Goal: Information Seeking & Learning: Learn about a topic

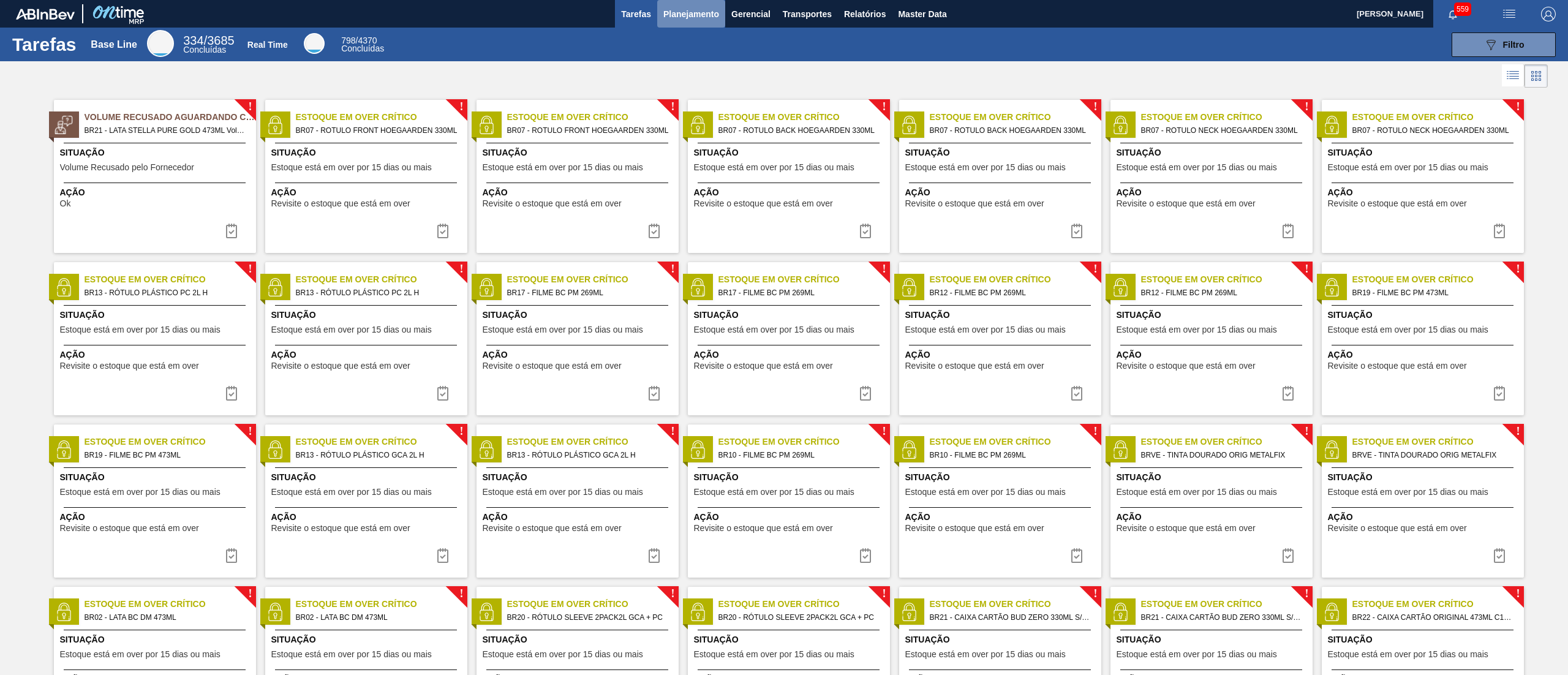
click at [691, 20] on span "Planejamento" at bounding box center [691, 13] width 56 height 14
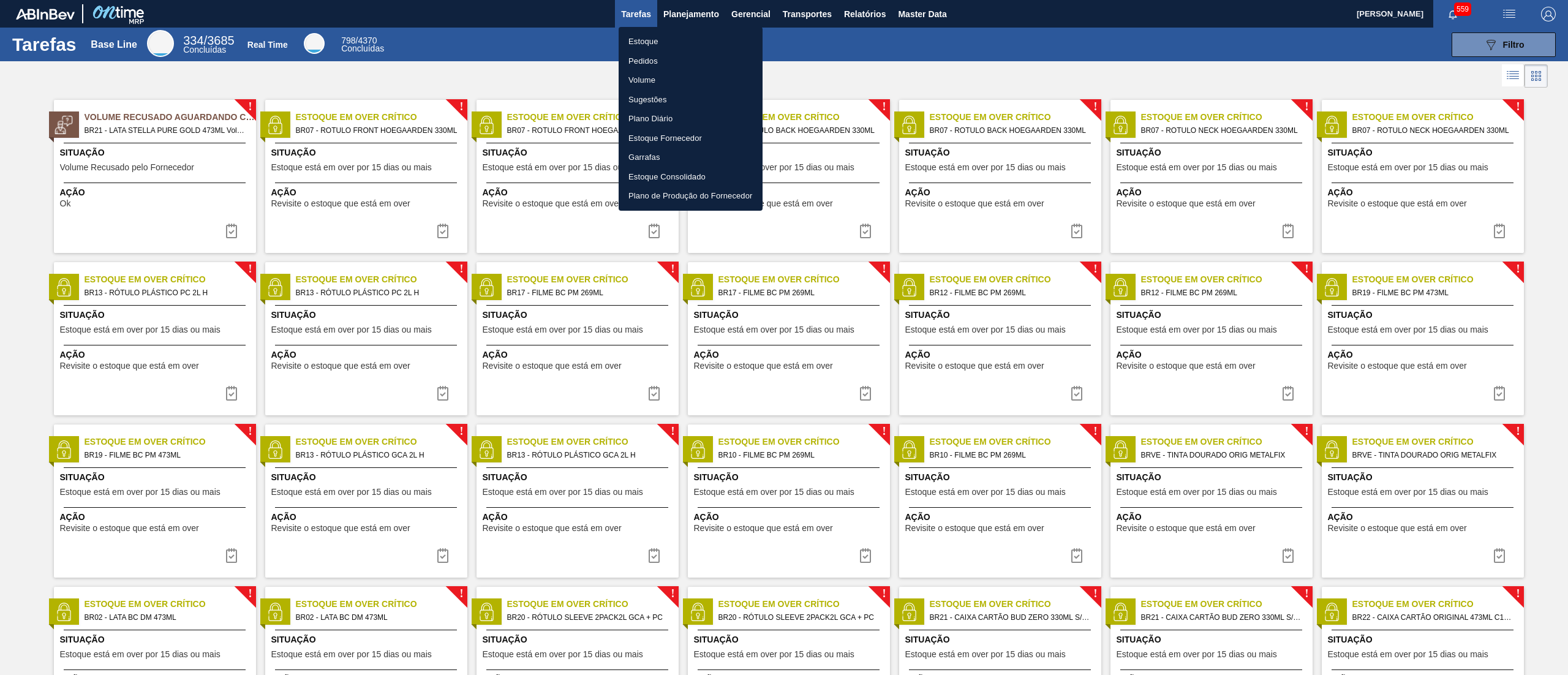
click at [687, 54] on li "Pedidos" at bounding box center [690, 61] width 144 height 20
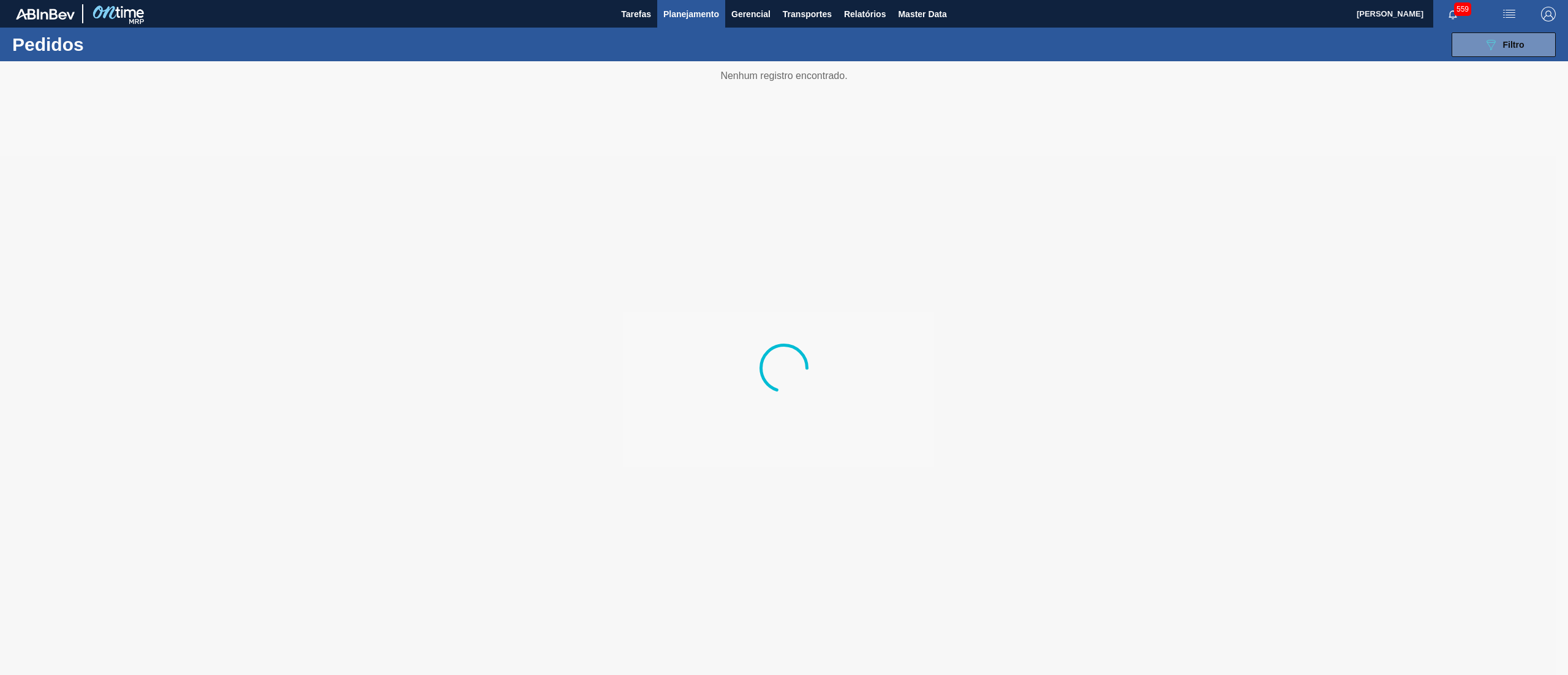
click at [699, 14] on span "Planejamento" at bounding box center [691, 13] width 56 height 14
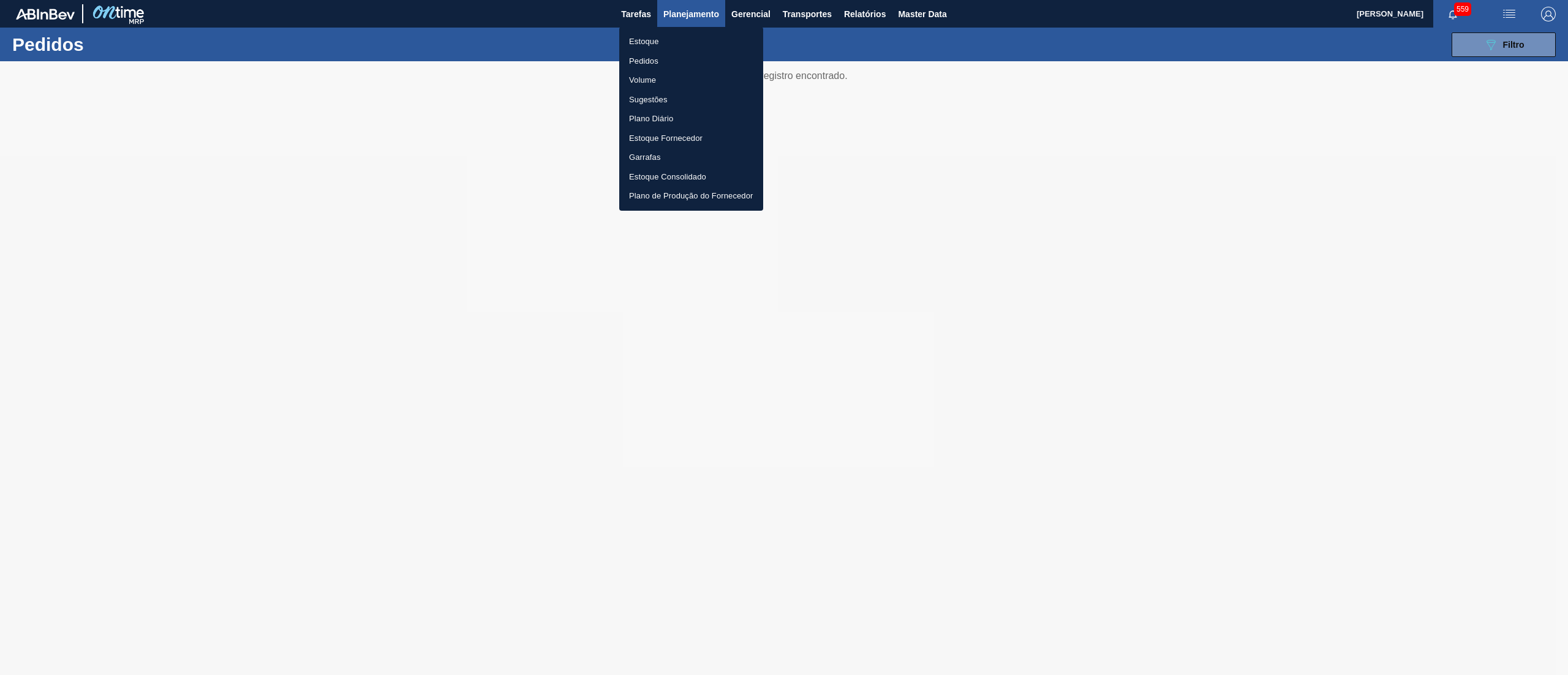
click at [670, 50] on li "Estoque" at bounding box center [691, 41] width 144 height 20
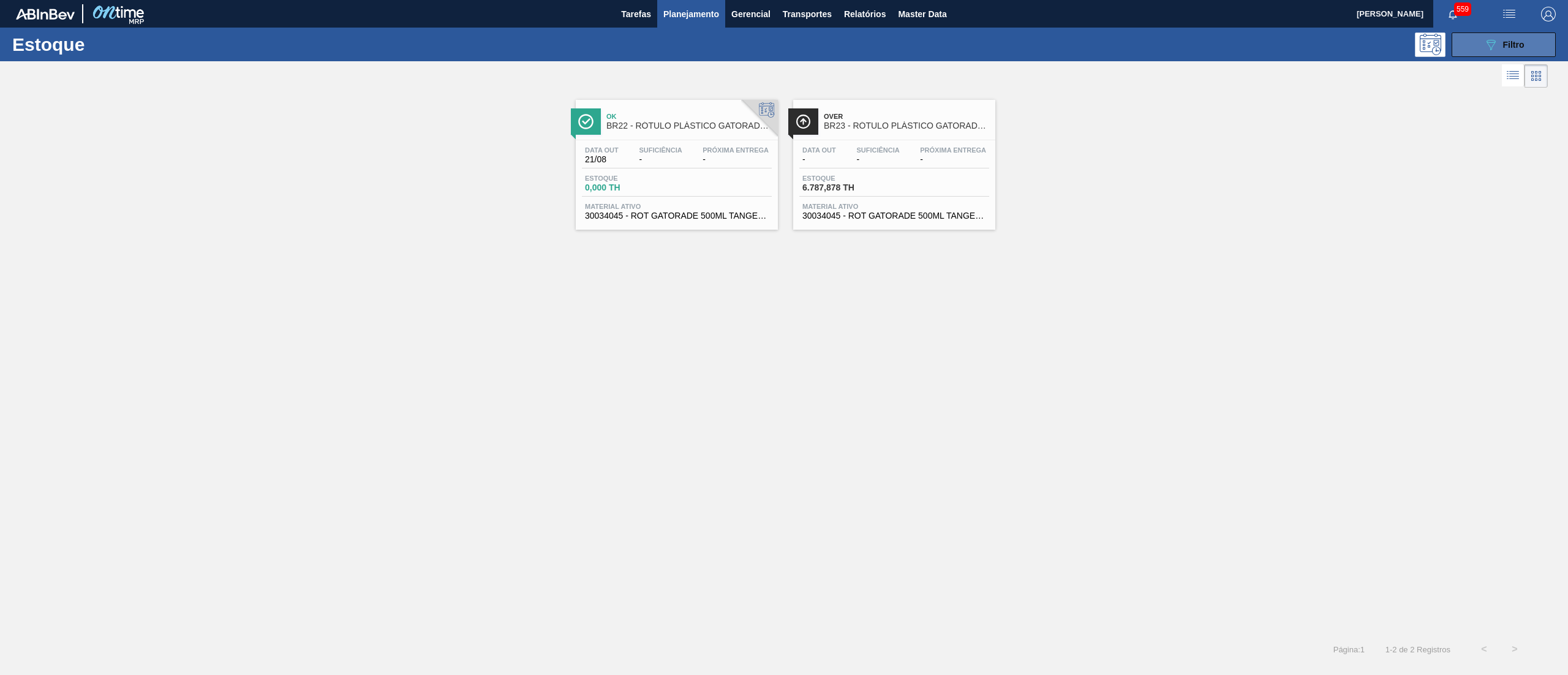
click at [1473, 46] on button "089F7B8B-B2A5-4AFE-B5C0-19BA573D28AC Filtro" at bounding box center [1503, 45] width 104 height 25
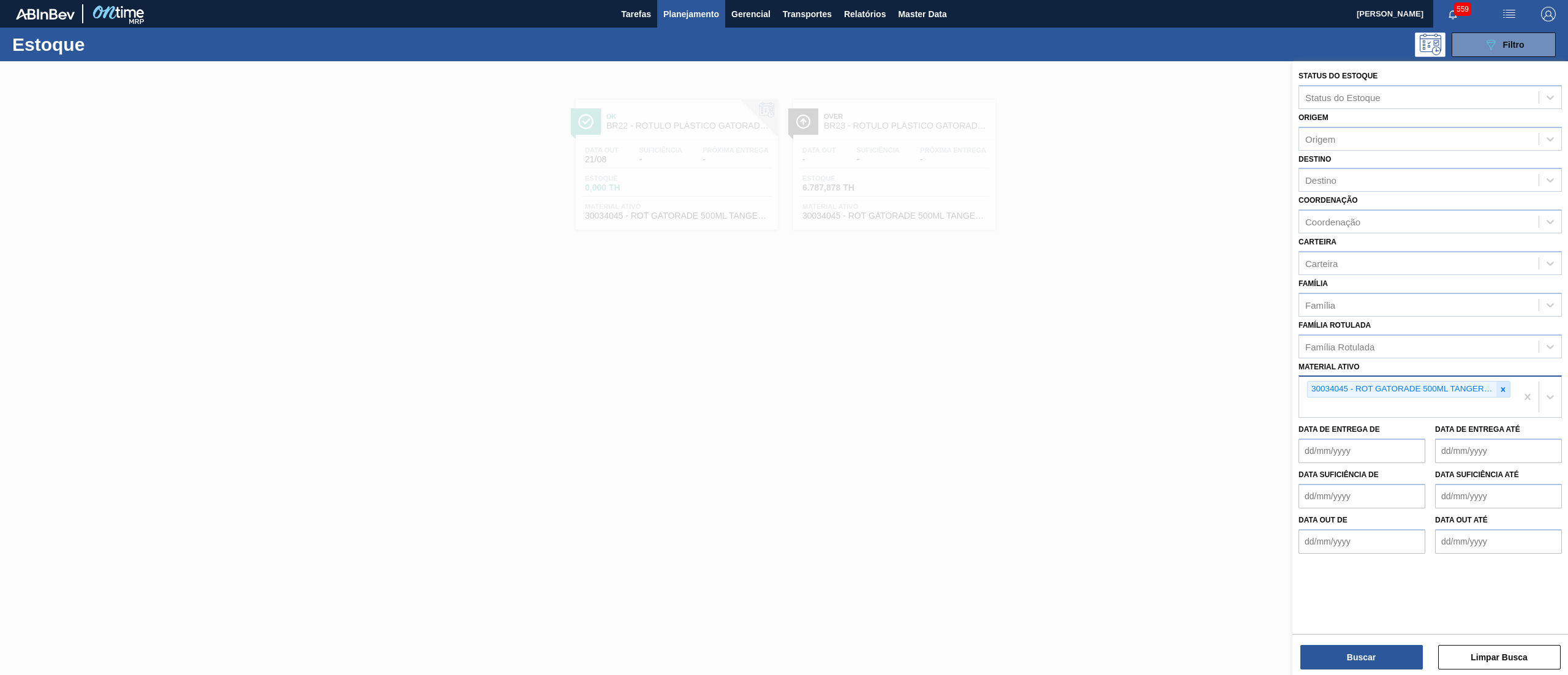
click at [1500, 386] on icon at bounding box center [1502, 389] width 9 height 9
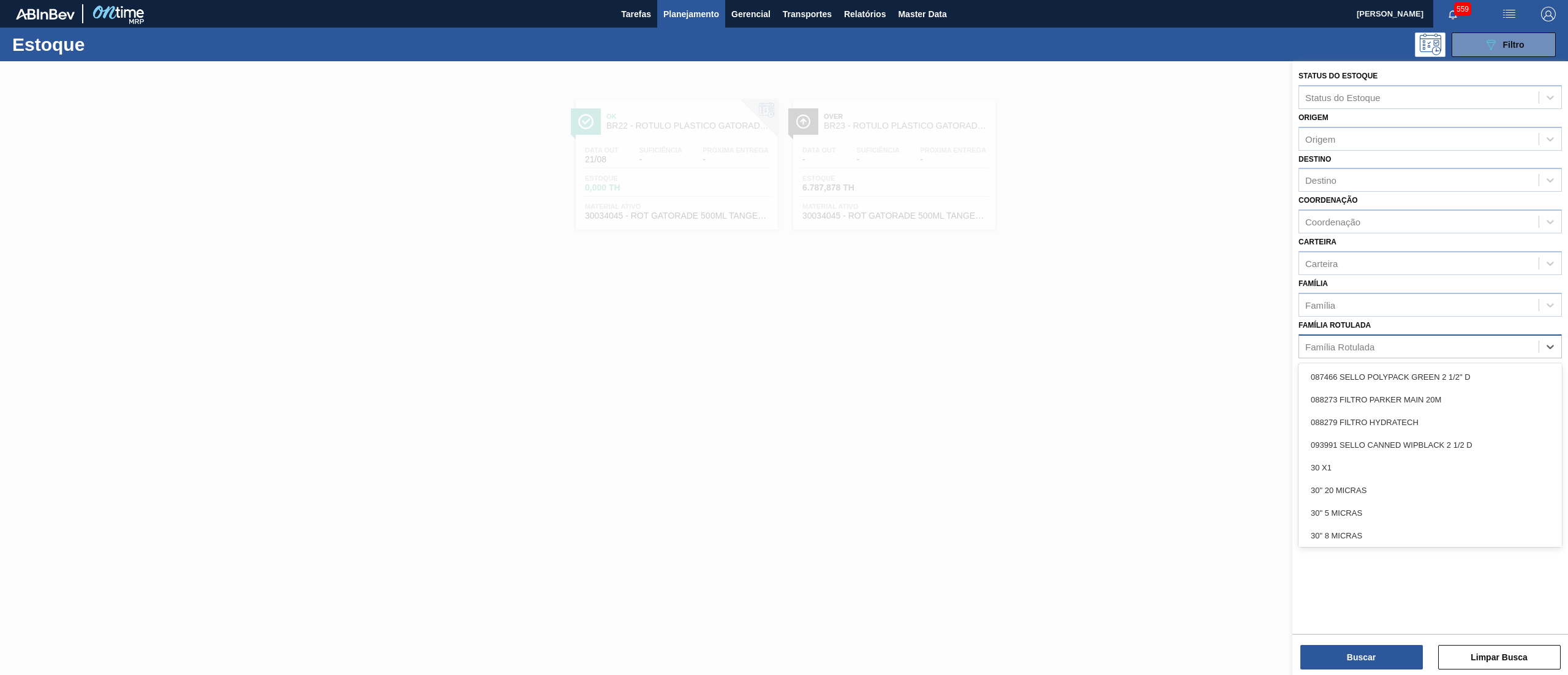
click at [1415, 354] on div "Família Rotulada" at bounding box center [1430, 347] width 264 height 24
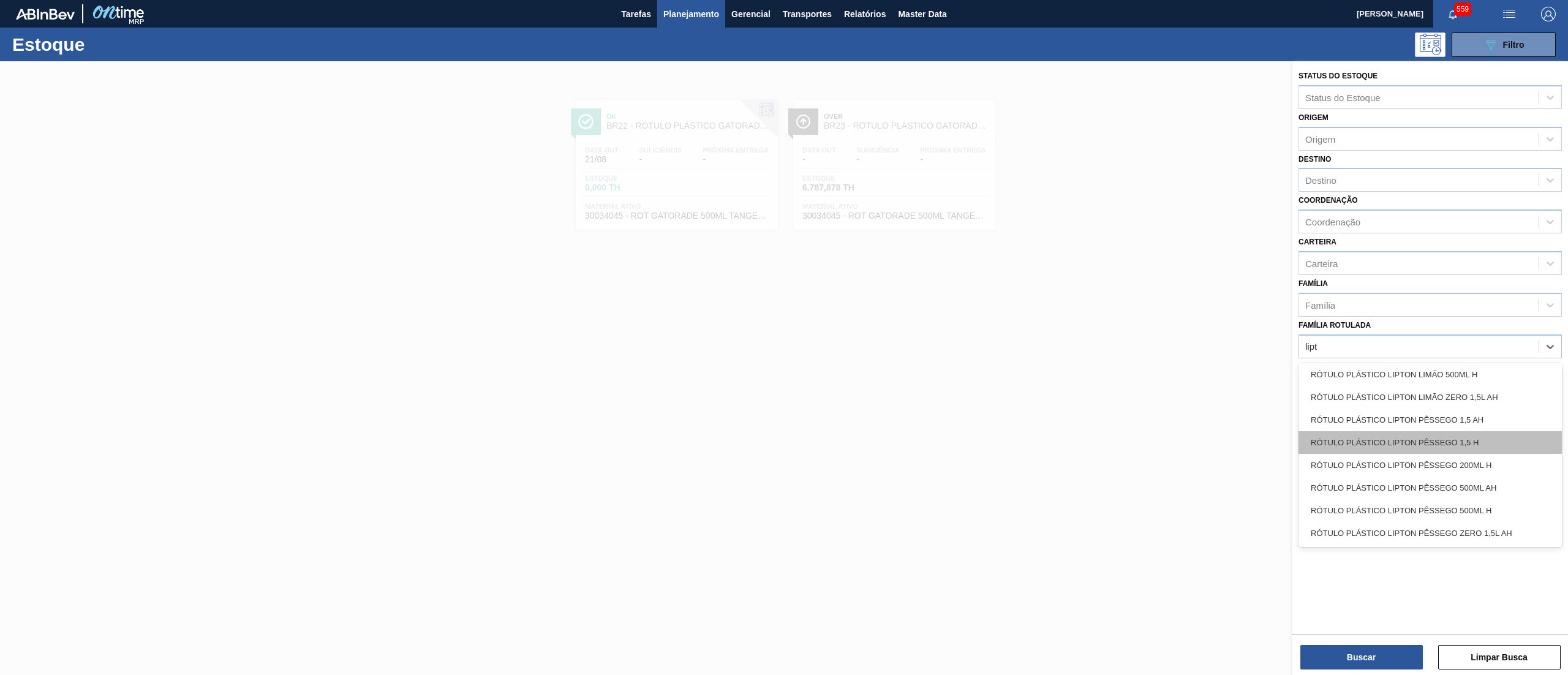
scroll to position [25, 0]
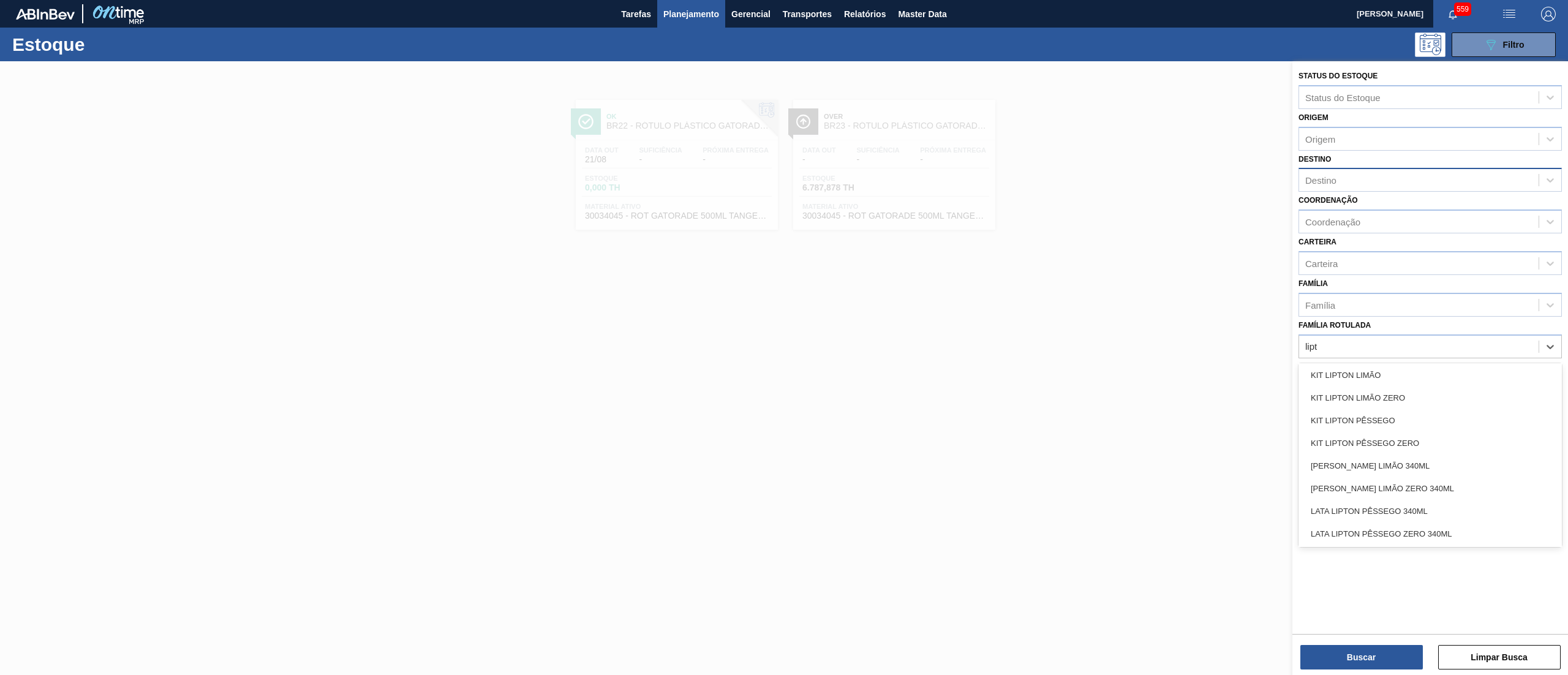
type Rotulada "lipt"
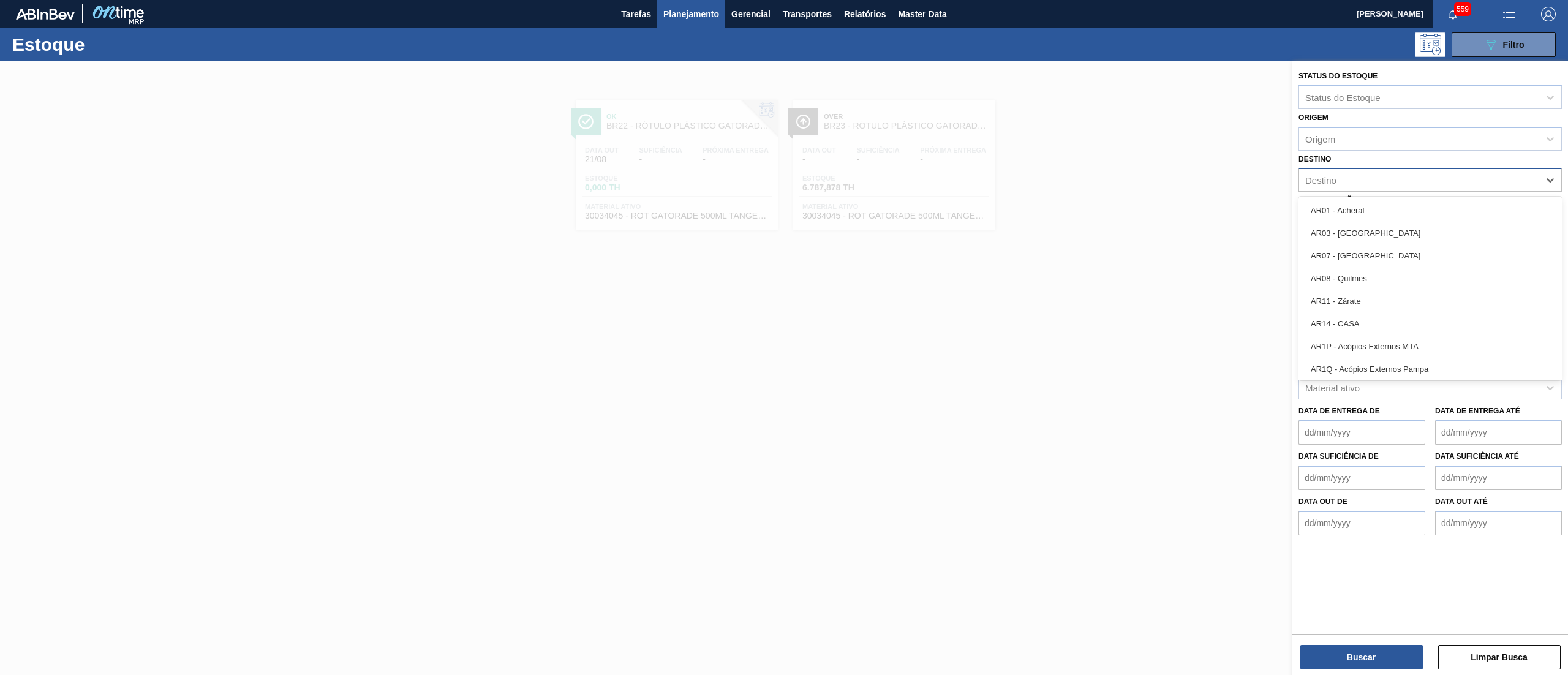
click at [1385, 178] on div "Destino" at bounding box center [1419, 180] width 240 height 18
type input "23"
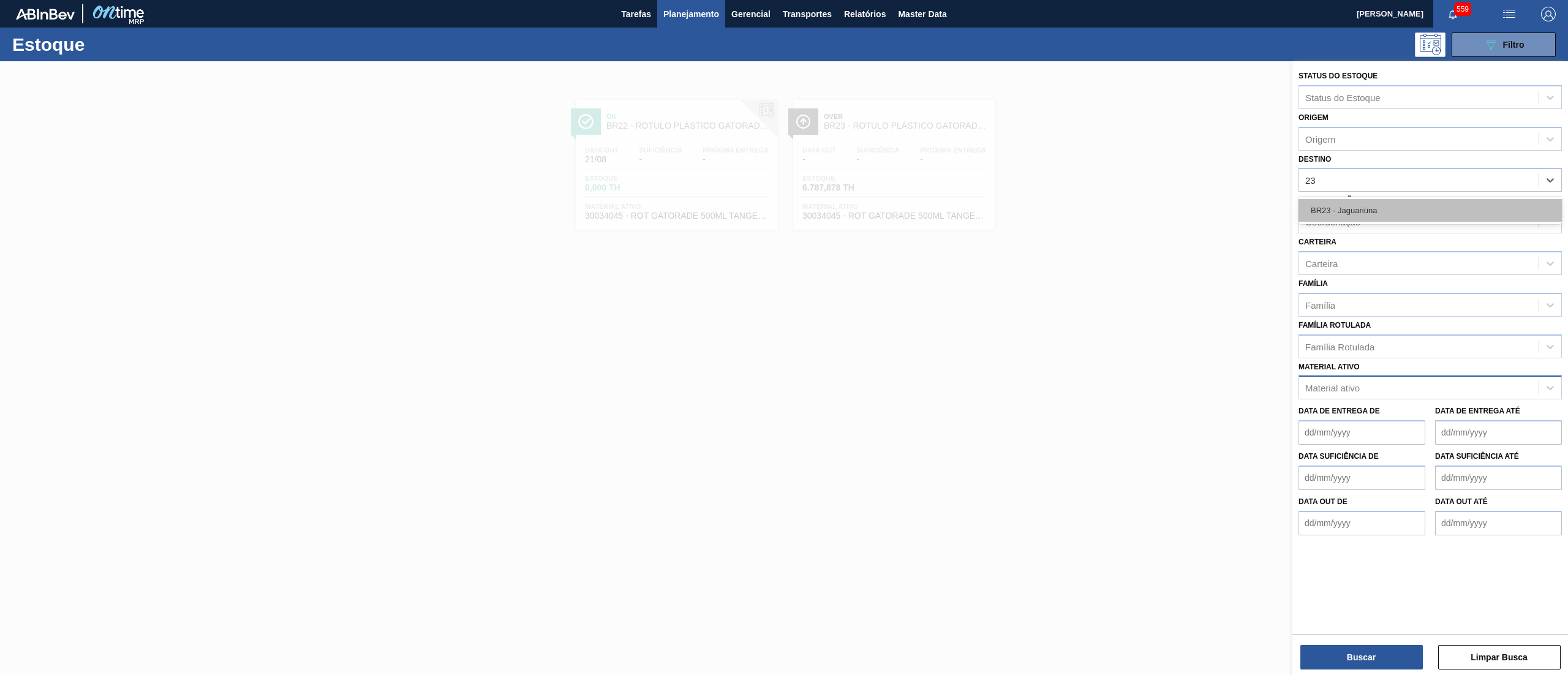
click at [1380, 220] on div "BR23 - Jaguariúna" at bounding box center [1430, 210] width 264 height 23
click at [1373, 267] on div "Carteira" at bounding box center [1419, 266] width 240 height 18
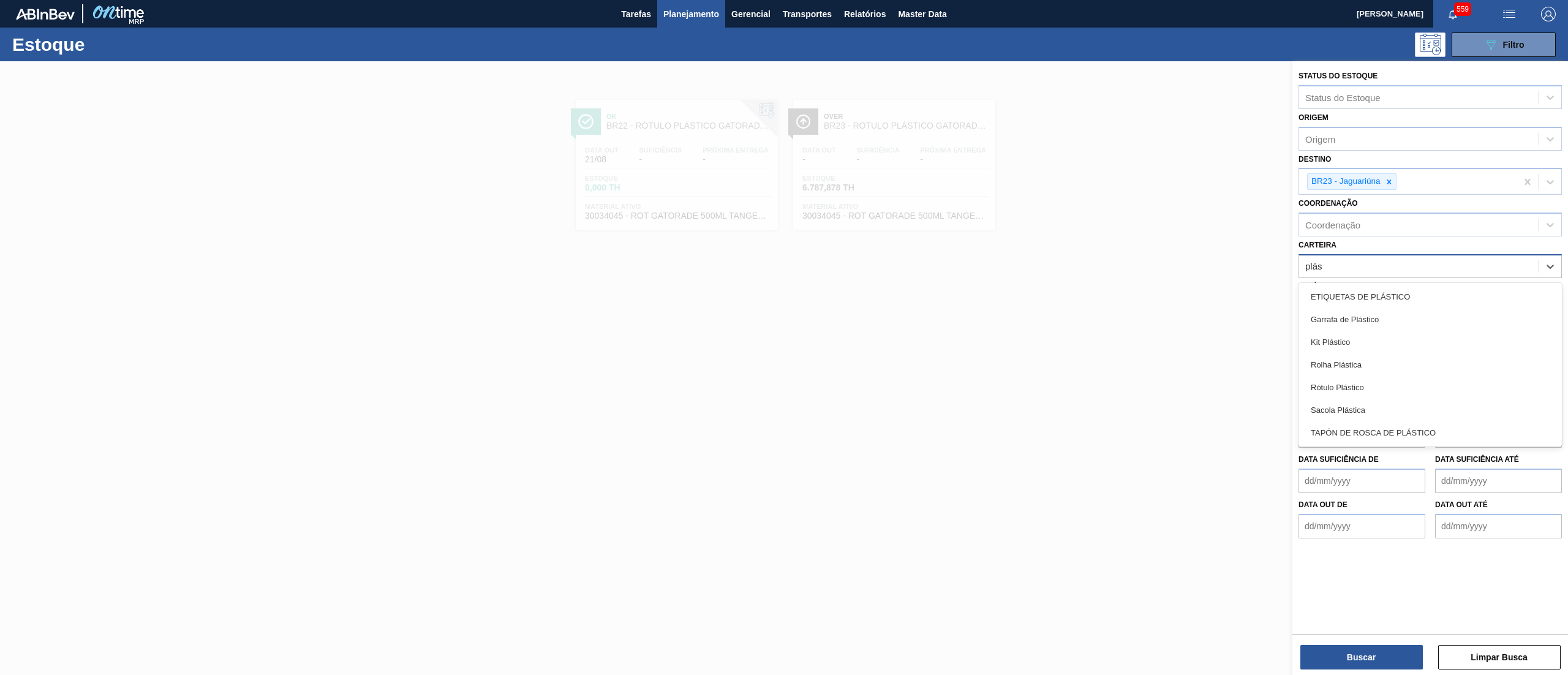
type input "plást"
click at [1422, 383] on div "Rótulo Plástico" at bounding box center [1430, 387] width 264 height 23
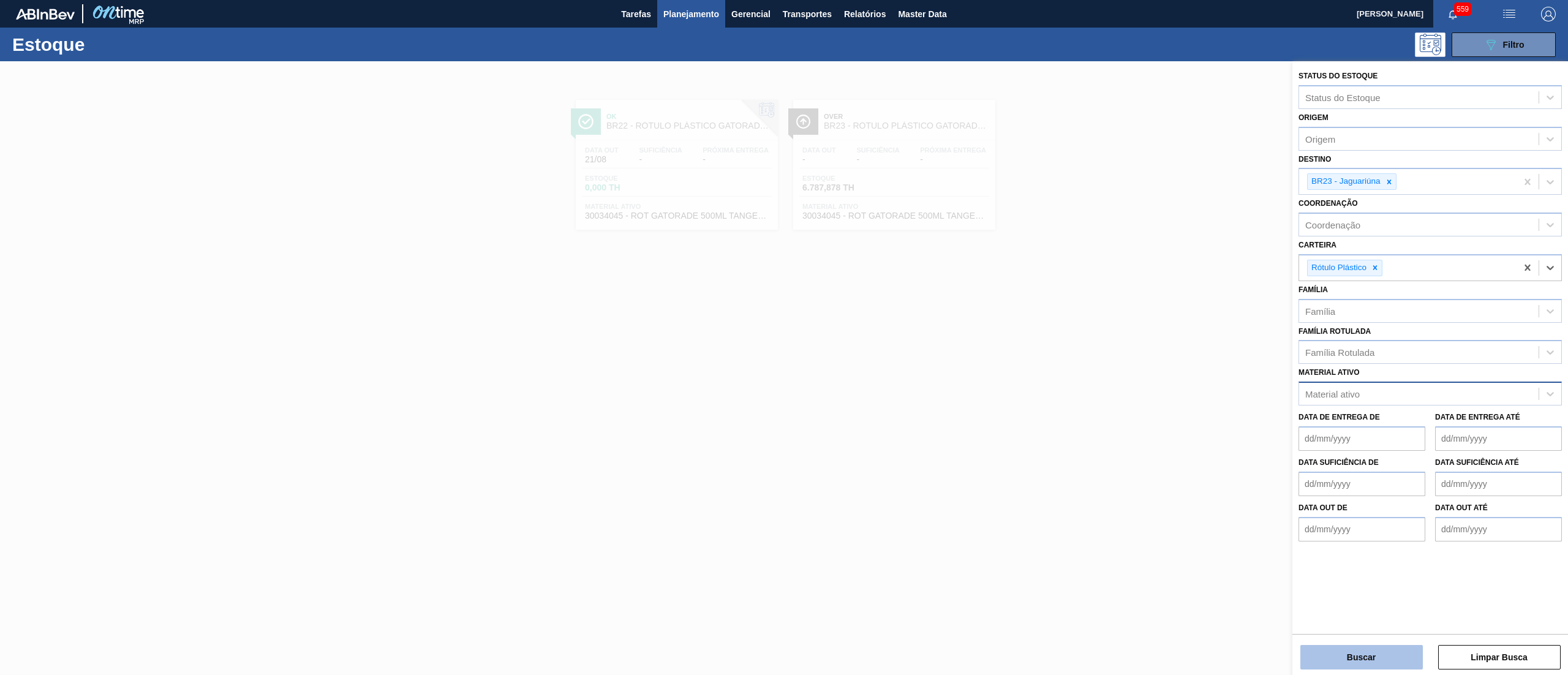
click at [1382, 668] on button "Buscar" at bounding box center [1362, 658] width 123 height 25
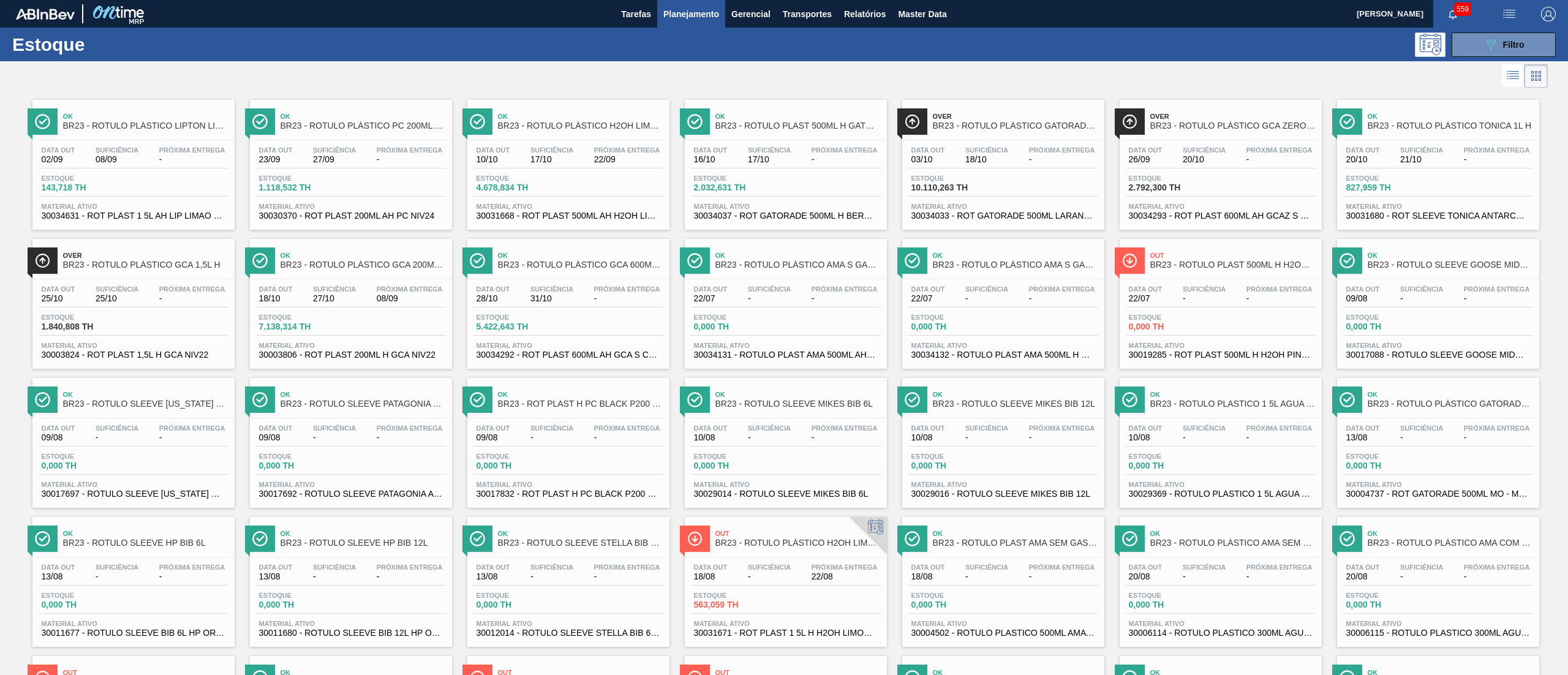
scroll to position [562, 0]
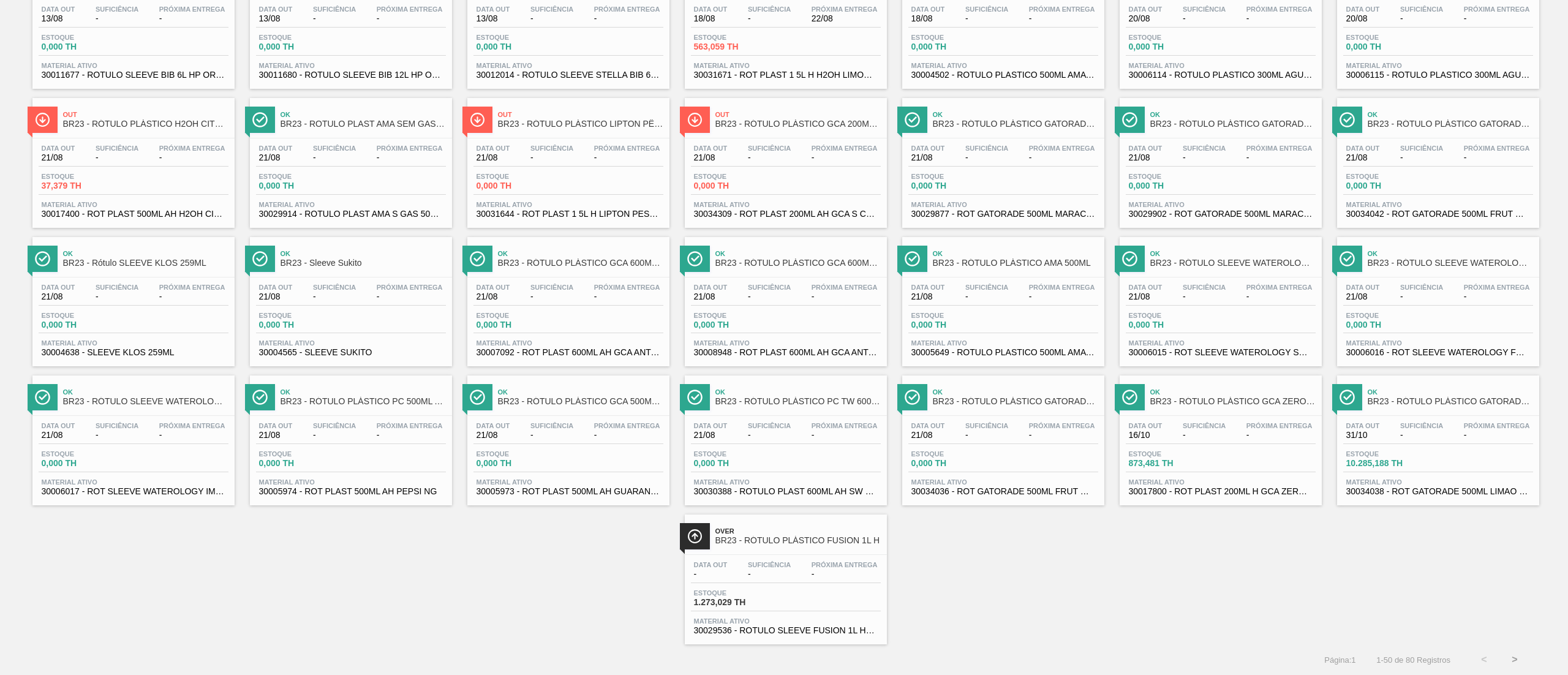
click at [583, 212] on span "30031644 - ROT PLAST 1 5L H LIPTON PESSEGO IN211" at bounding box center [568, 214] width 184 height 10
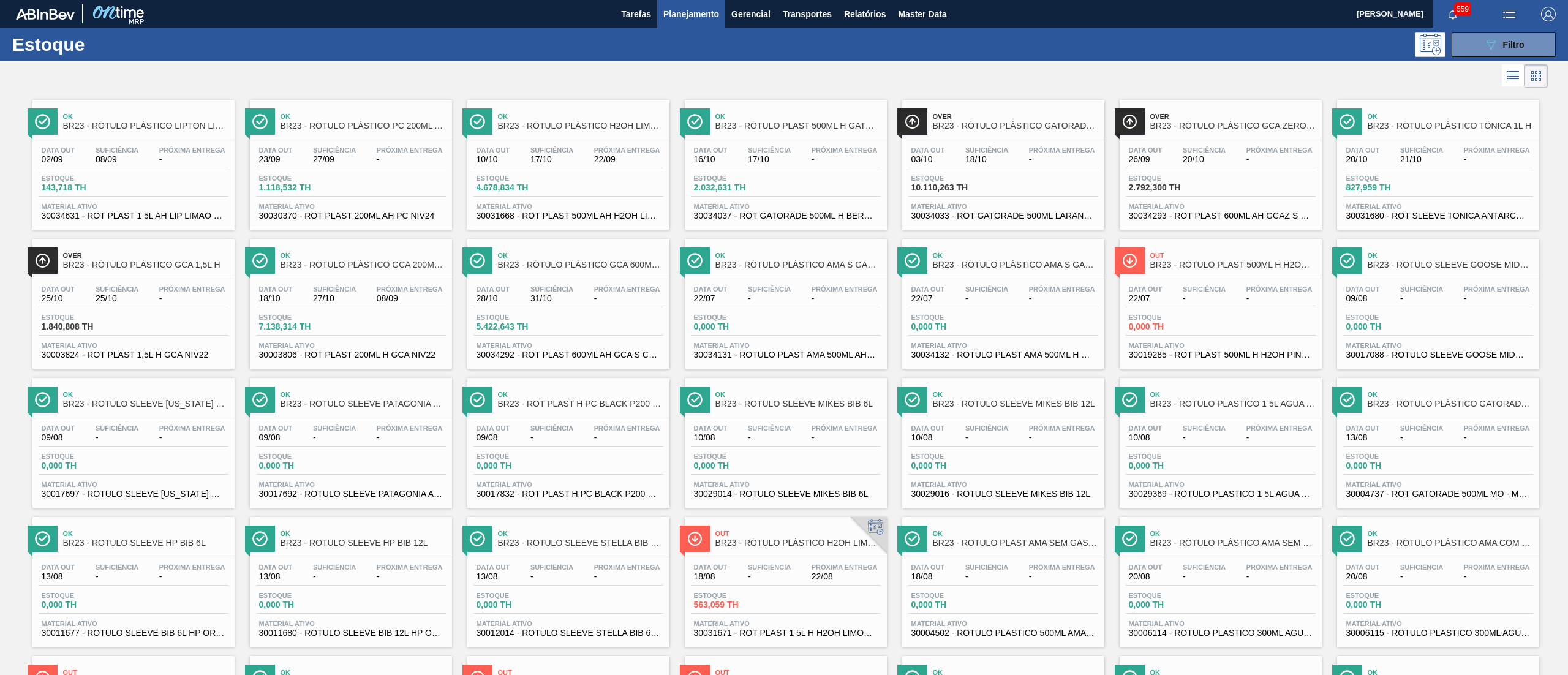
scroll to position [562, 0]
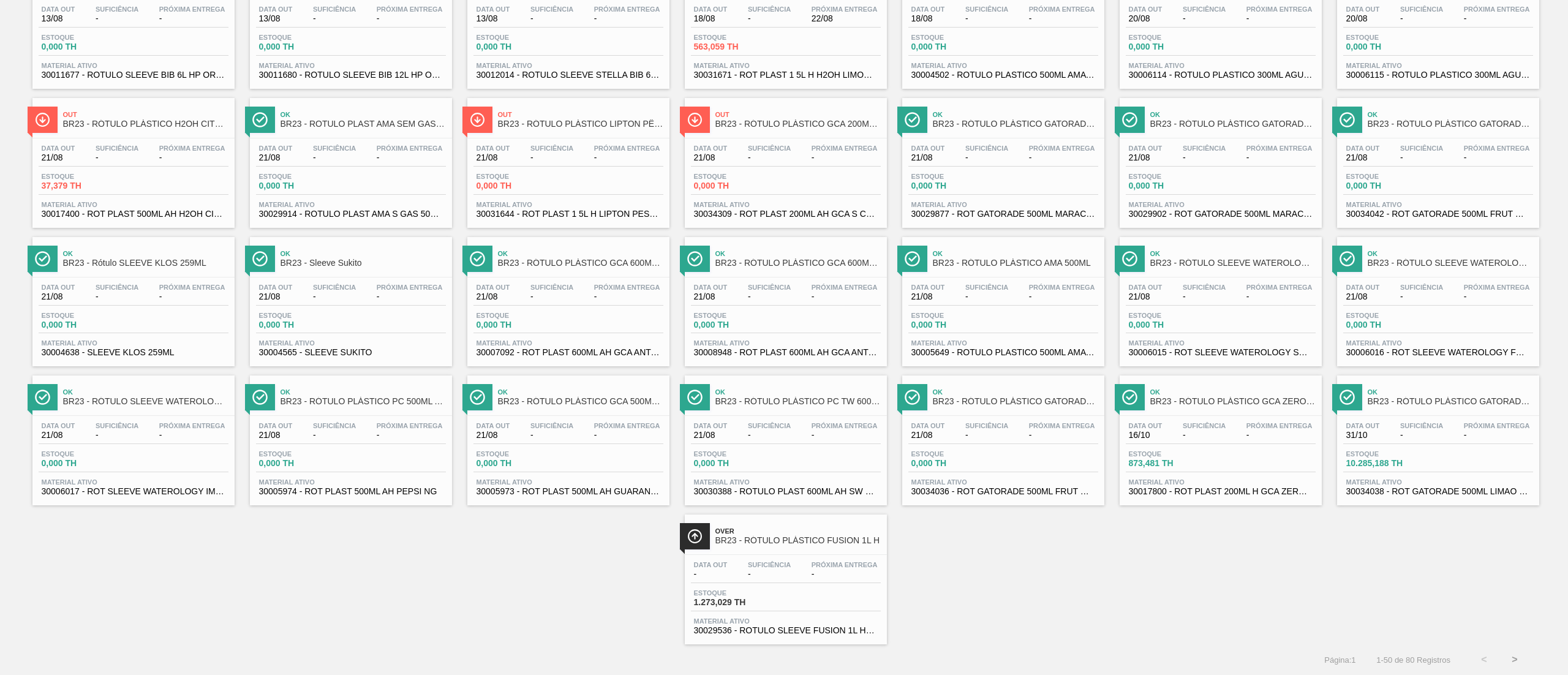
click at [606, 212] on span "30031644 - ROT PLAST 1 5L H LIPTON PESSEGO IN211" at bounding box center [568, 214] width 184 height 10
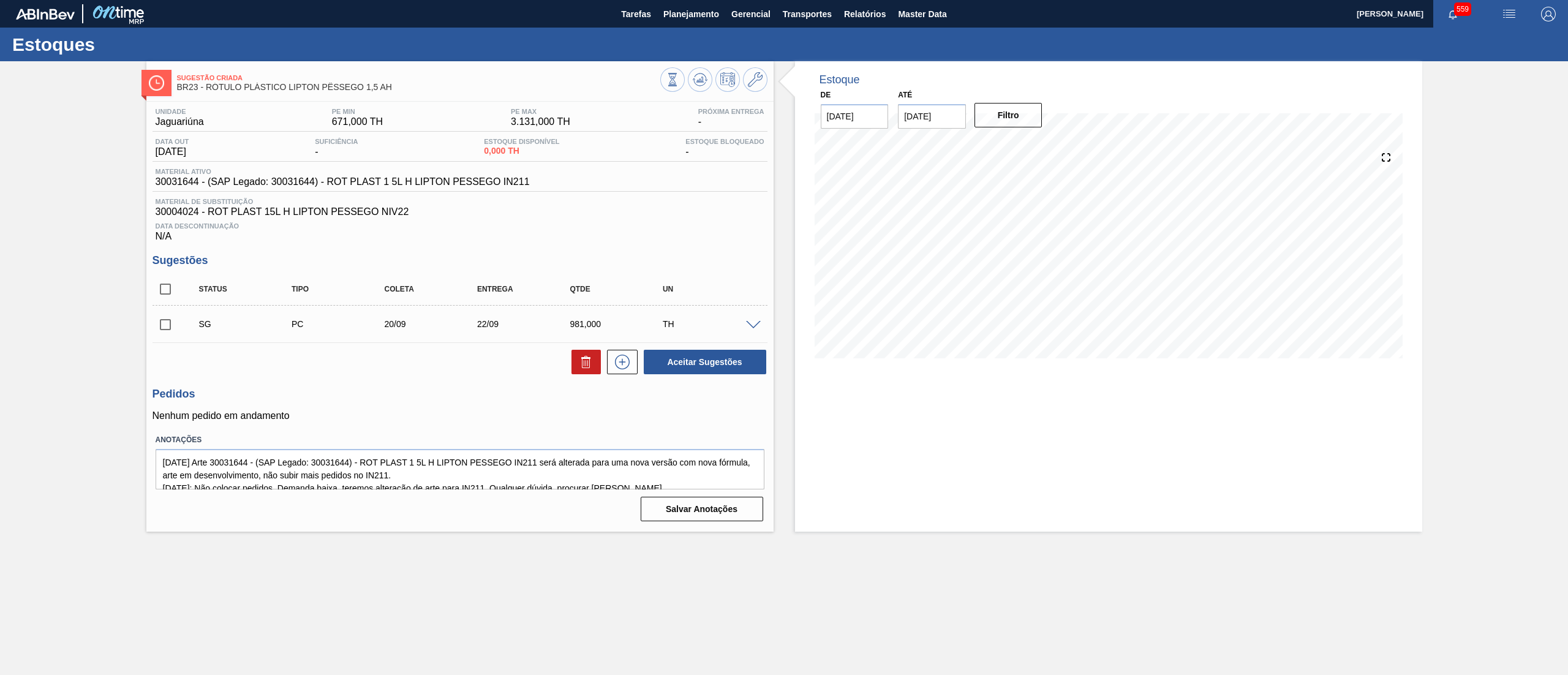
click at [760, 92] on div at bounding box center [714, 81] width 108 height 28
click at [751, 80] on icon at bounding box center [755, 79] width 14 height 14
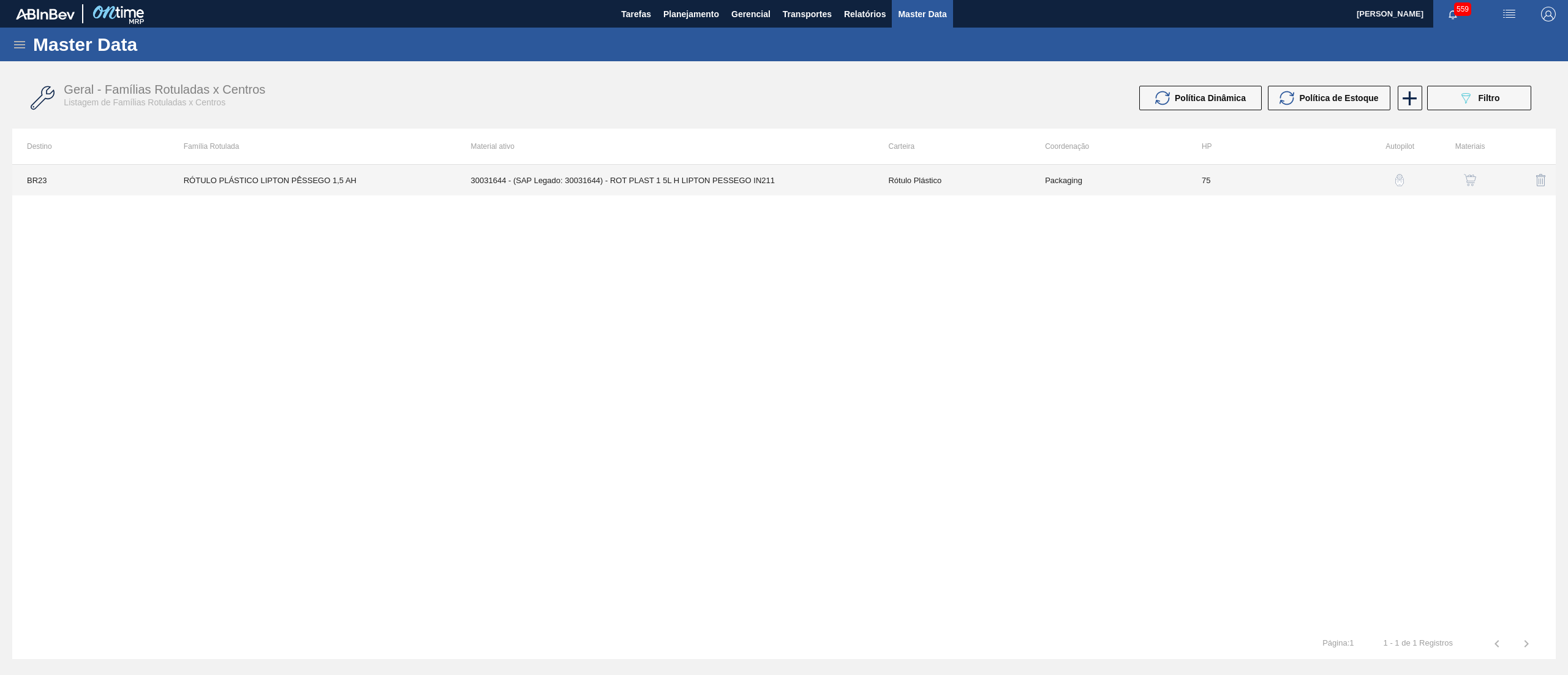
click at [969, 195] on td "Rótulo Plástico" at bounding box center [951, 180] width 157 height 30
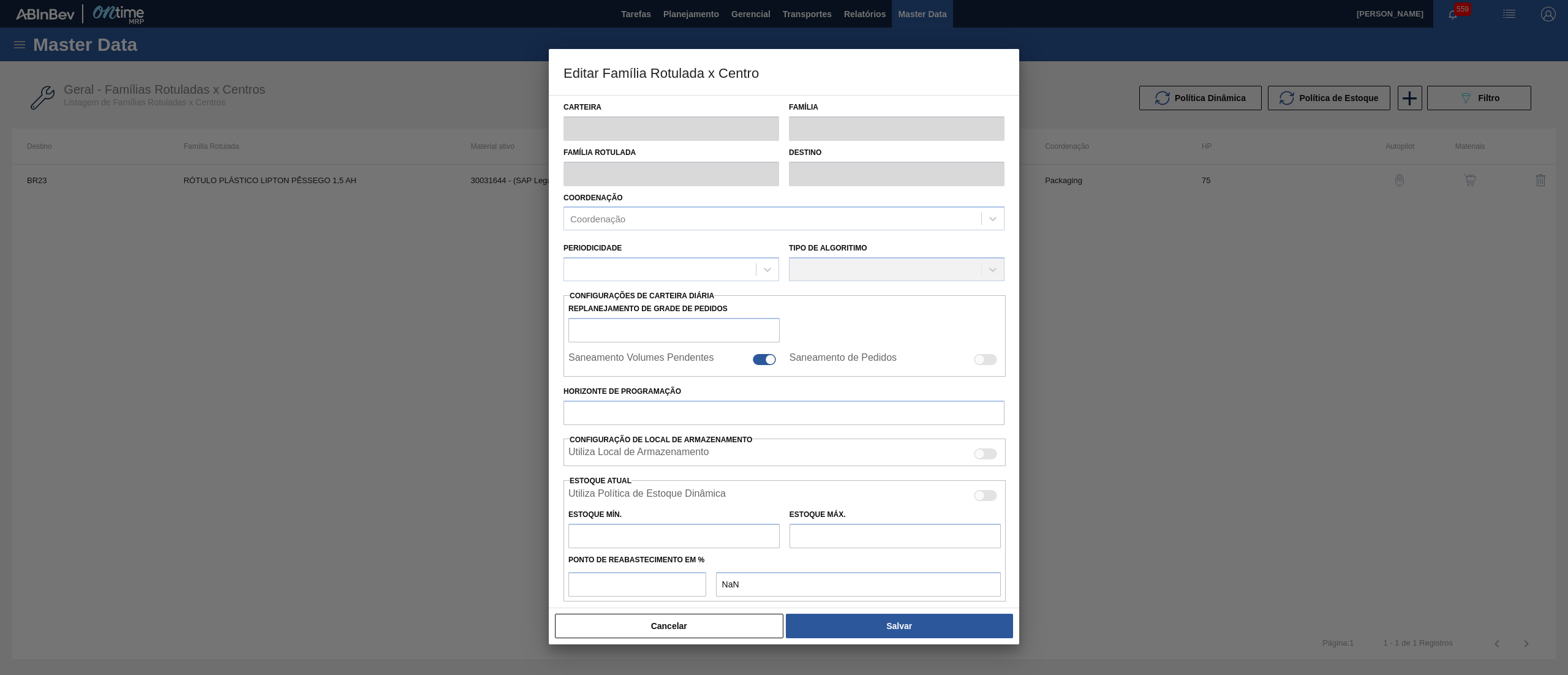
type input "Rótulo Plástico"
type input "RÓTULO PLÁSTICO LIPTON PÊSSEGO 1,5 AH"
type input "BR23 - Jaguariúna"
type input "75"
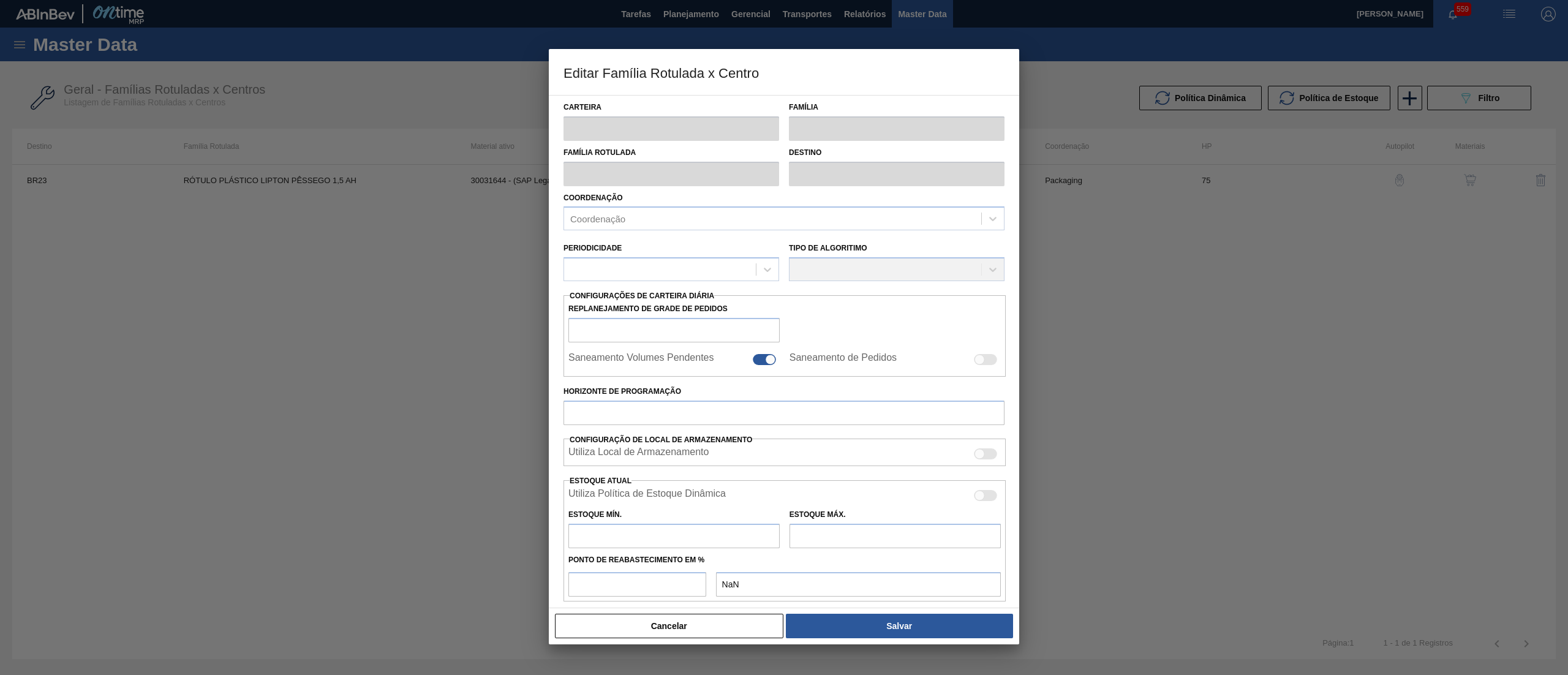
type input "671"
type input "3.131"
type input "11"
type input "941,600"
checkbox input "true"
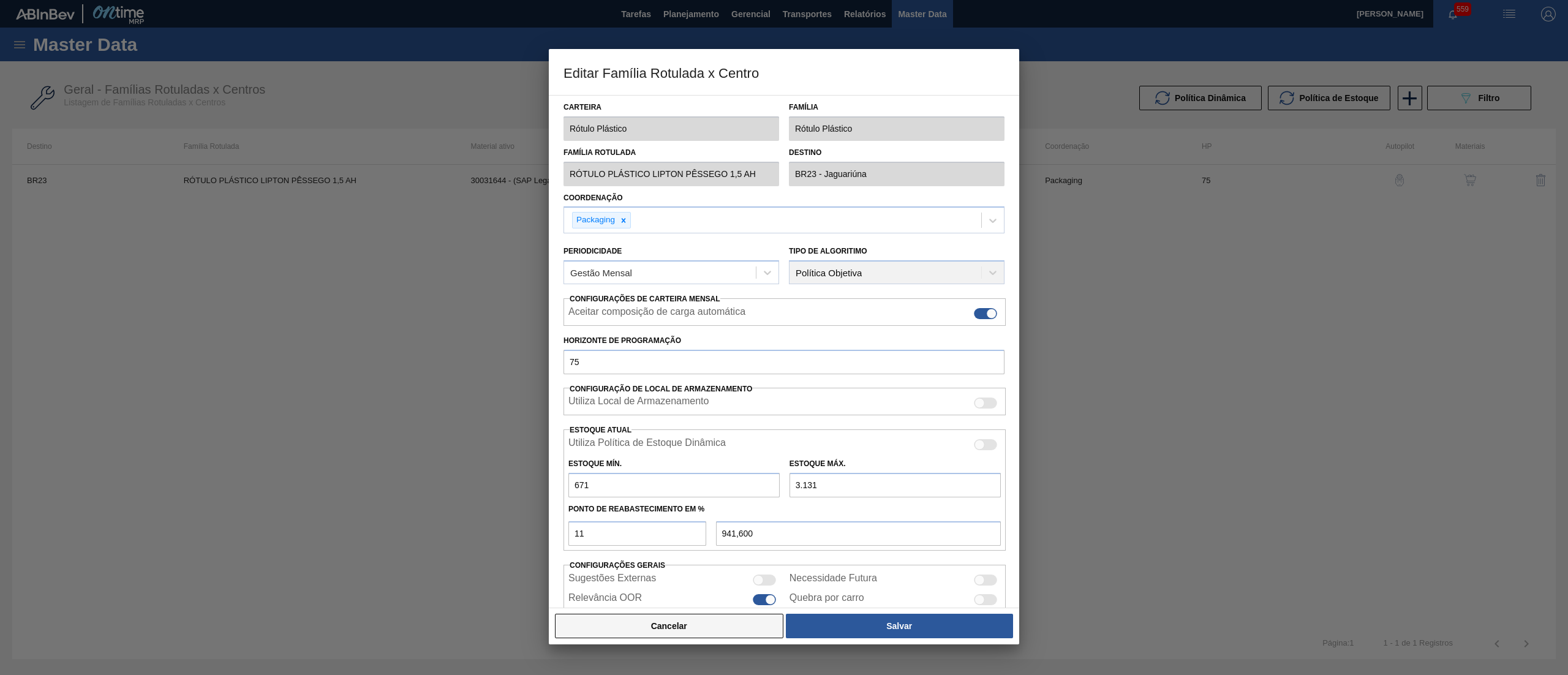
click at [715, 634] on button "Cancelar" at bounding box center [669, 626] width 228 height 25
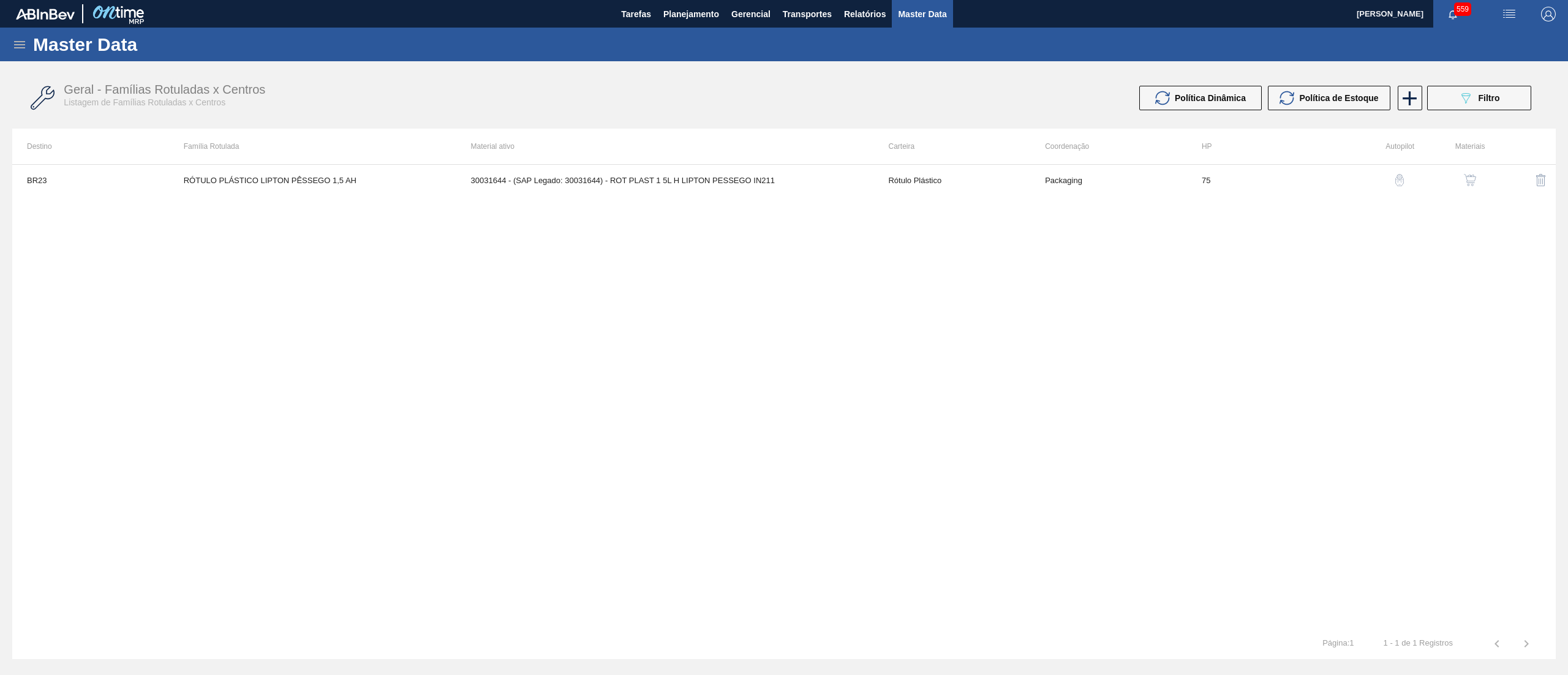
click at [1464, 176] on img "button" at bounding box center [1470, 180] width 12 height 12
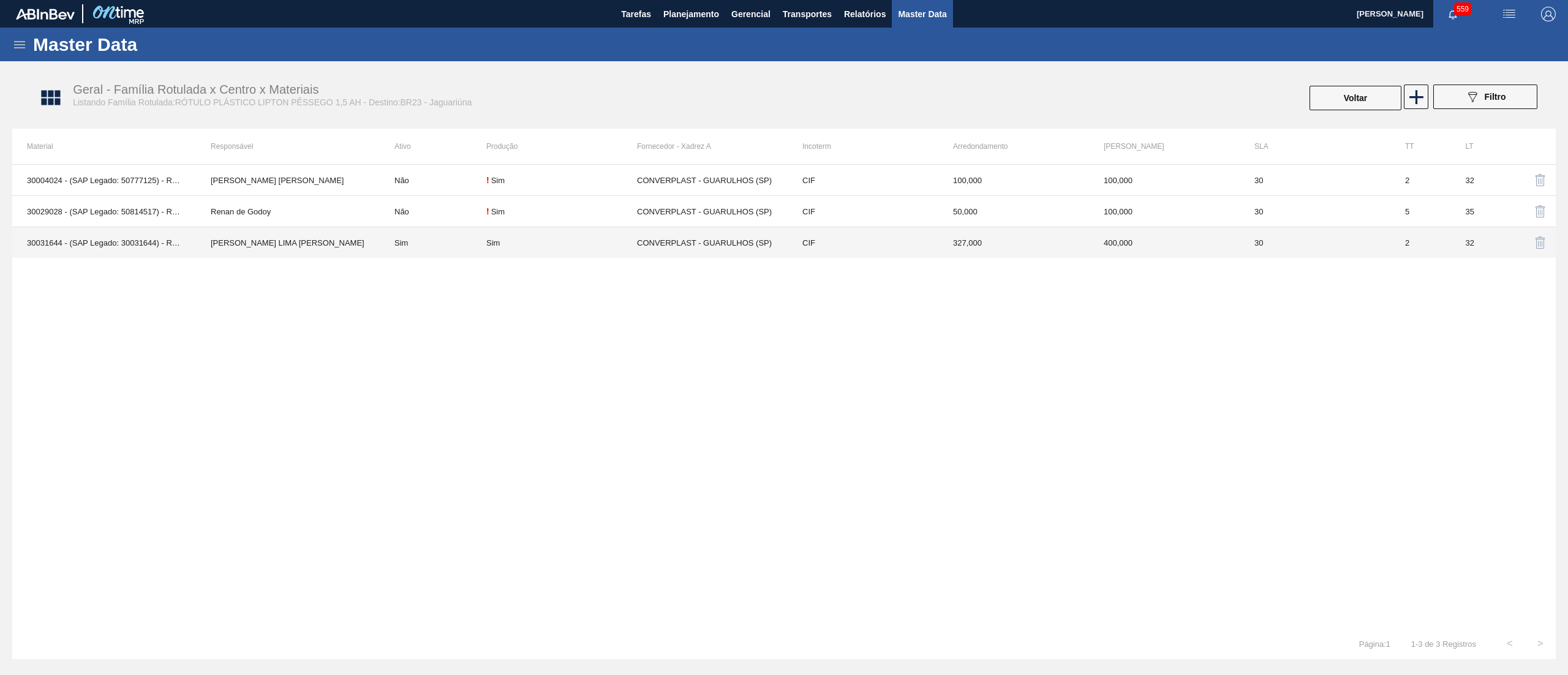
click at [571, 249] on td "Sim" at bounding box center [561, 243] width 150 height 31
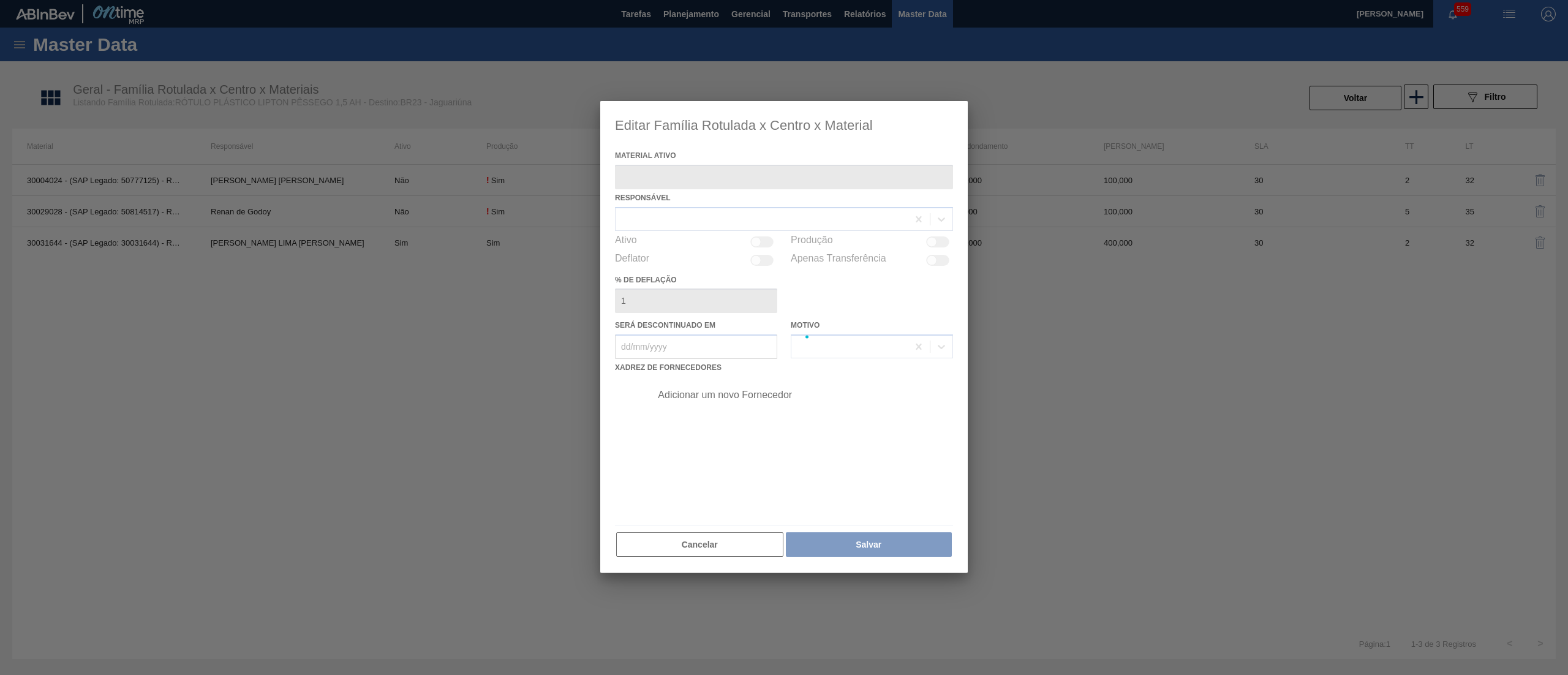
type ativo "30031644 - (SAP Legado: 30031644) - ROT PLAST 1 5L H LIPTON PESSEGO IN211"
checkbox input "true"
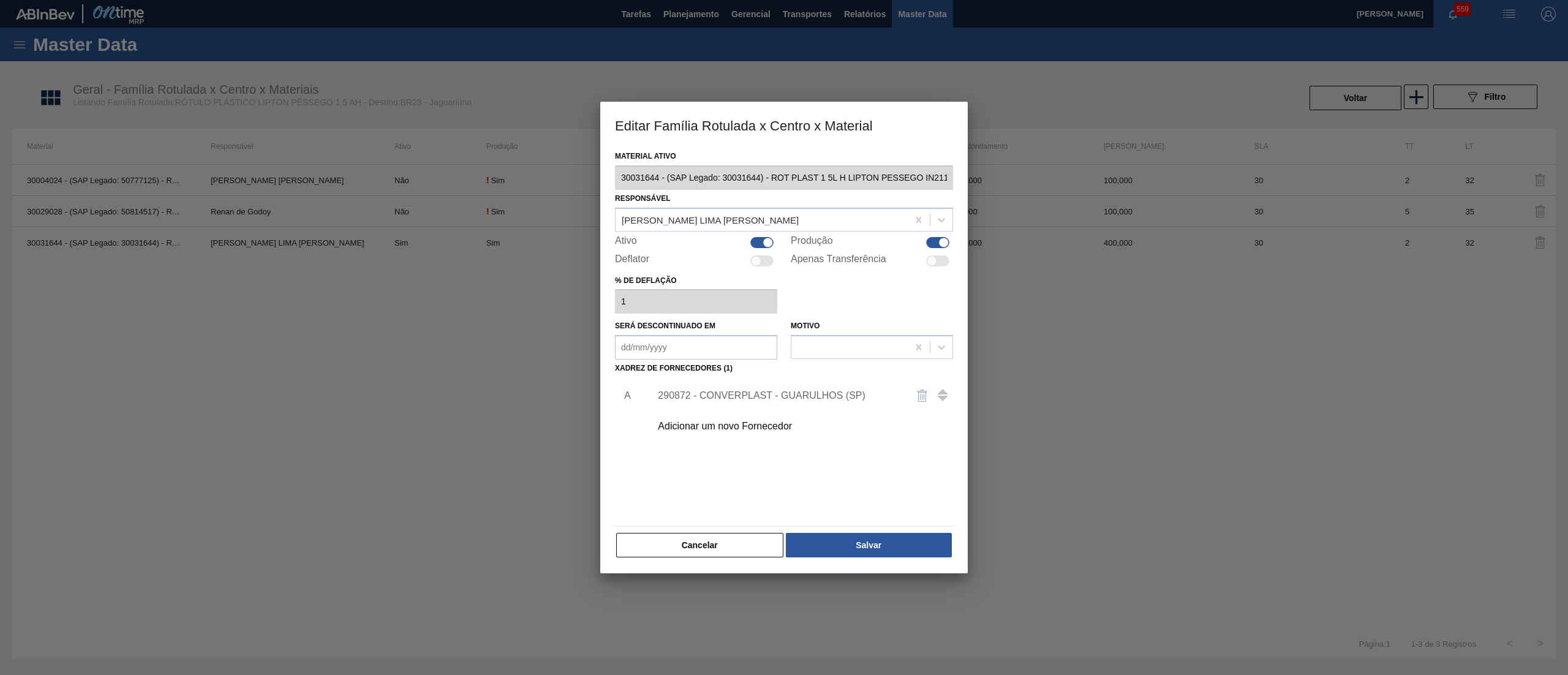
click at [757, 237] on div at bounding box center [762, 243] width 23 height 11
checkbox input "false"
click at [917, 549] on button "Salvar" at bounding box center [869, 546] width 166 height 25
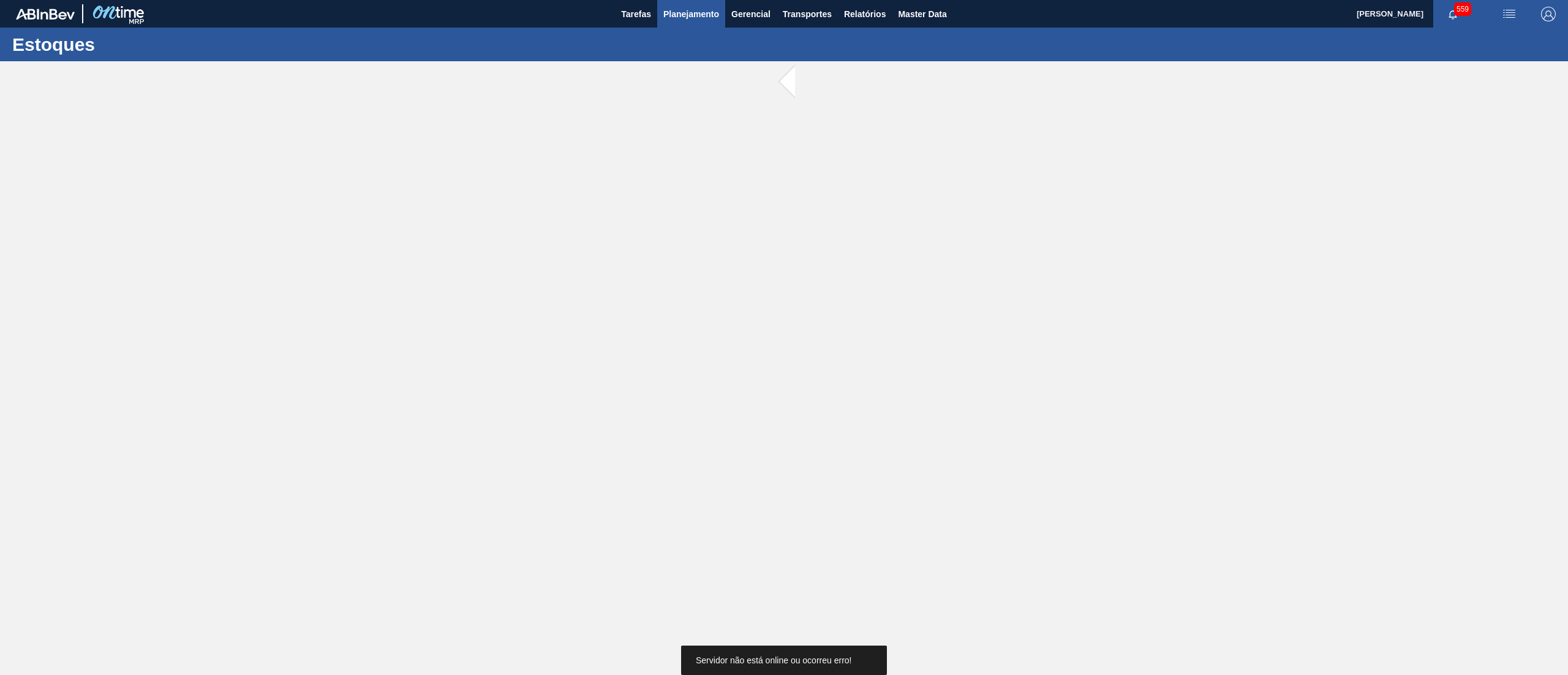
click at [704, 27] on button "Planejamento" at bounding box center [691, 13] width 68 height 28
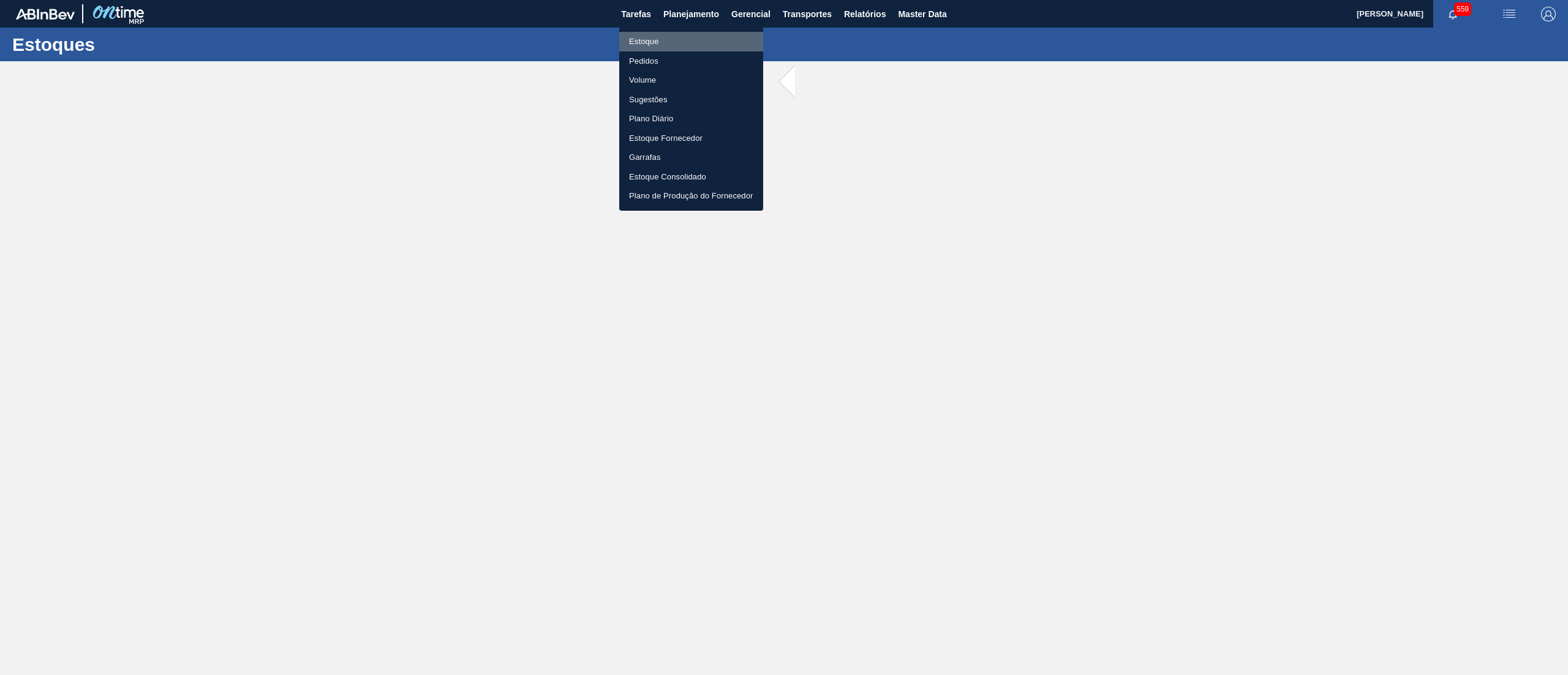
click at [670, 41] on li "Estoque" at bounding box center [691, 41] width 144 height 20
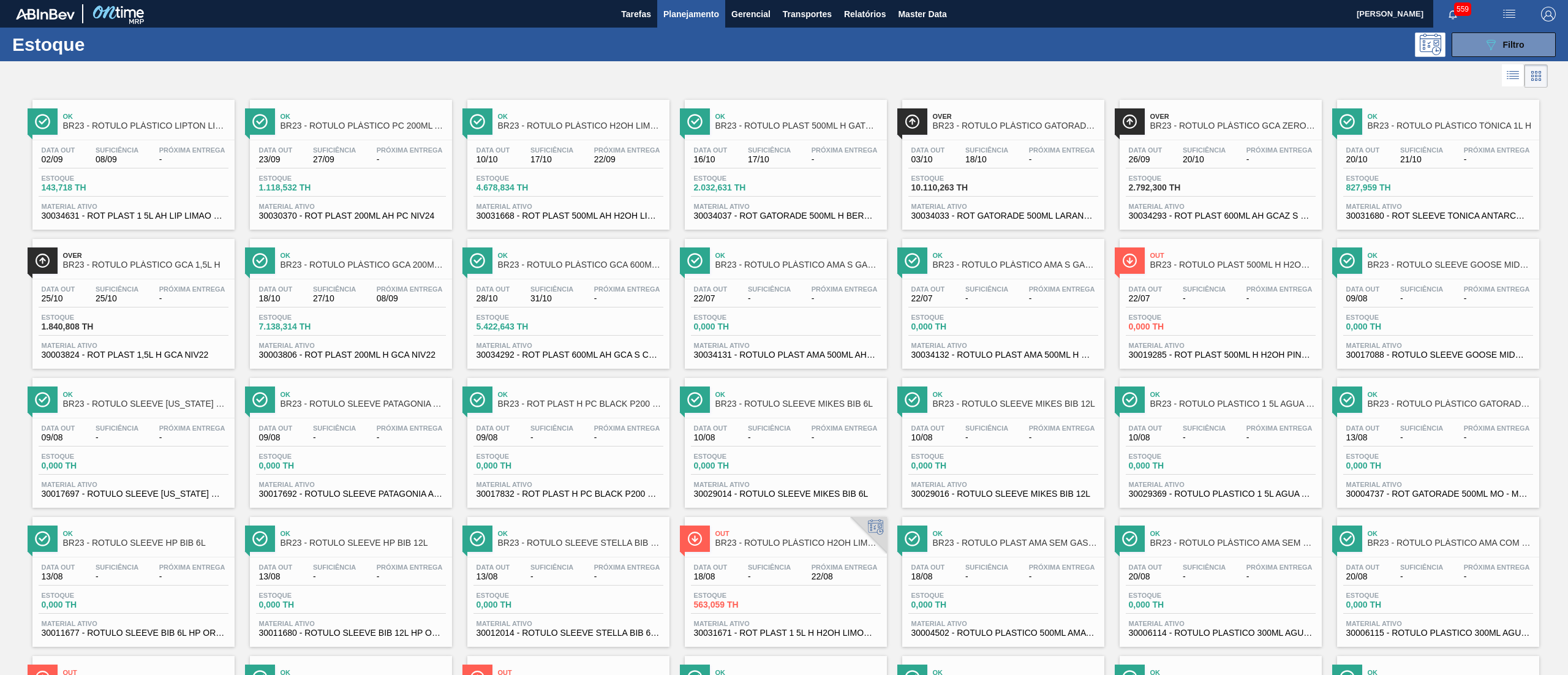
click at [214, 210] on span "Material ativo" at bounding box center [133, 207] width 184 height 8
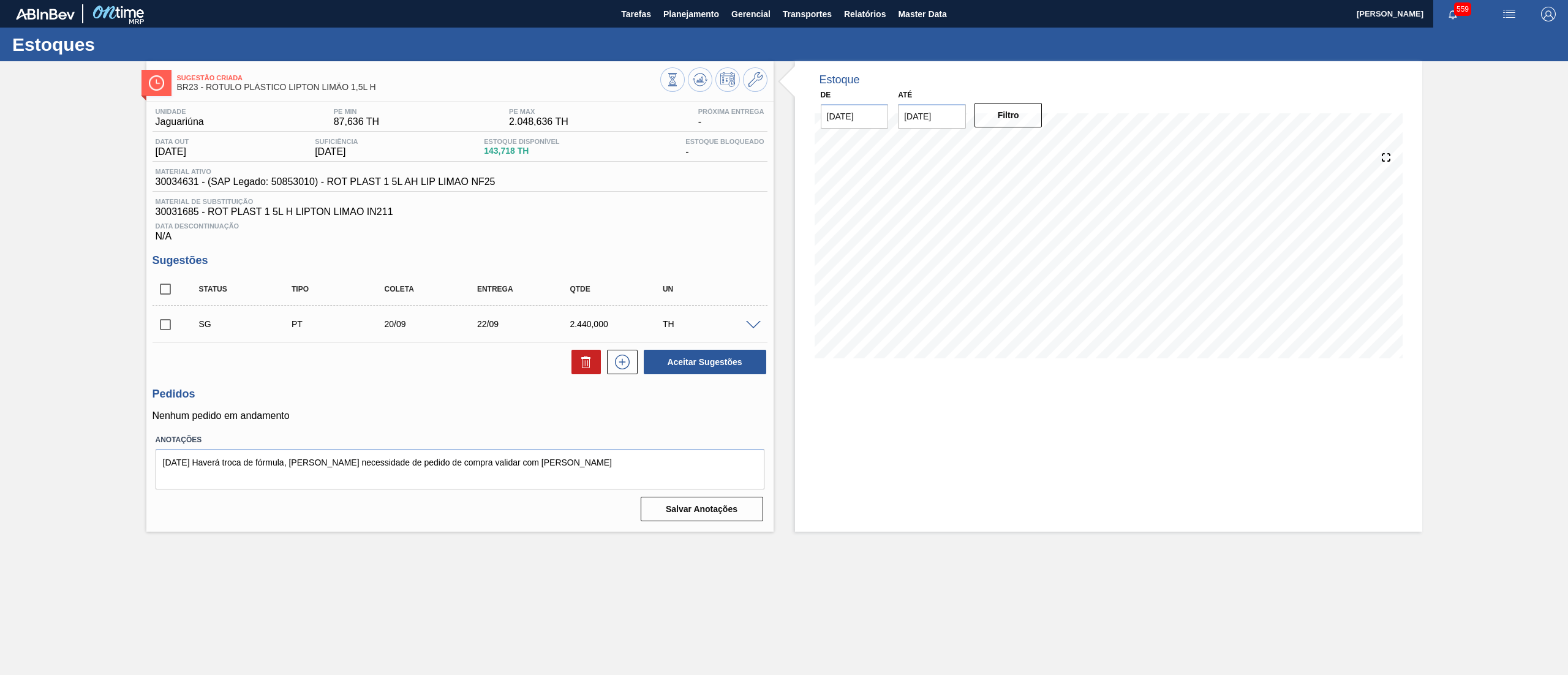
click at [753, 328] on span at bounding box center [753, 326] width 14 height 10
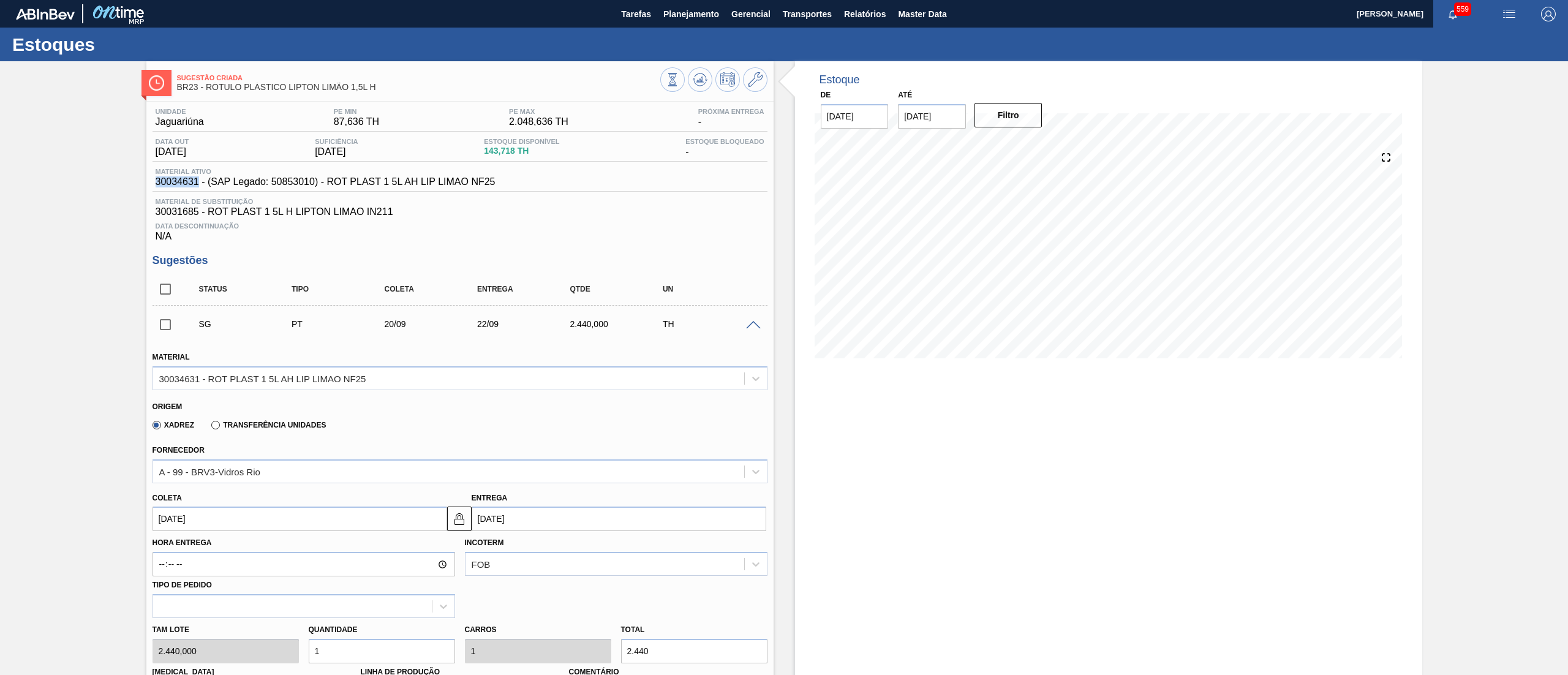
drag, startPoint x: 150, startPoint y: 183, endPoint x: 196, endPoint y: 184, distance: 46.0
click at [196, 184] on div "Unidade Jaguariúna PE MIN 87,636 TH PE MAX 2.048,636 TH Próxima Entrega - Data …" at bounding box center [460, 543] width 627 height 882
copy span "30034631"
click at [755, 75] on icon at bounding box center [755, 79] width 14 height 14
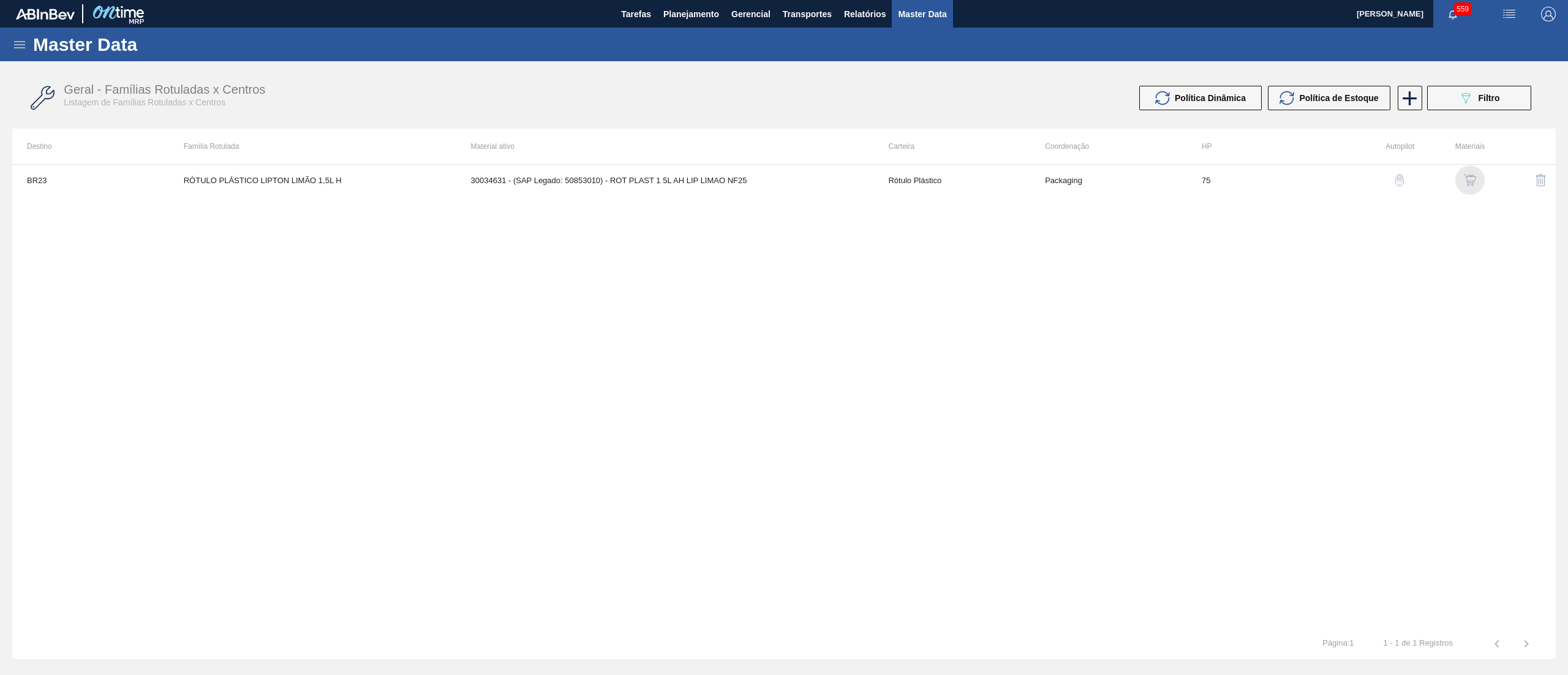
click at [1475, 184] on img "button" at bounding box center [1470, 180] width 12 height 12
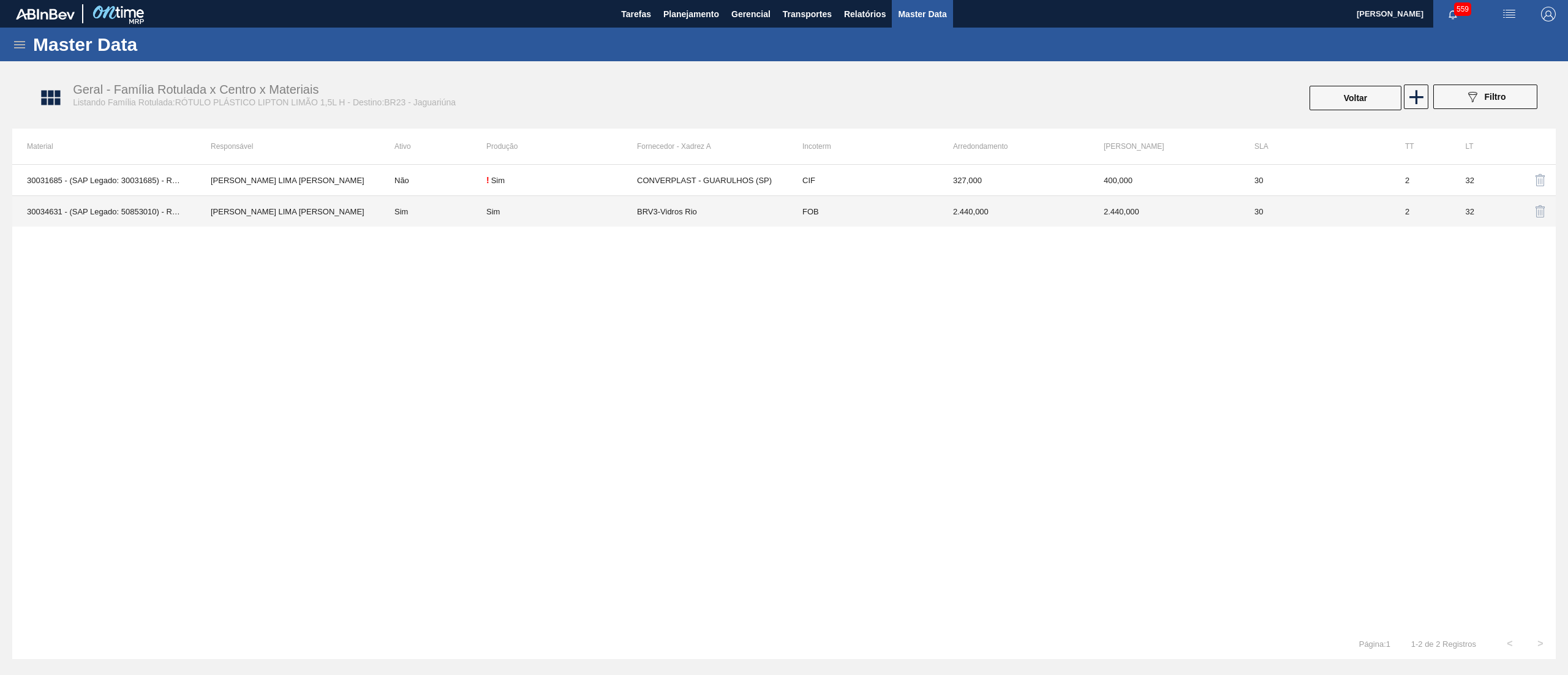
click at [800, 217] on td "FOB" at bounding box center [863, 211] width 150 height 31
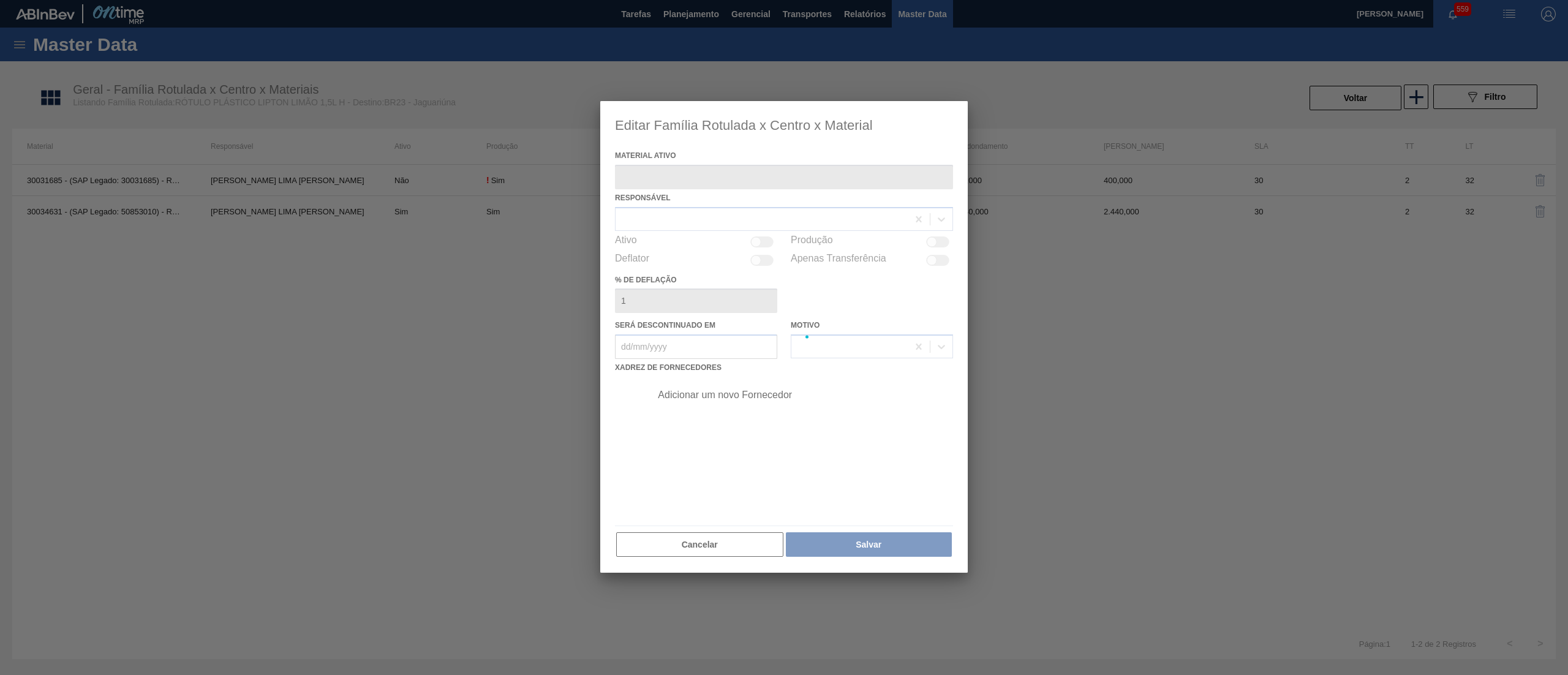
type ativo "30034631 - (SAP Legado: 50853010) - ROT PLAST 1 5L AH LIP LIMAO NF25"
checkbox input "true"
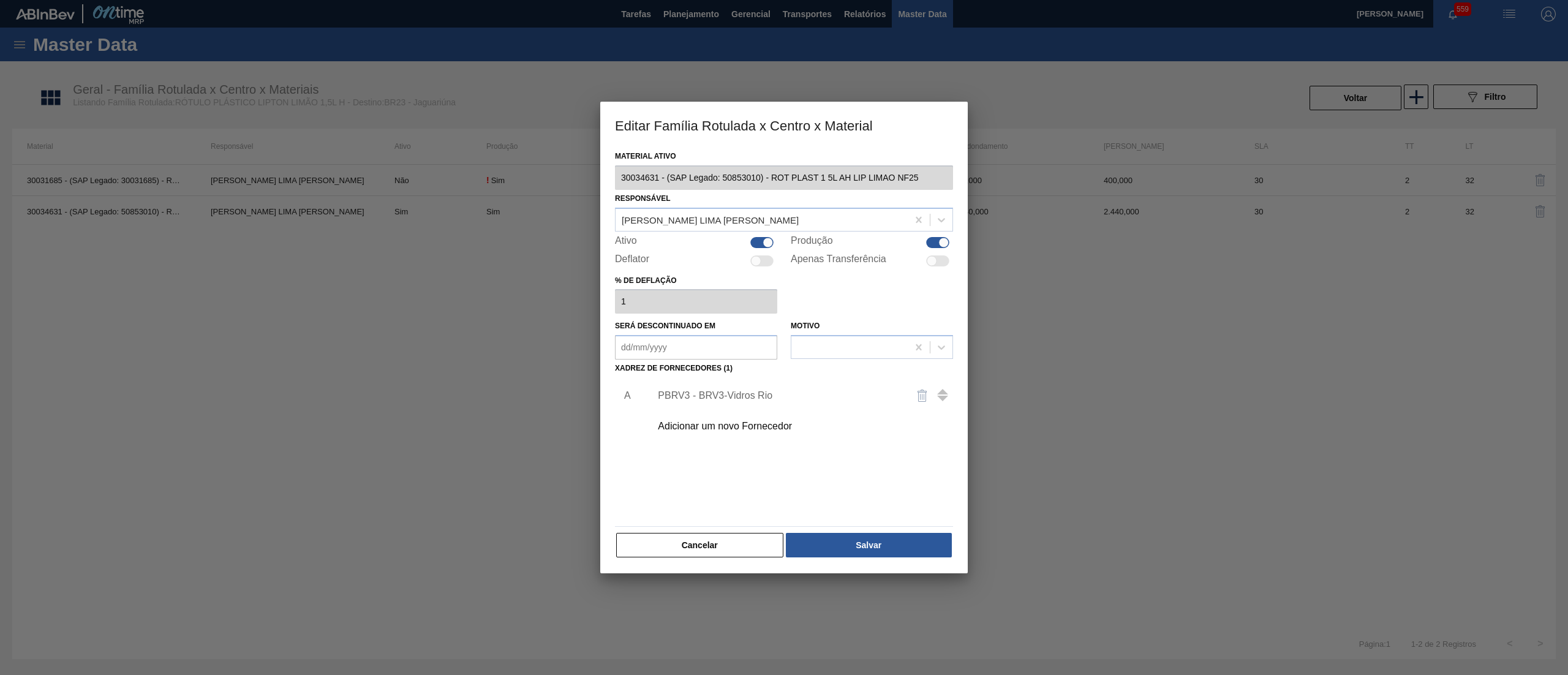
click at [760, 419] on div "Adicionar um novo Fornecedor" at bounding box center [798, 427] width 309 height 30
click at [738, 421] on div "Adicionar um novo Fornecedor" at bounding box center [777, 427] width 240 height 11
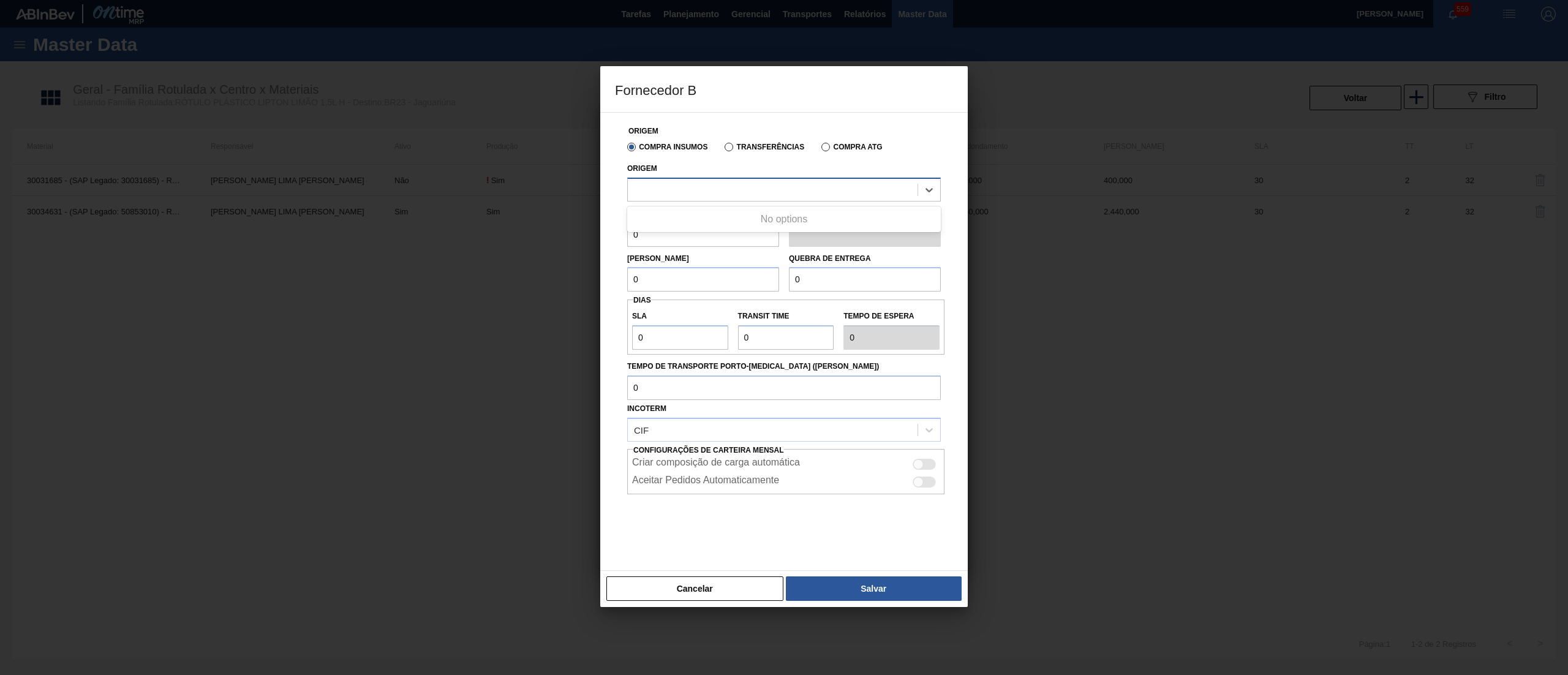
click at [732, 193] on div at bounding box center [773, 189] width 290 height 18
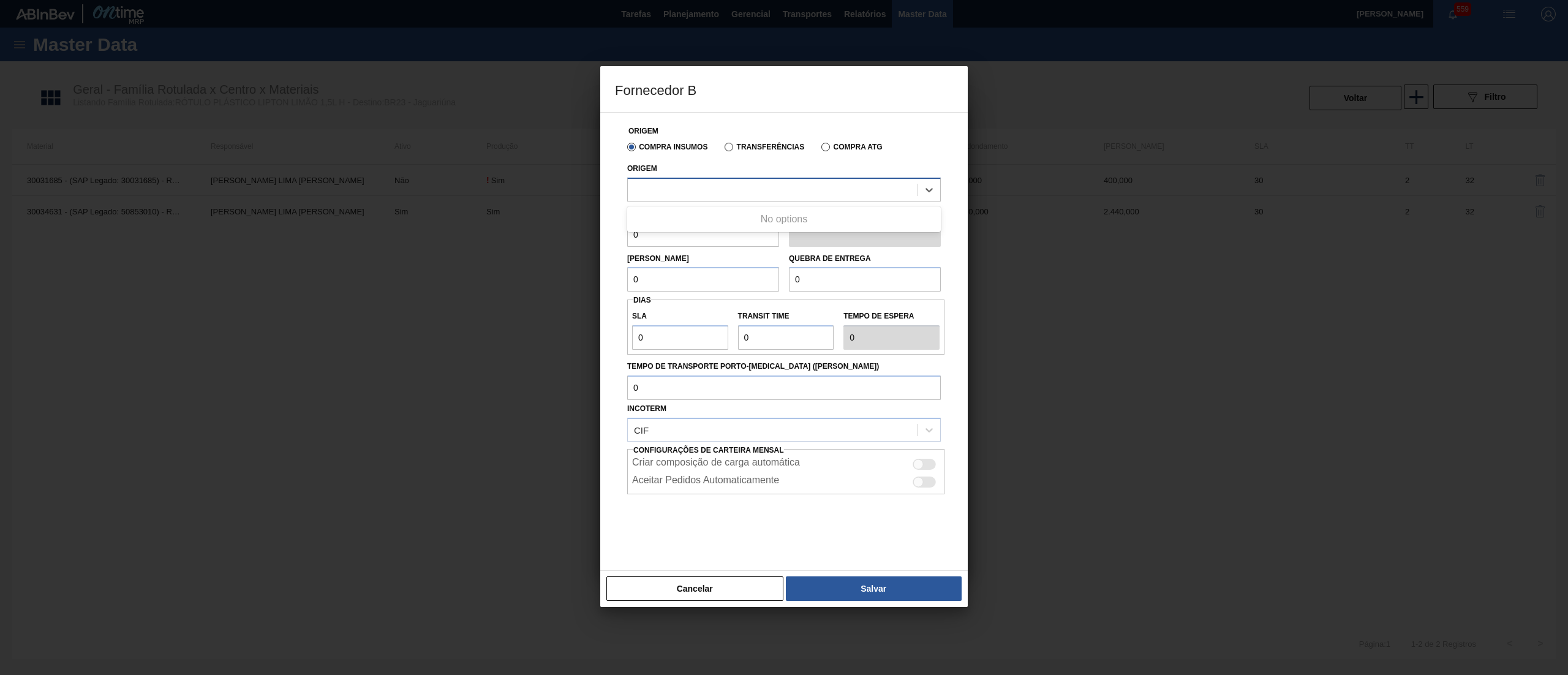
click at [732, 193] on div at bounding box center [773, 189] width 290 height 18
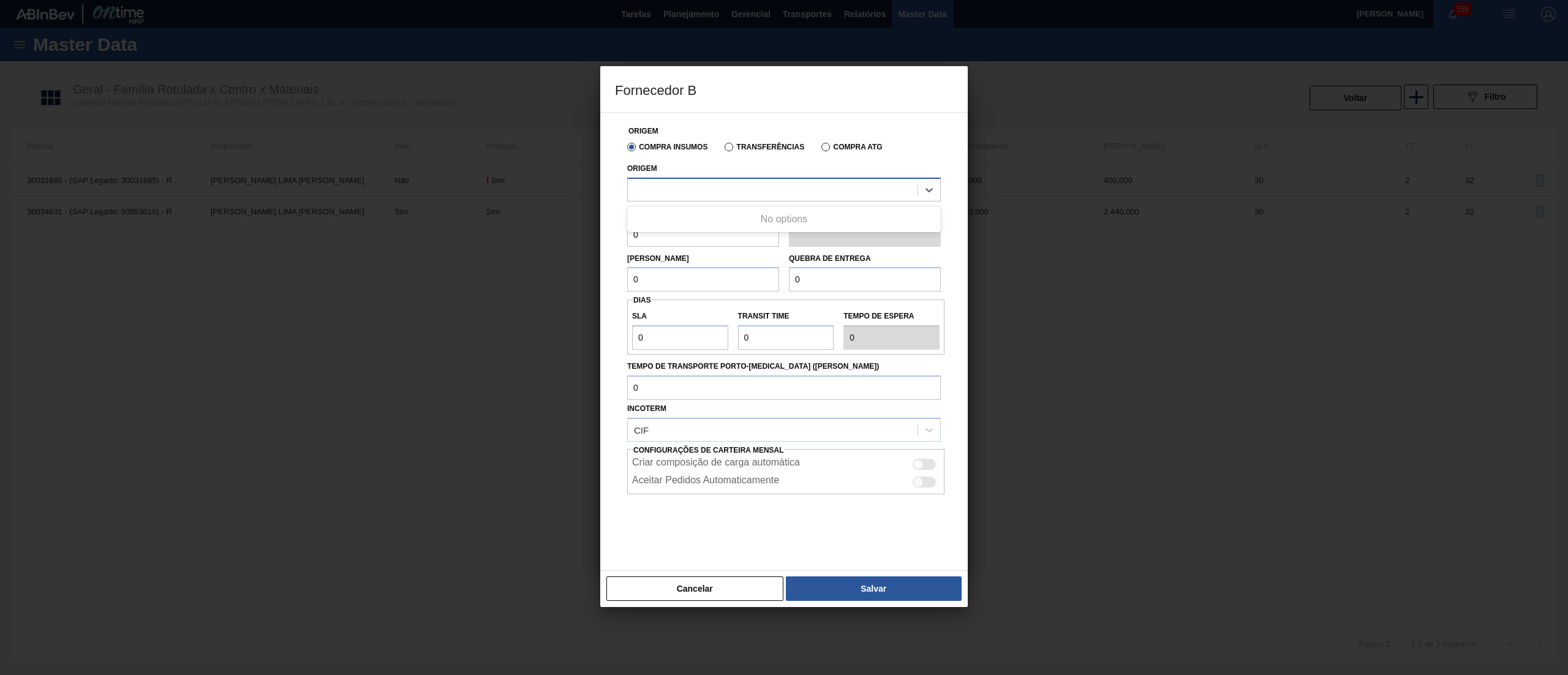
click at [732, 193] on div at bounding box center [773, 189] width 290 height 18
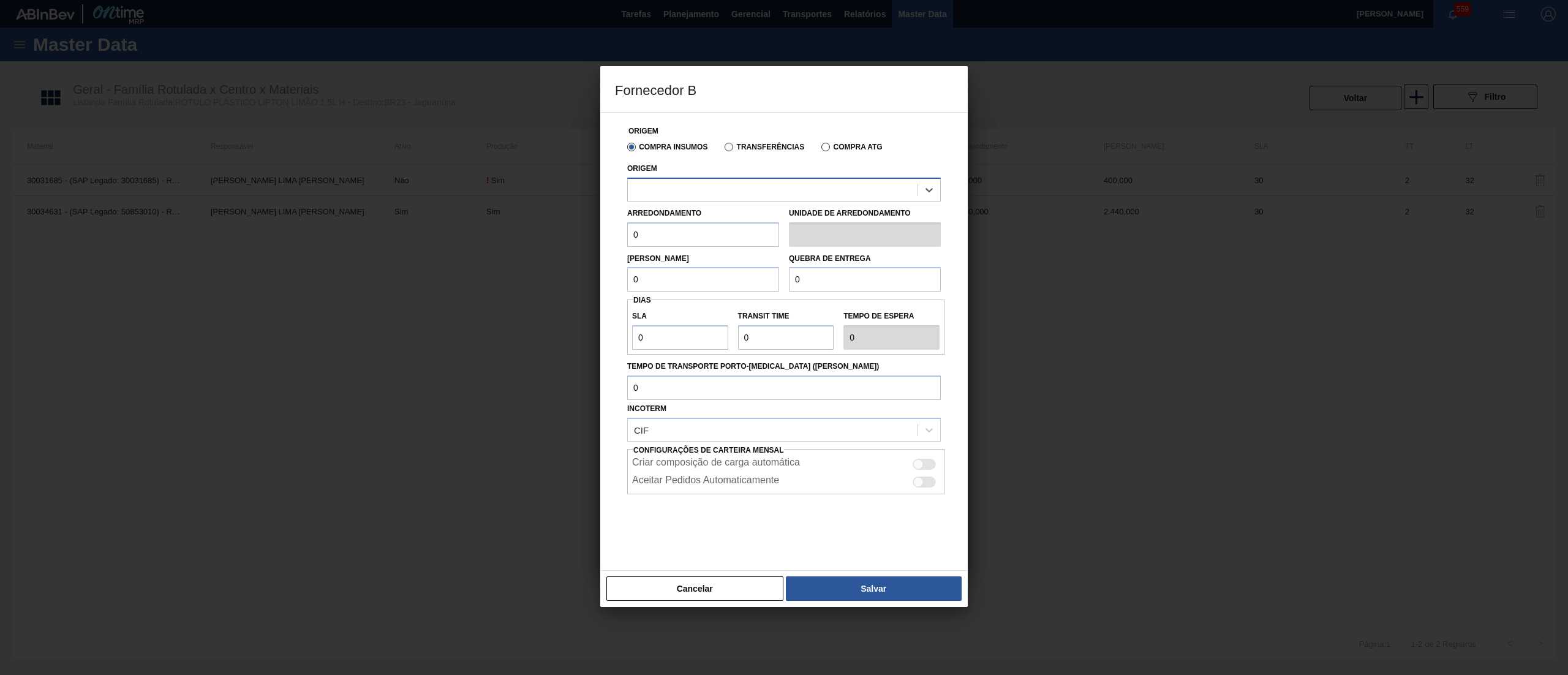
click at [732, 193] on div at bounding box center [773, 189] width 290 height 18
click at [721, 589] on button "Cancelar" at bounding box center [695, 589] width 177 height 25
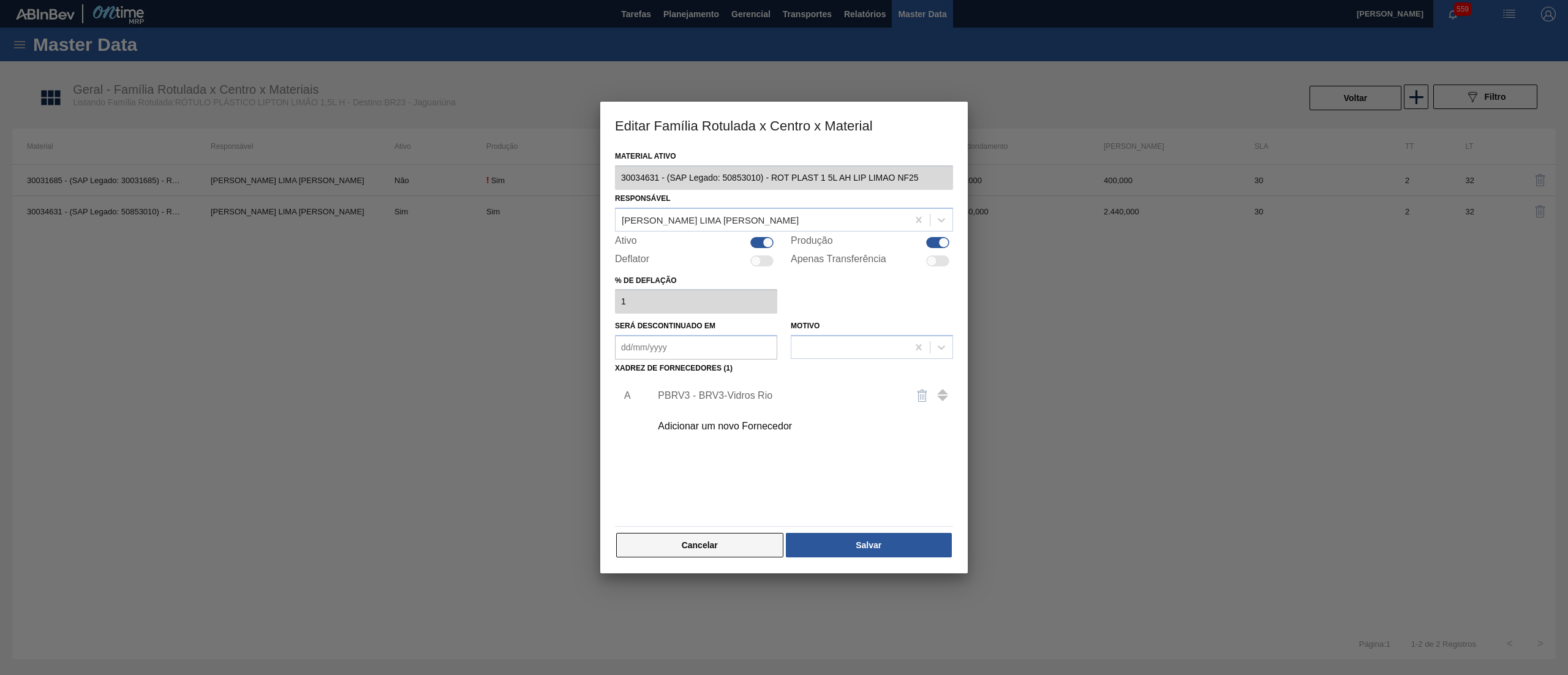
click at [726, 549] on button "Cancelar" at bounding box center [700, 546] width 167 height 25
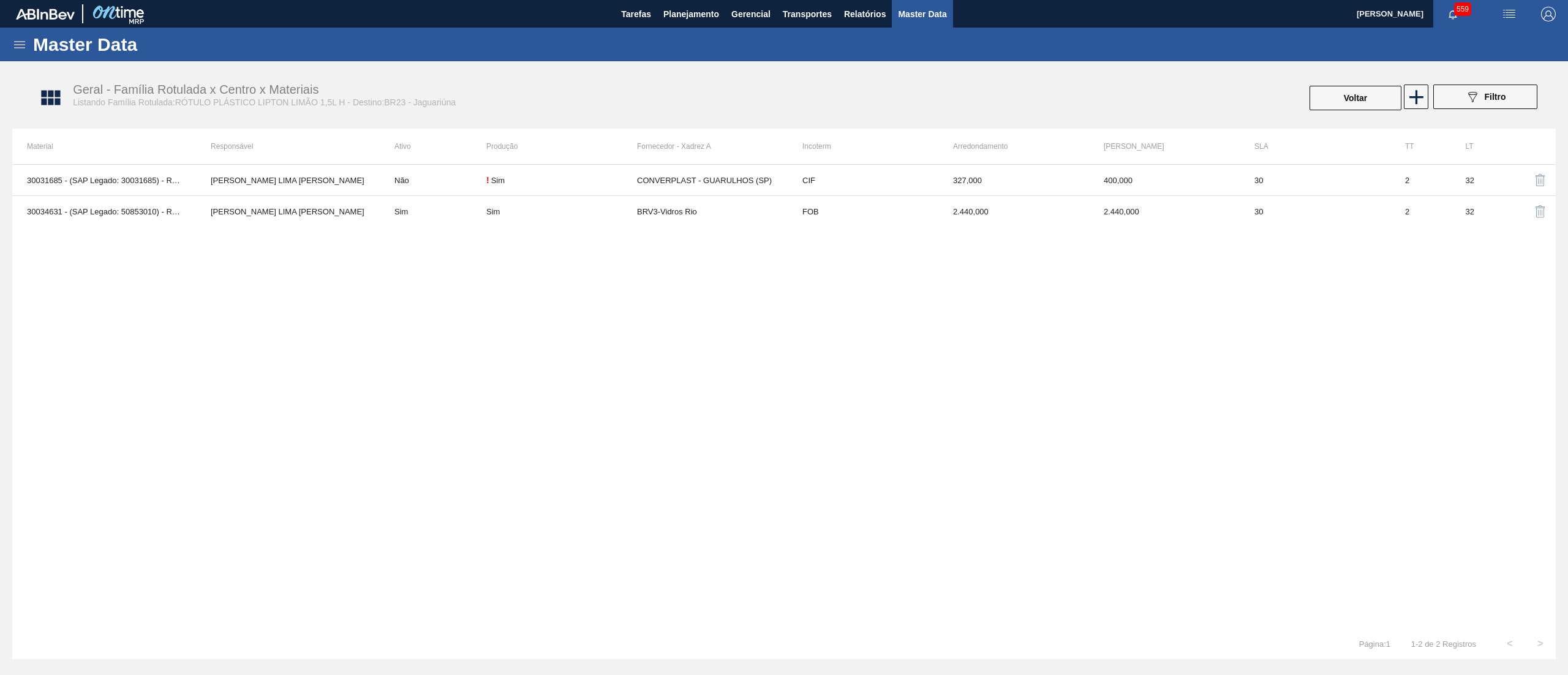
click at [22, 43] on icon at bounding box center [19, 44] width 14 height 14
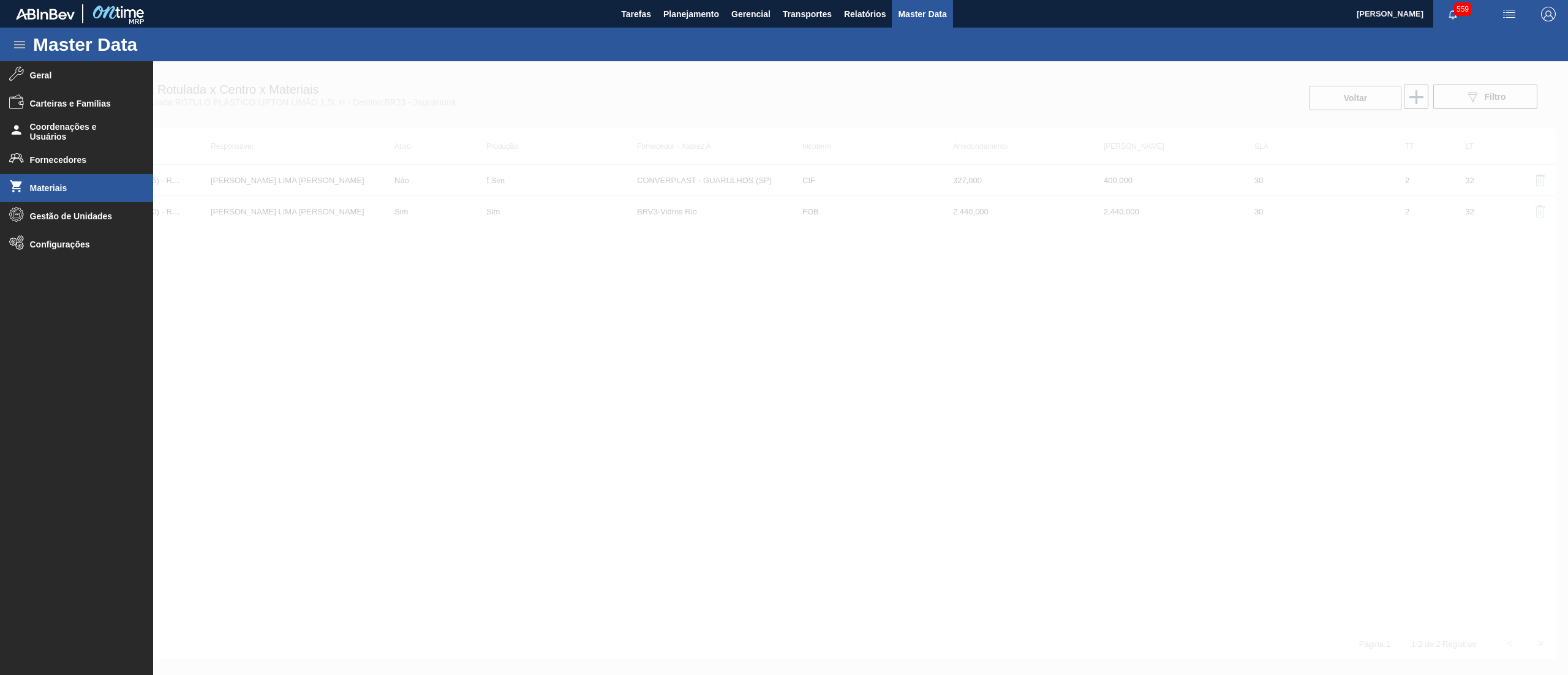
click at [56, 184] on span "Materiais" at bounding box center [81, 188] width 101 height 10
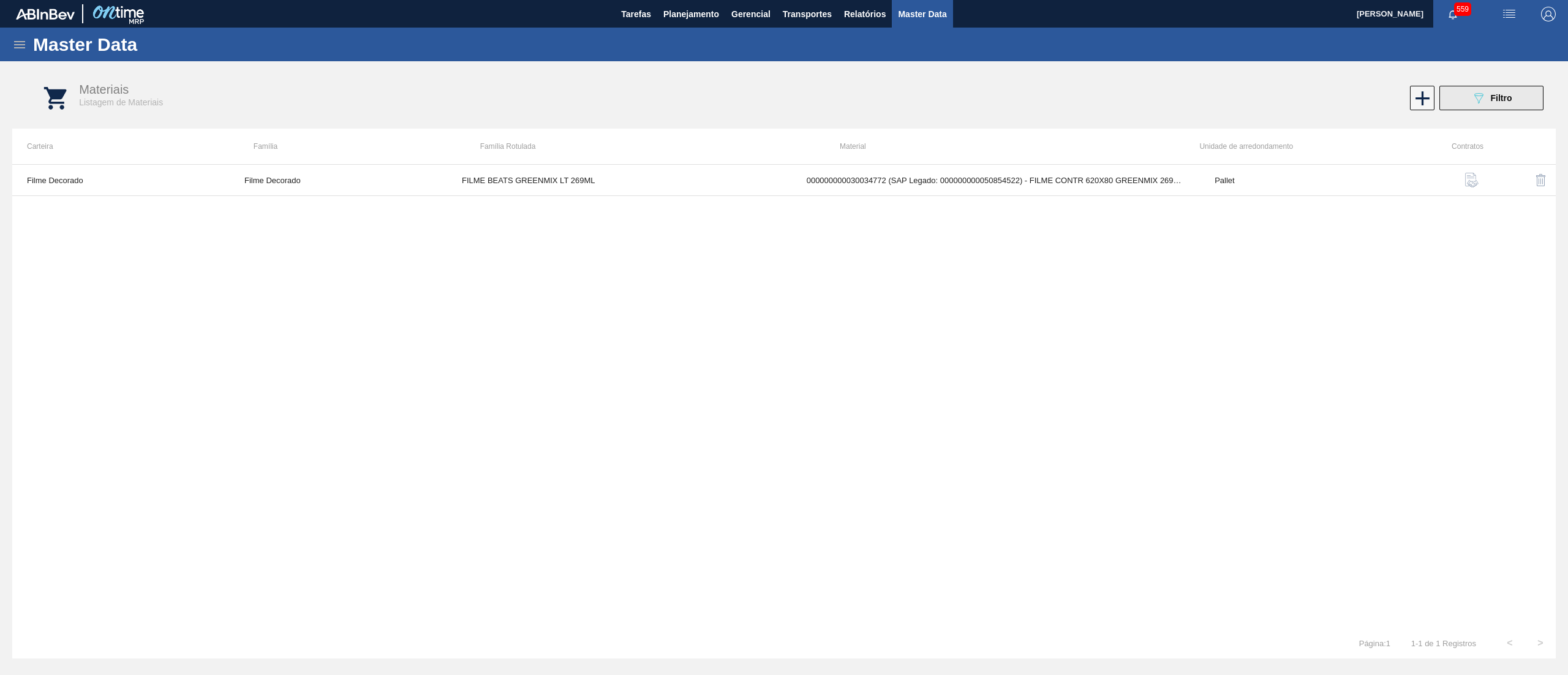
click at [1500, 97] on span "Filtro" at bounding box center [1501, 98] width 22 height 10
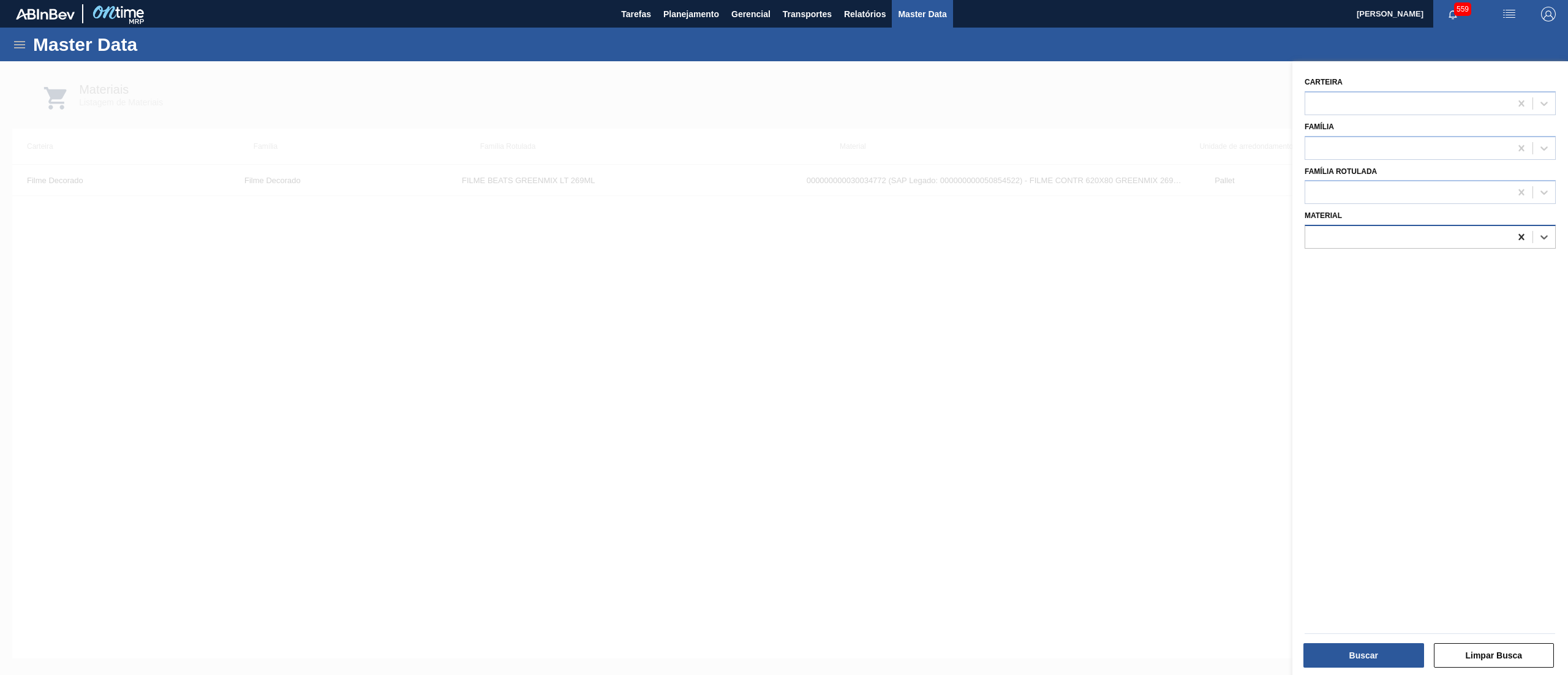
click at [1524, 235] on icon at bounding box center [1521, 237] width 12 height 12
paste input "30034631"
type input "30034631"
click at [1421, 259] on div "000000000030034631 (SAP Legado: 000000000050853010) - ROT PLAST 1 5L AH LIP LIM…" at bounding box center [1430, 268] width 251 height 23
click at [1360, 648] on button "Buscar" at bounding box center [1363, 656] width 121 height 25
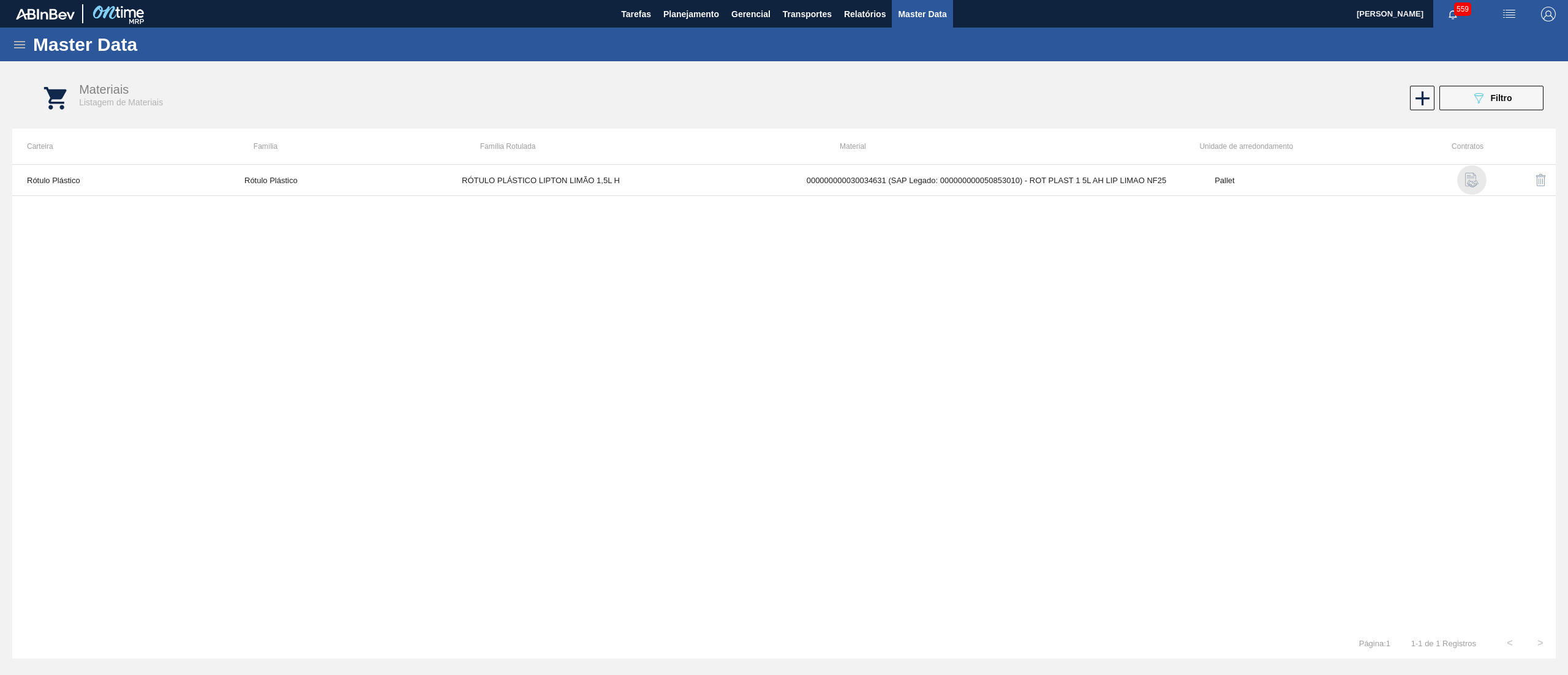
click at [1478, 175] on img "button" at bounding box center [1471, 180] width 14 height 14
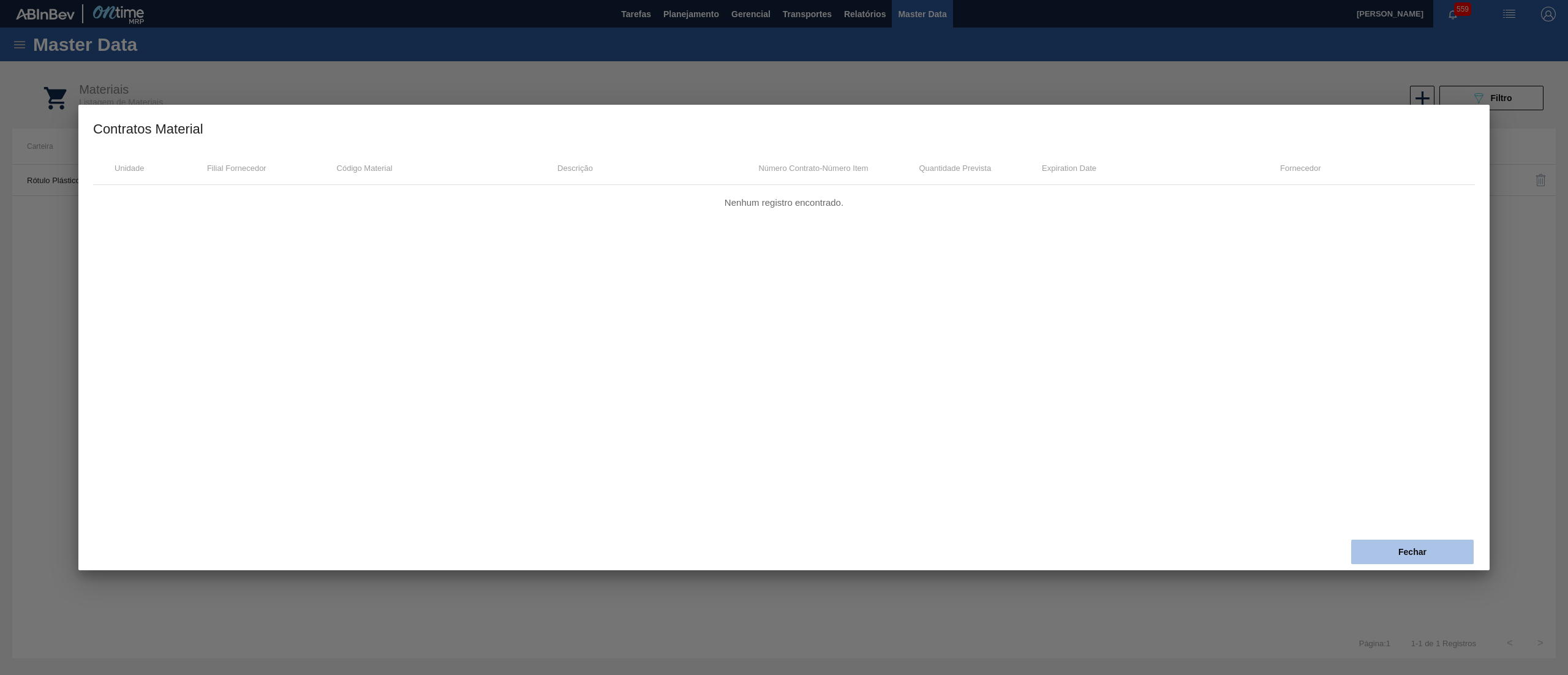
click at [1426, 550] on button "Fechar" at bounding box center [1412, 552] width 123 height 25
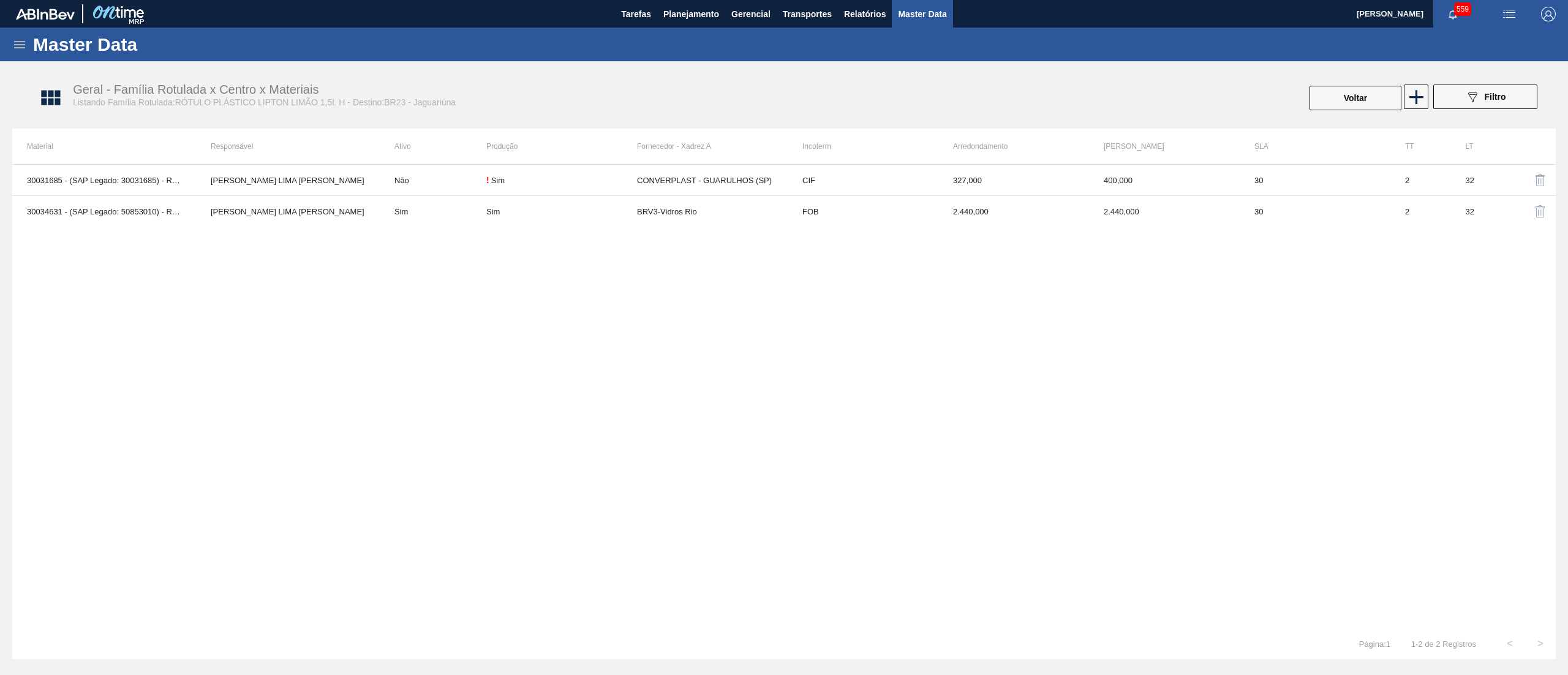
click at [726, 228] on div "30031685 - (SAP Legado: 30031685) - ROT PLAST 1 5L H LIPTON LIMAO IN211 [PERSON…" at bounding box center [784, 397] width 1543 height 465
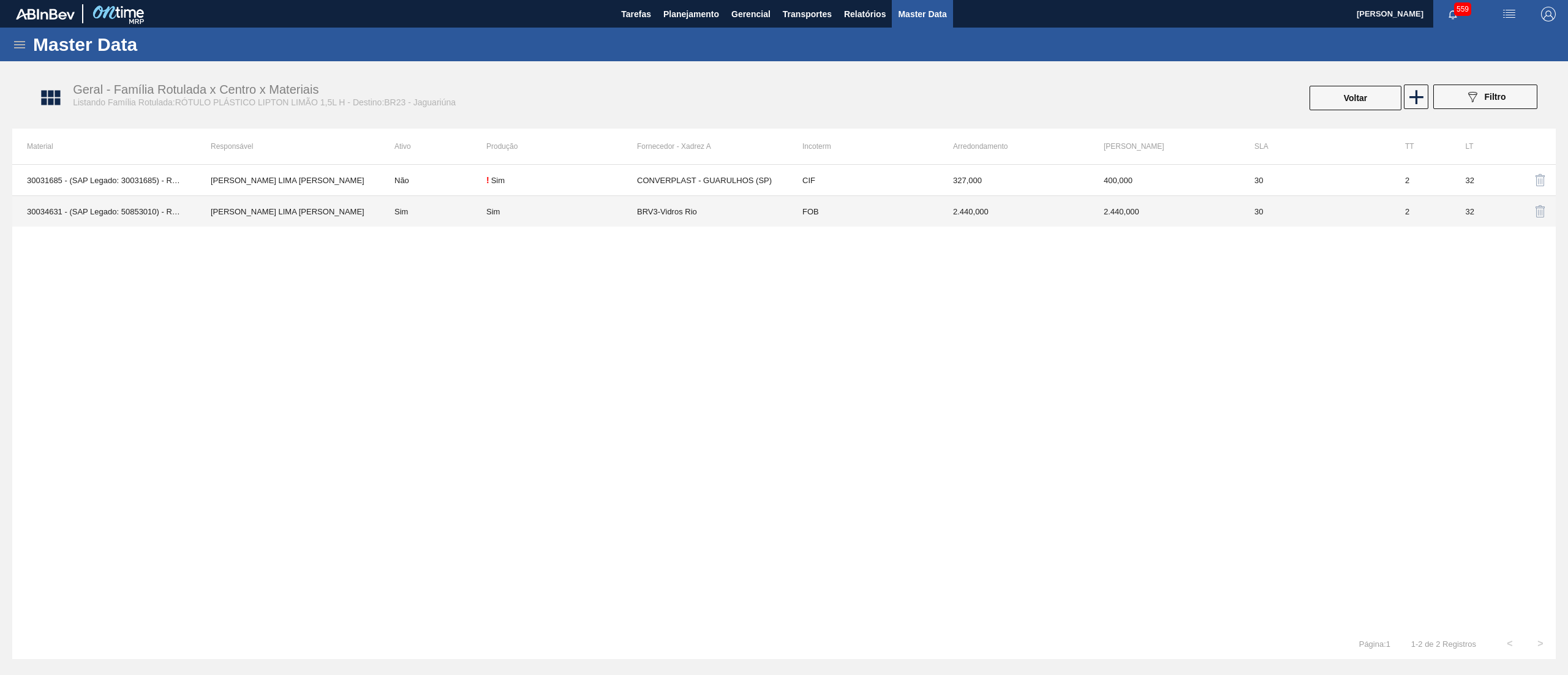
click at [723, 215] on td "BRV3-Vidros Rio" at bounding box center [713, 211] width 150 height 31
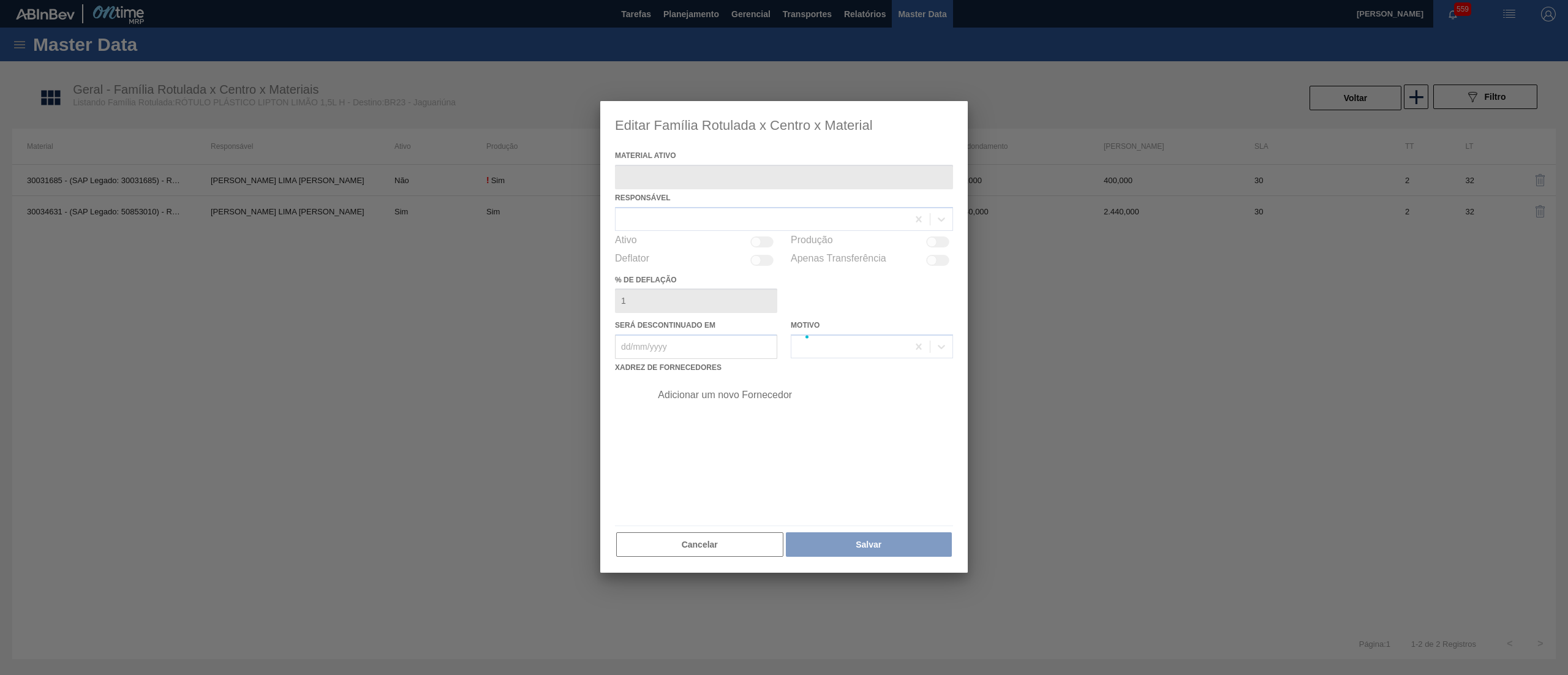
type ativo "30034631 - (SAP Legado: 50853010) - ROT PLAST 1 5L AH LIP LIMAO NF25"
checkbox input "true"
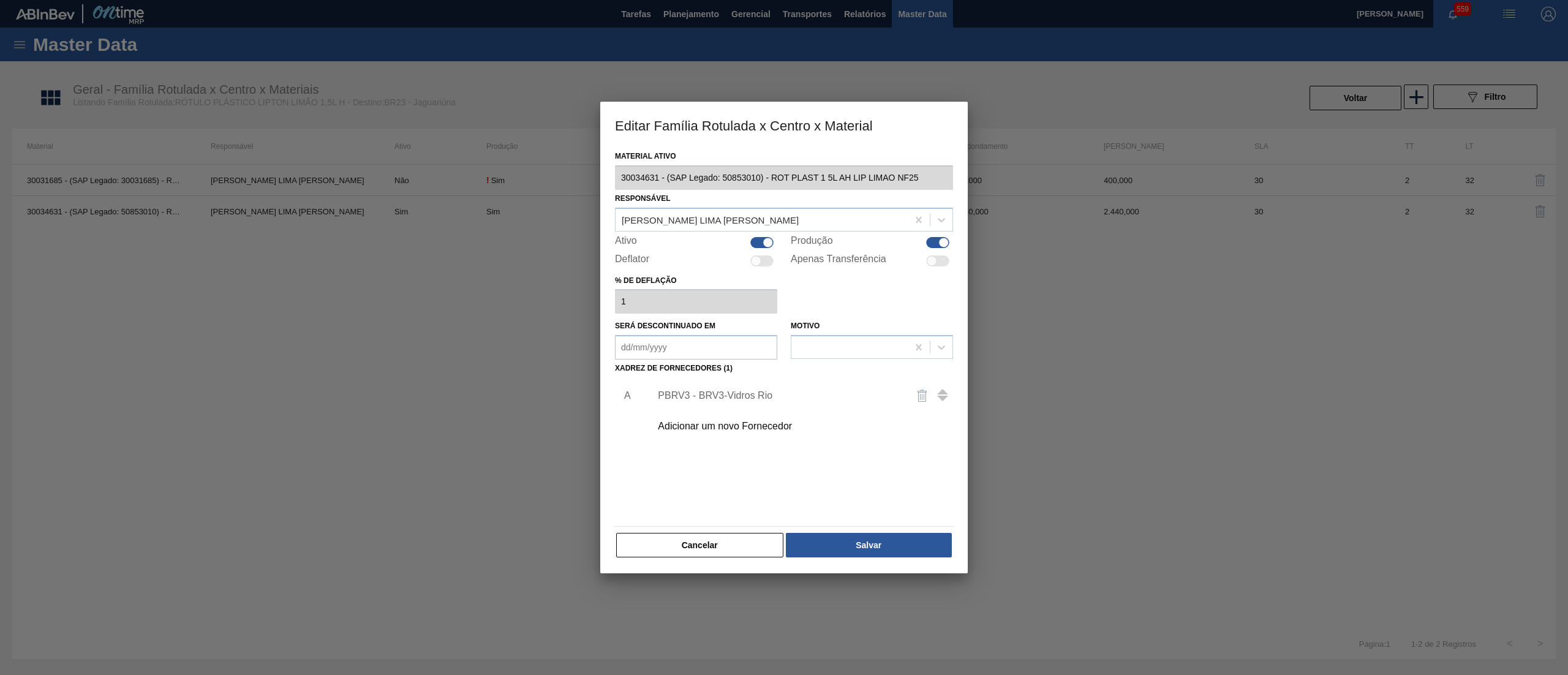
click at [516, 166] on div "Editar Família Rotulada x Centro x Material Material ativo 30034631 - (SAP Lega…" at bounding box center [784, 337] width 1568 height 675
click at [753, 426] on div "Adicionar um novo Fornecedor" at bounding box center [777, 427] width 240 height 11
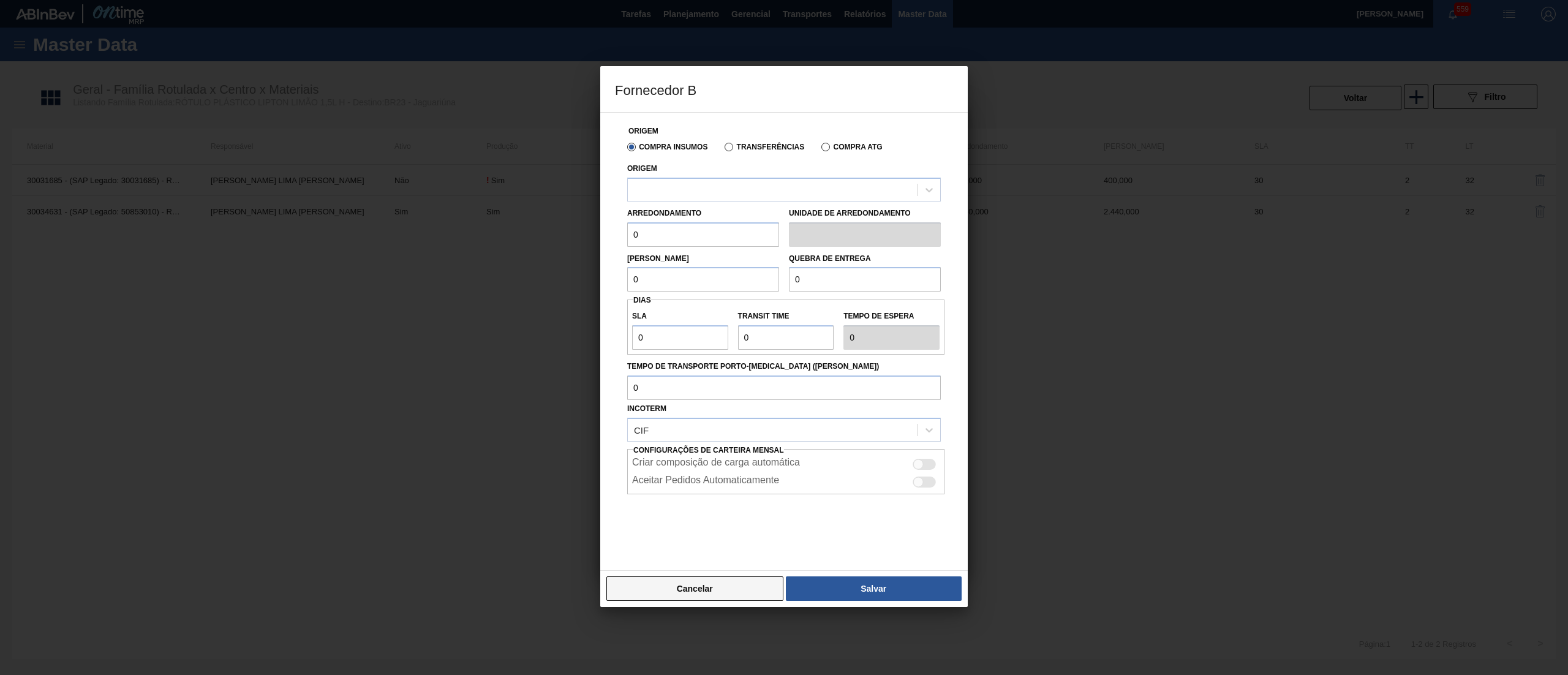
click at [740, 593] on button "Cancelar" at bounding box center [695, 589] width 177 height 25
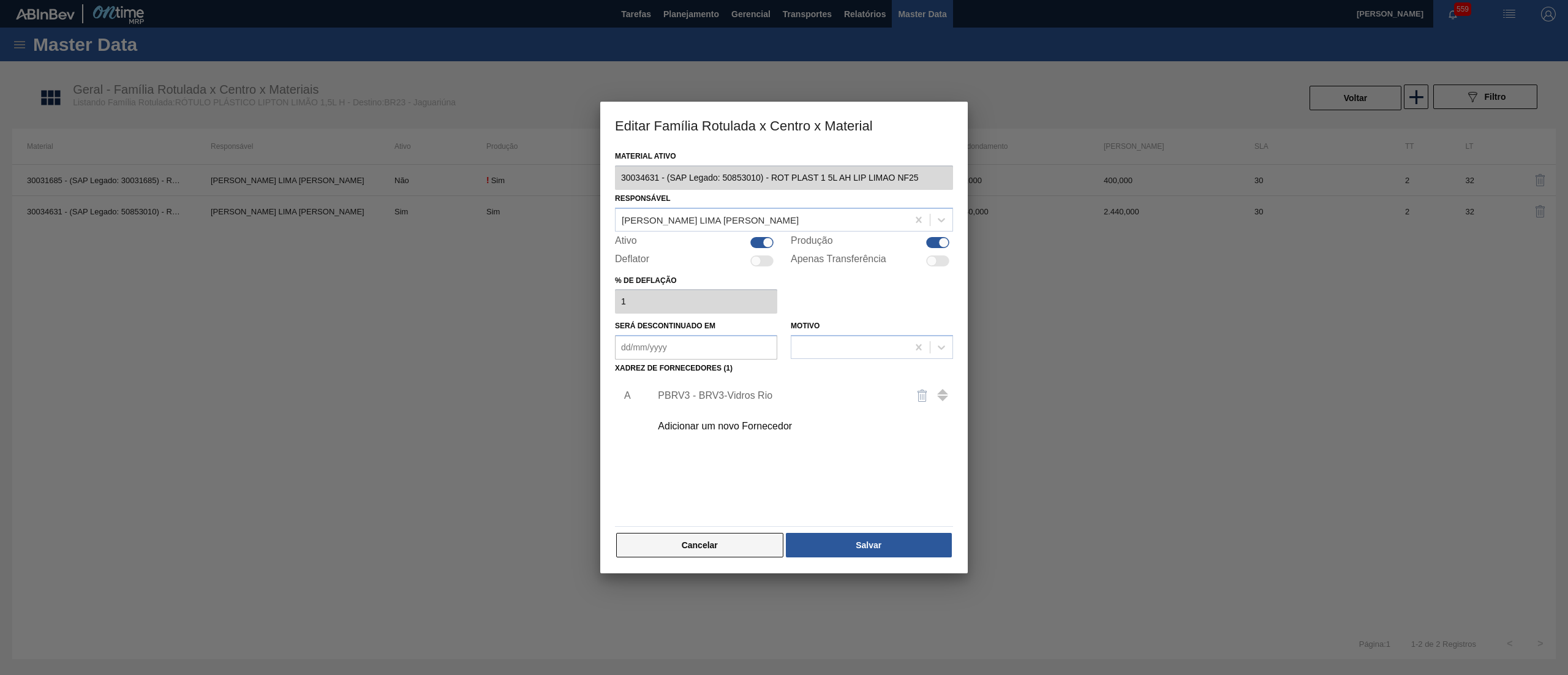
click at [727, 548] on button "Cancelar" at bounding box center [700, 546] width 167 height 25
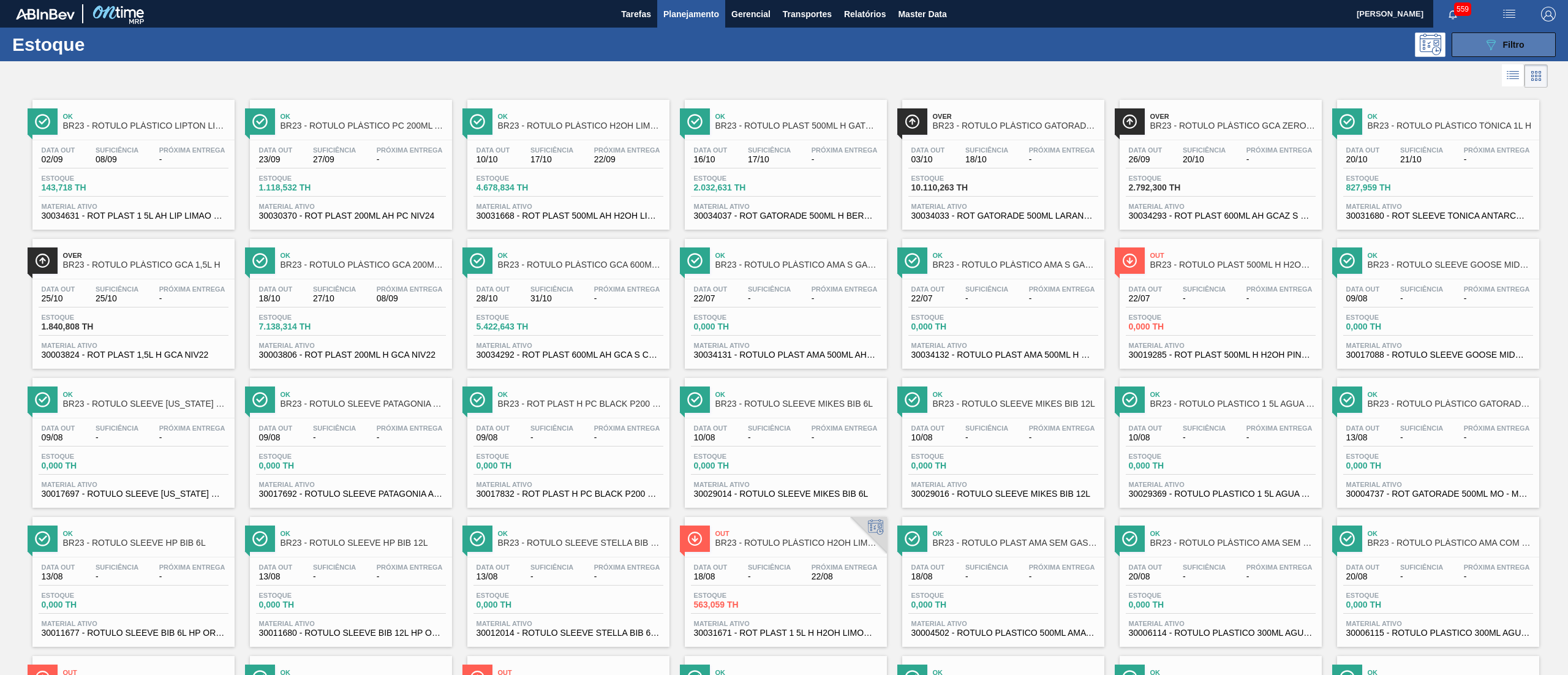
click at [1463, 50] on button "089F7B8B-B2A5-4AFE-B5C0-19BA573D28AC Filtro" at bounding box center [1503, 45] width 104 height 25
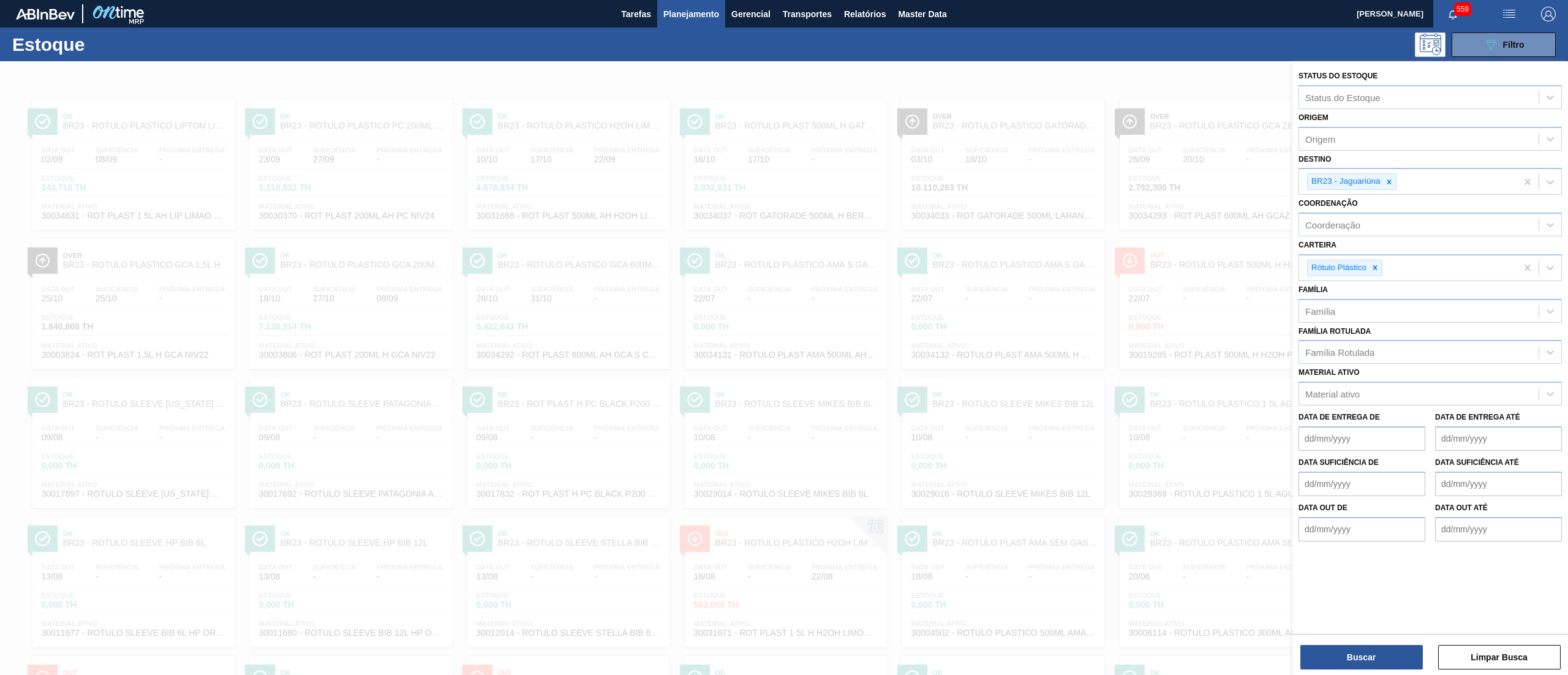
click at [1111, 43] on div "089F7B8B-B2A5-4AFE-B5C0-19BA573D28AC Filtro" at bounding box center [882, 45] width 1360 height 25
click at [1383, 658] on button "Buscar" at bounding box center [1362, 658] width 123 height 25
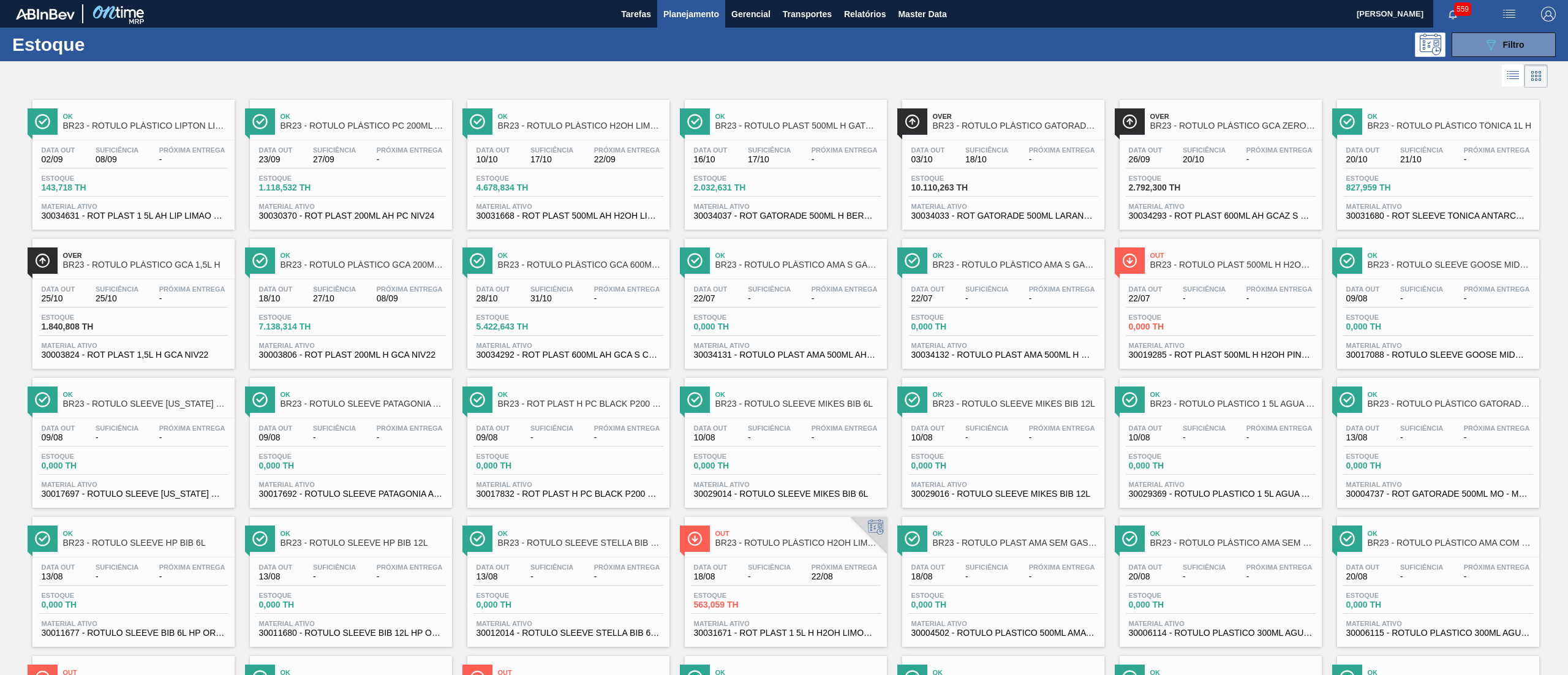
scroll to position [562, 0]
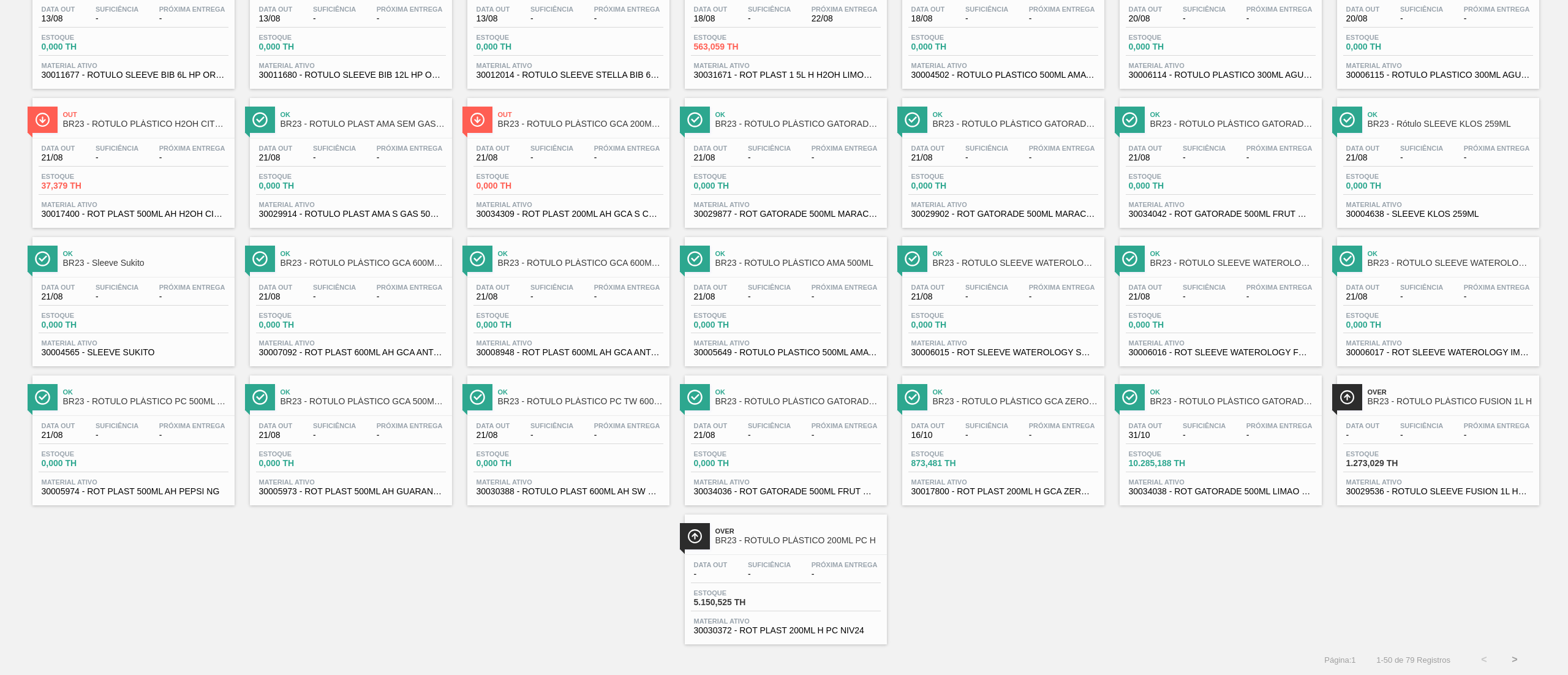
click at [1516, 651] on button ">" at bounding box center [1515, 660] width 30 height 30
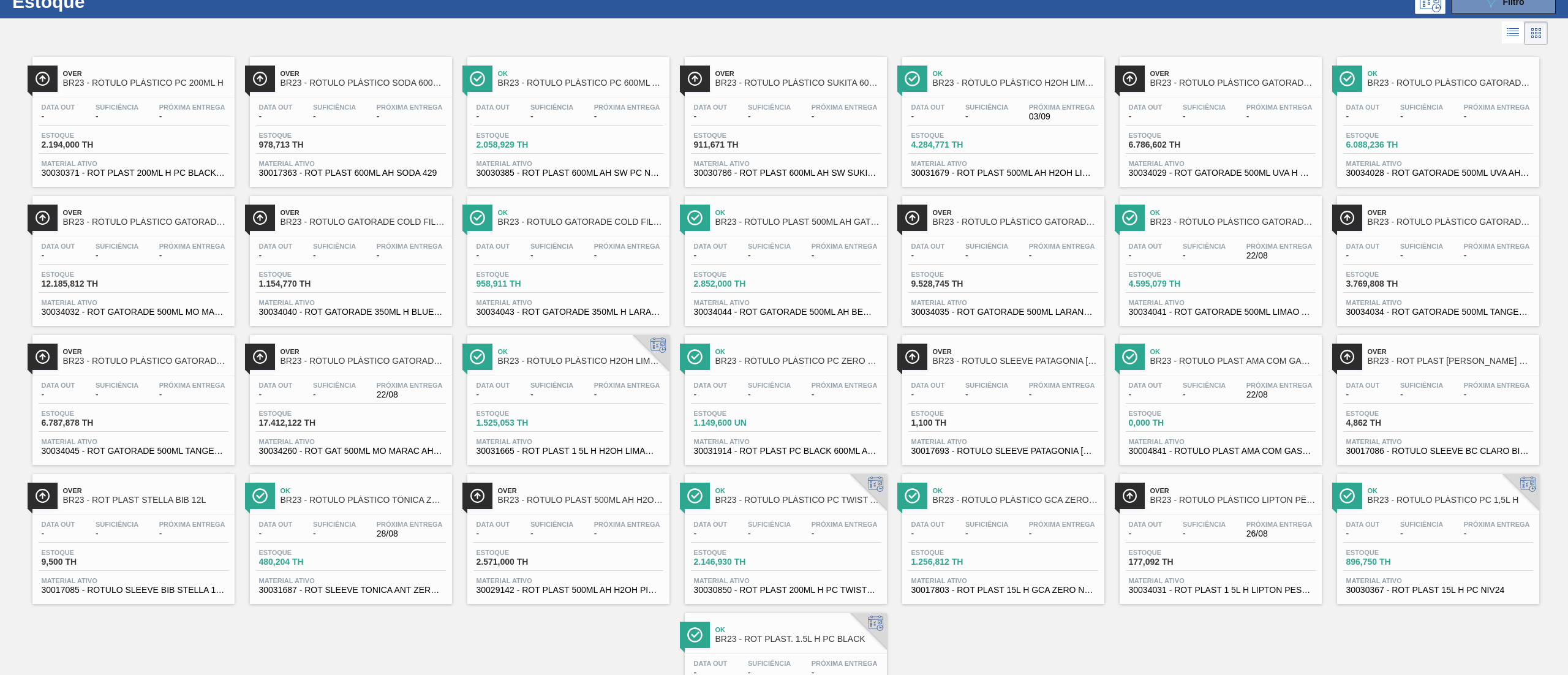
scroll to position [144, 0]
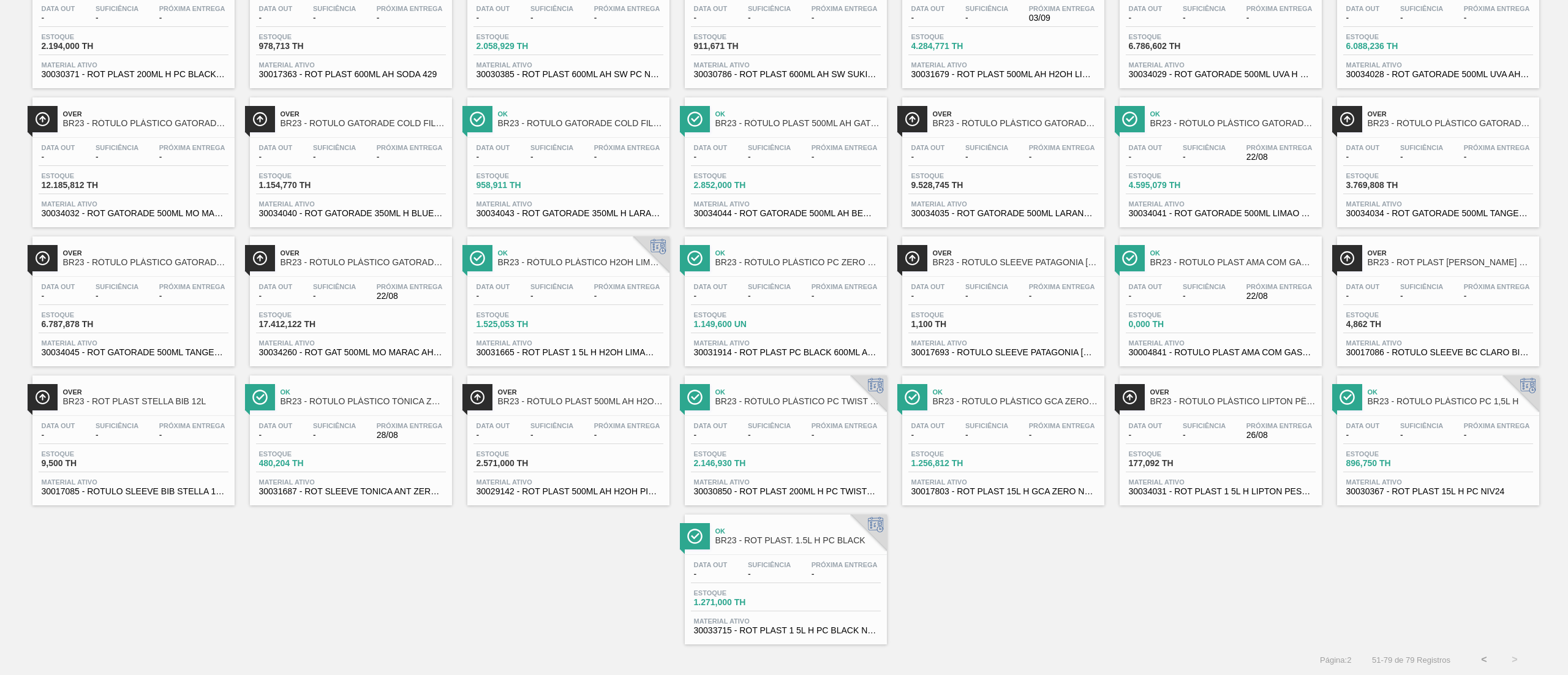
click at [1247, 492] on span "30034031 - ROT PLAST 1 5L H LIPTON PESSEGO NF24" at bounding box center [1221, 492] width 184 height 10
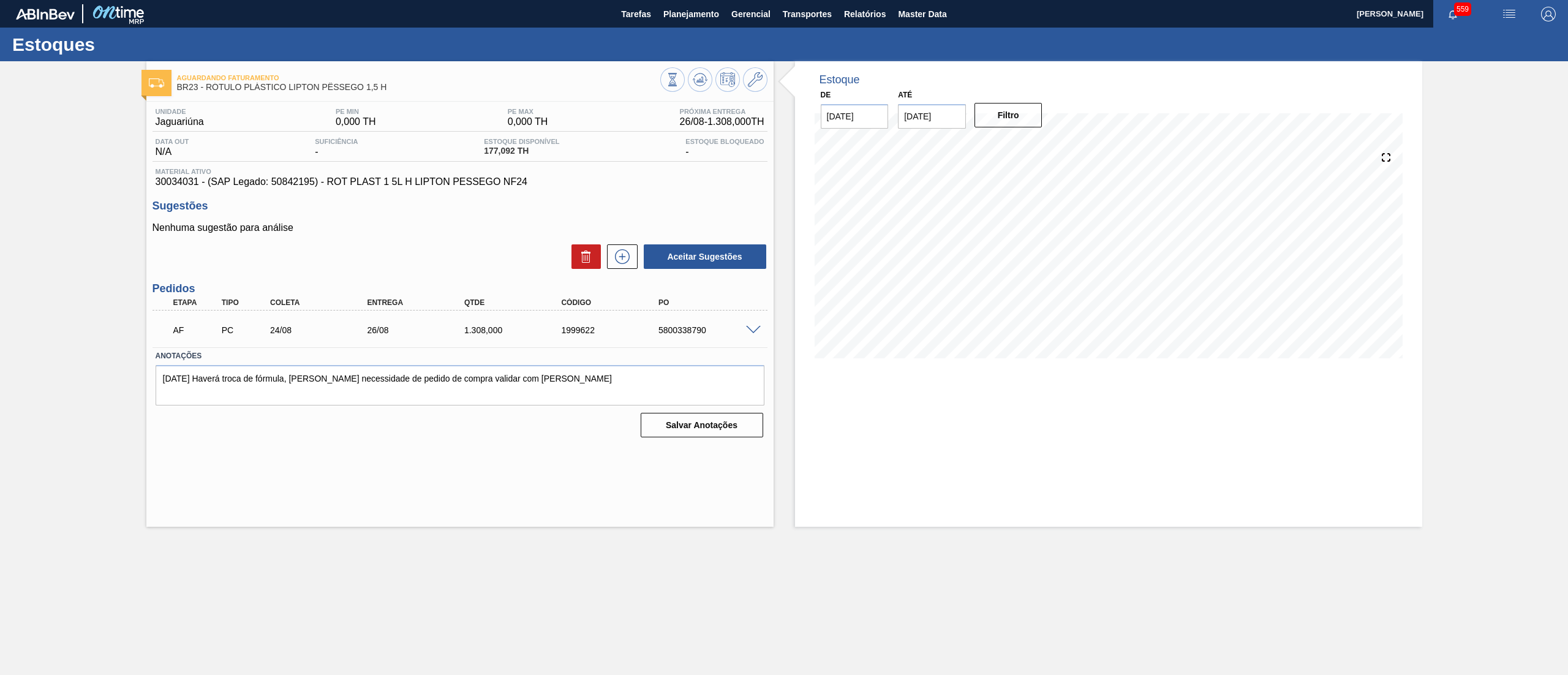
click at [942, 114] on input "[DATE]" at bounding box center [931, 116] width 68 height 25
click at [1034, 145] on button "Next Month" at bounding box center [1034, 146] width 9 height 9
click at [1032, 247] on div "25" at bounding box center [1031, 245] width 16 height 16
type input "[DATE]"
click at [990, 118] on button "Filtro" at bounding box center [1008, 115] width 68 height 25
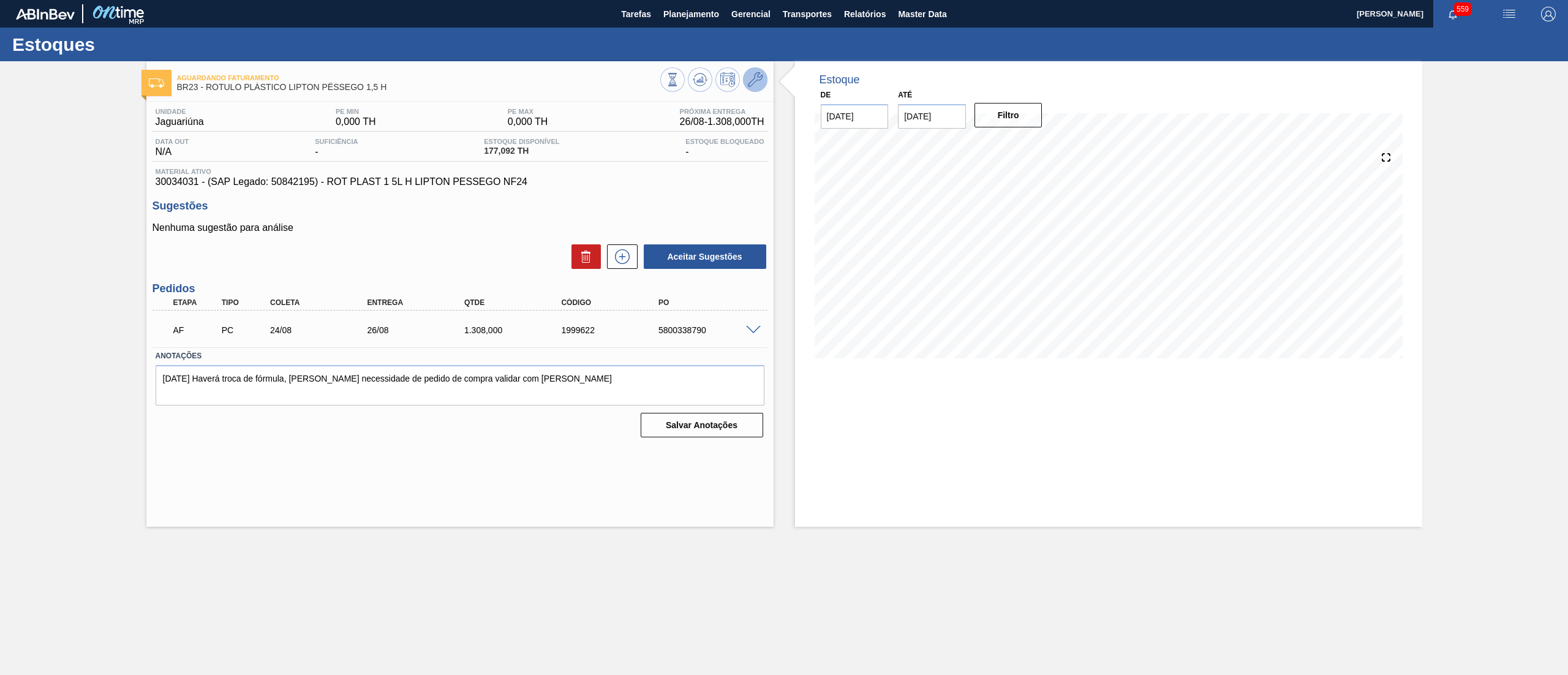
click at [753, 84] on icon at bounding box center [755, 79] width 14 height 14
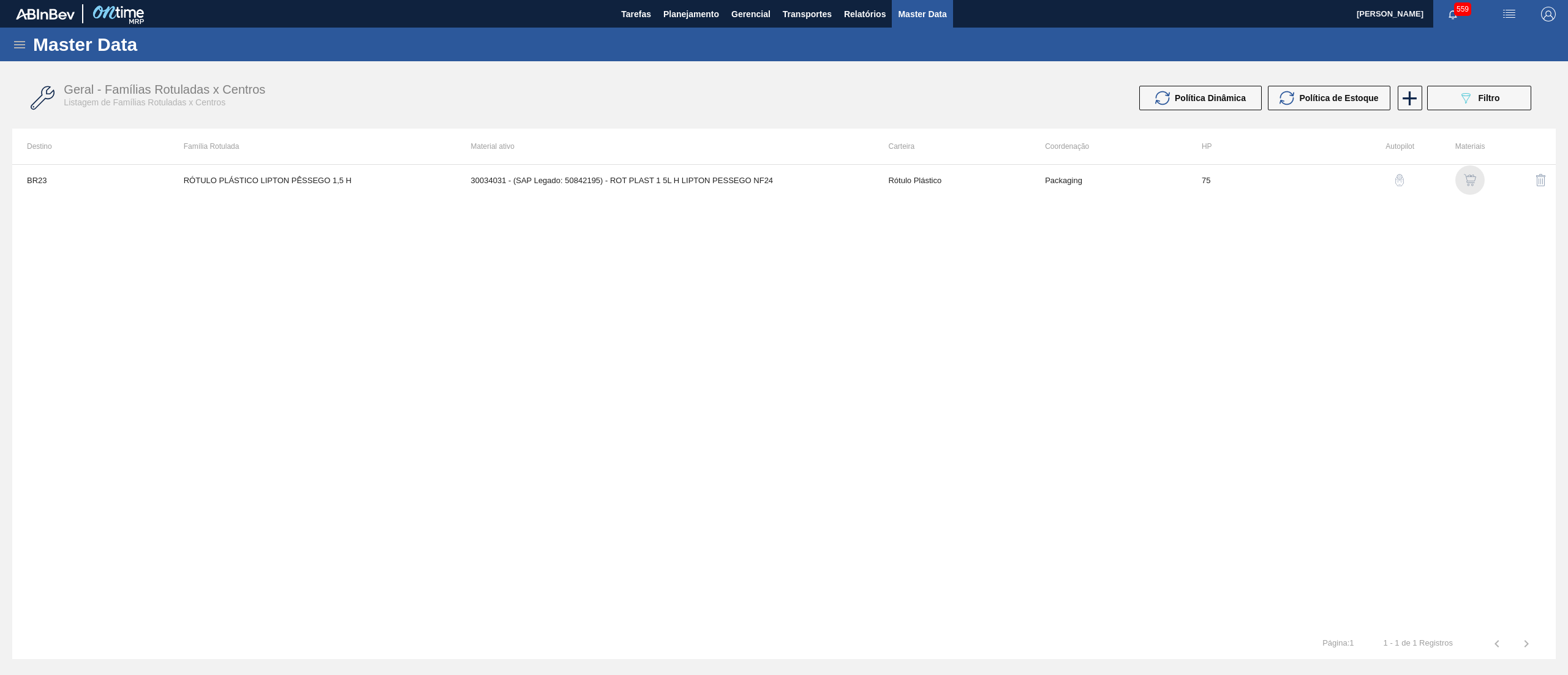
click at [1469, 182] on img "button" at bounding box center [1470, 180] width 12 height 12
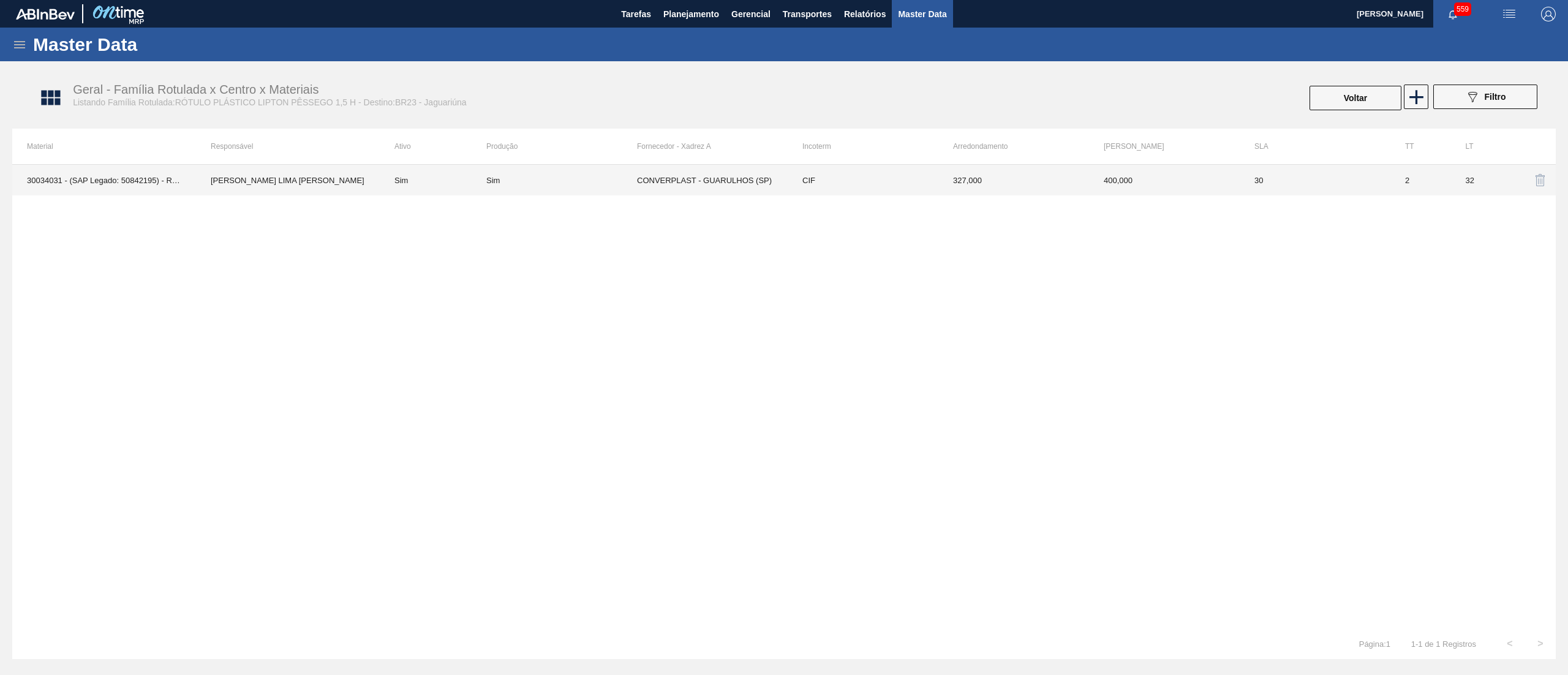
click at [724, 186] on td "CONVERPLAST - GUARULHOS (SP)" at bounding box center [713, 180] width 150 height 30
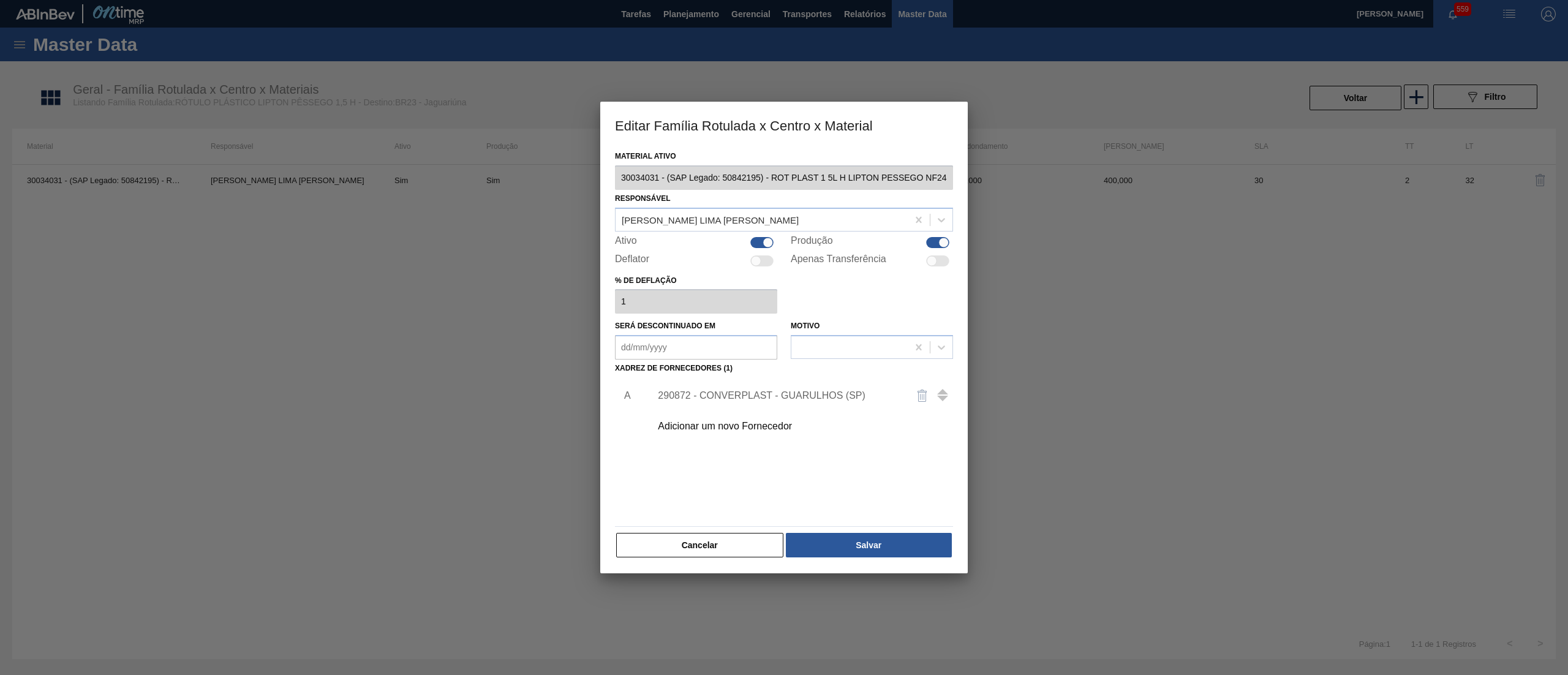
click at [738, 421] on div "Adicionar um novo Fornecedor" at bounding box center [777, 427] width 240 height 11
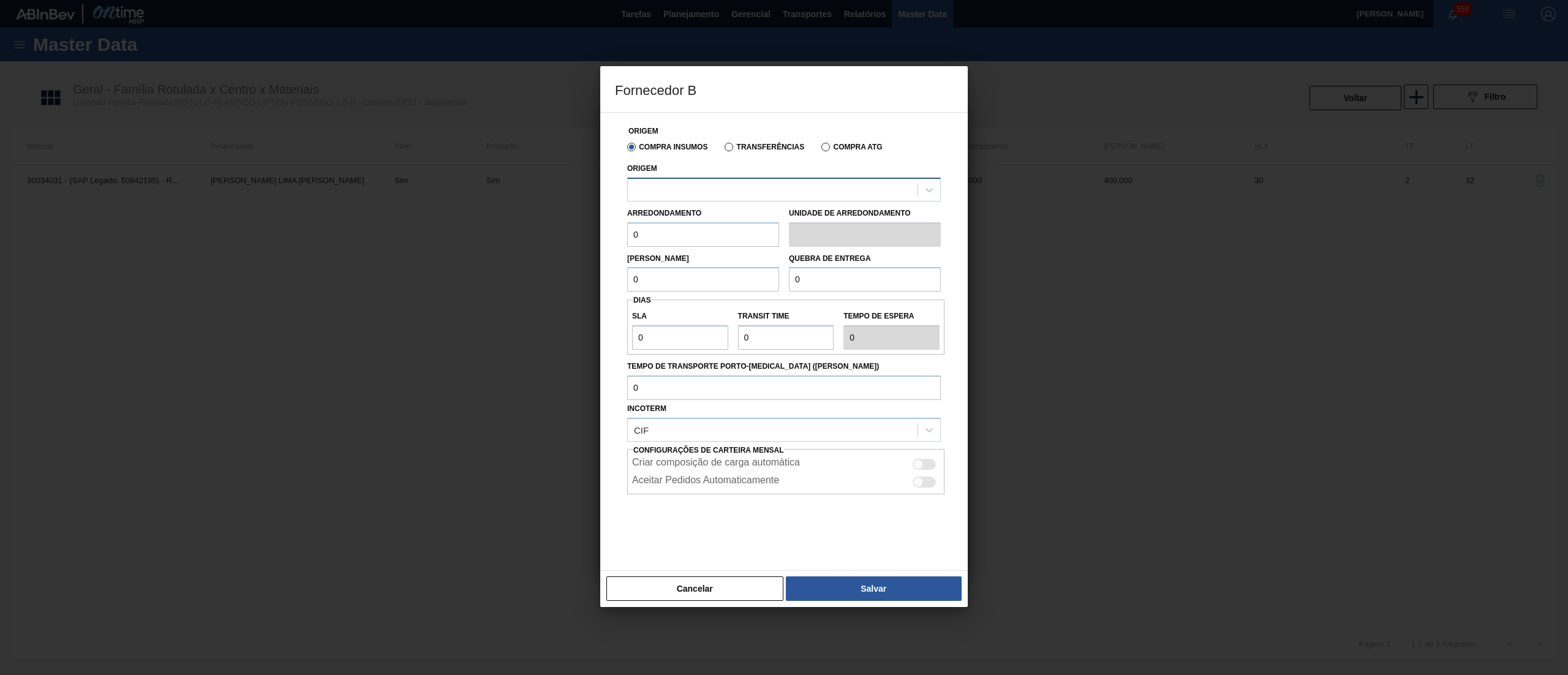
click at [742, 190] on div at bounding box center [773, 189] width 290 height 18
click at [699, 590] on button "Cancelar" at bounding box center [695, 589] width 177 height 25
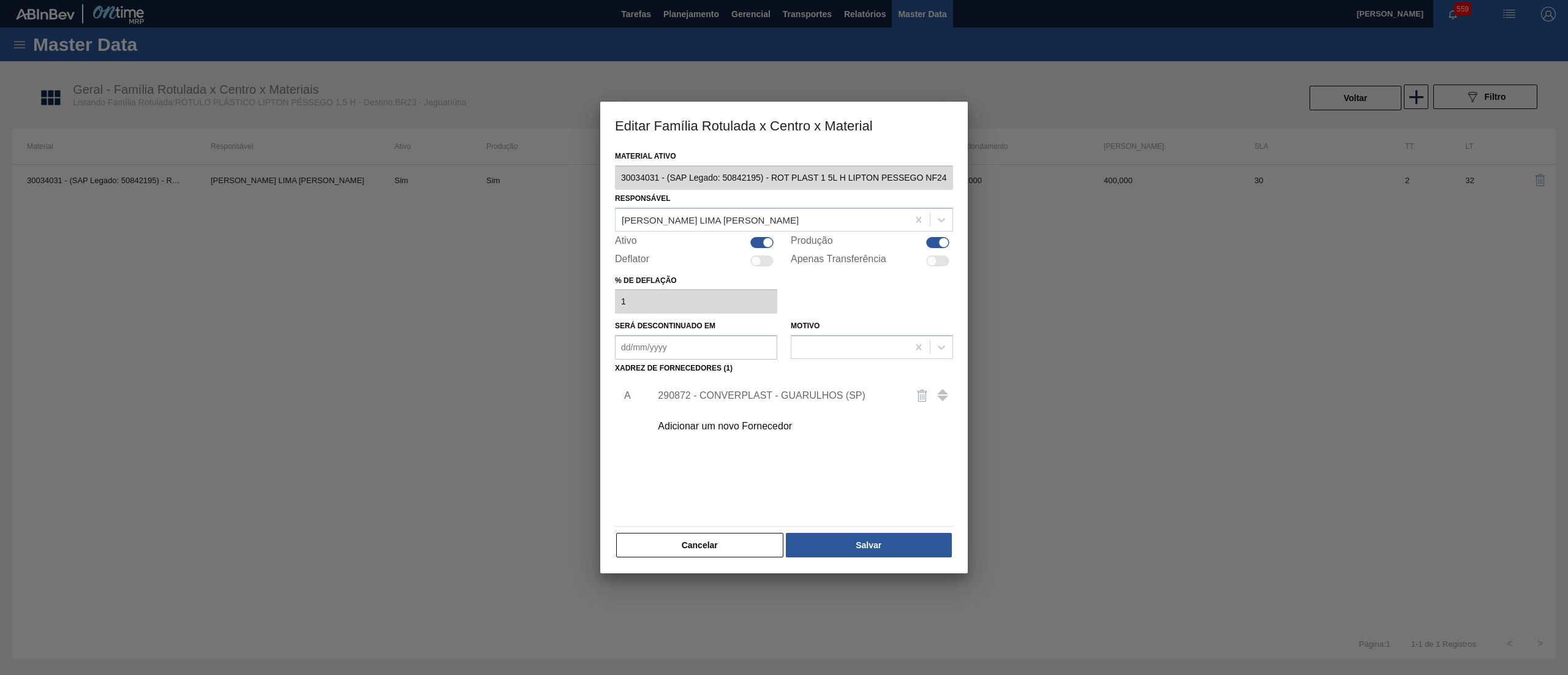
click at [753, 421] on div "Adicionar um novo Fornecedor" at bounding box center [777, 427] width 240 height 11
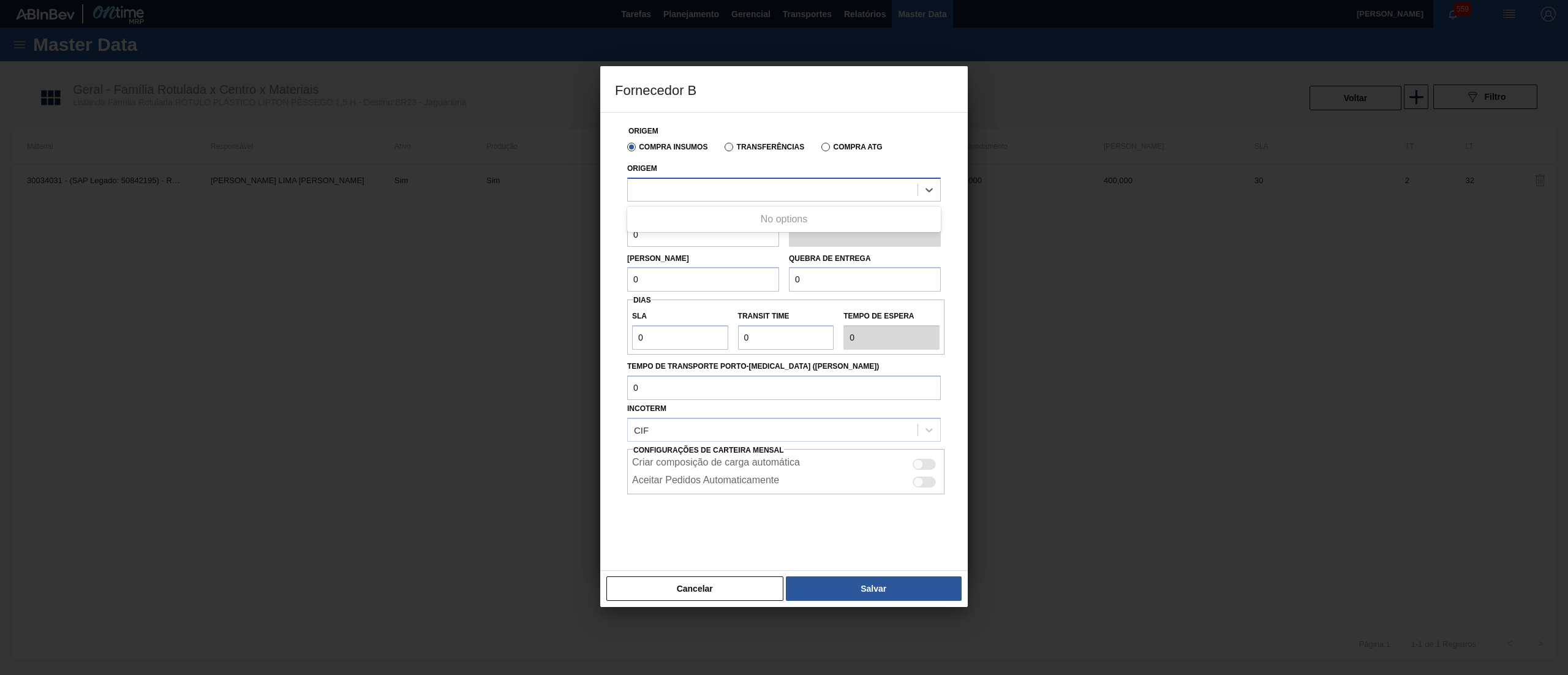
click at [719, 193] on div at bounding box center [773, 189] width 290 height 18
click at [700, 597] on button "Cancelar" at bounding box center [695, 589] width 177 height 25
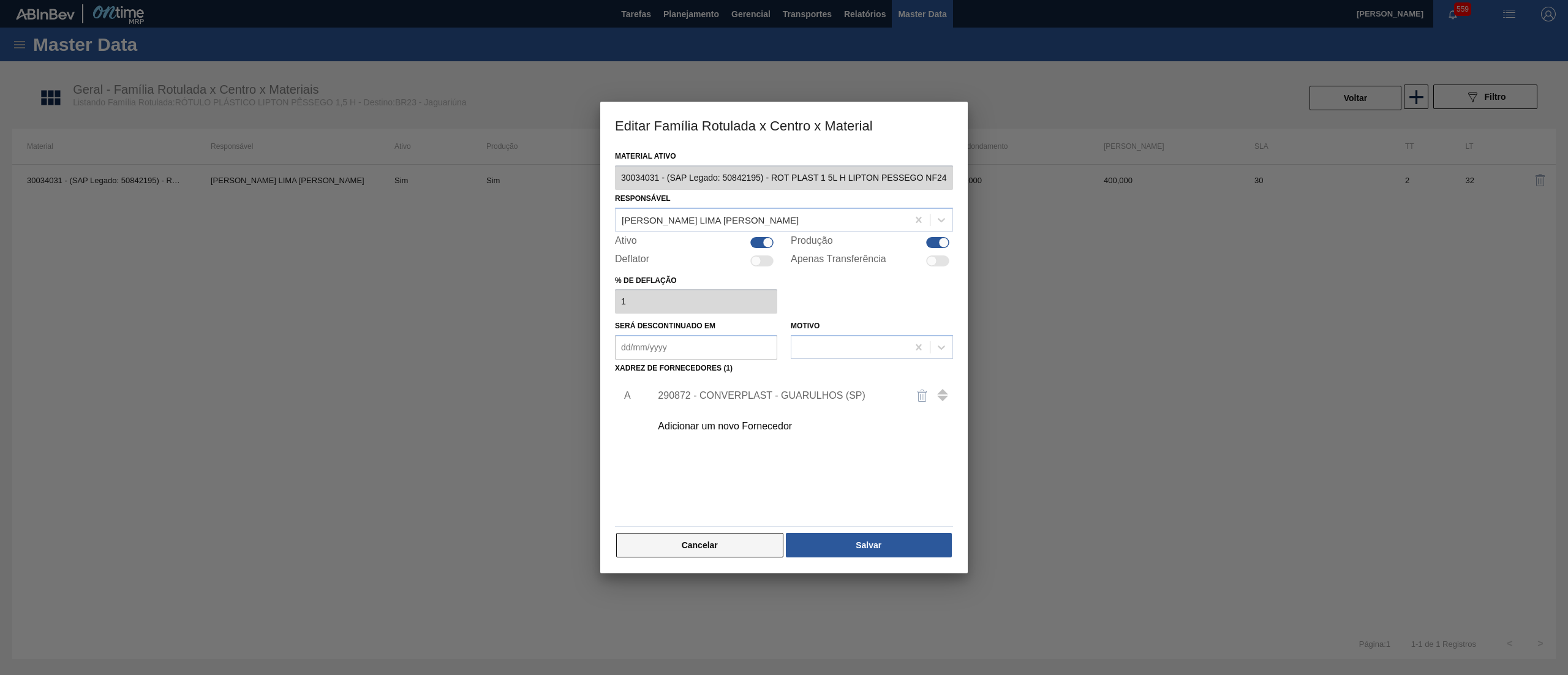
click at [731, 553] on button "Cancelar" at bounding box center [700, 546] width 167 height 25
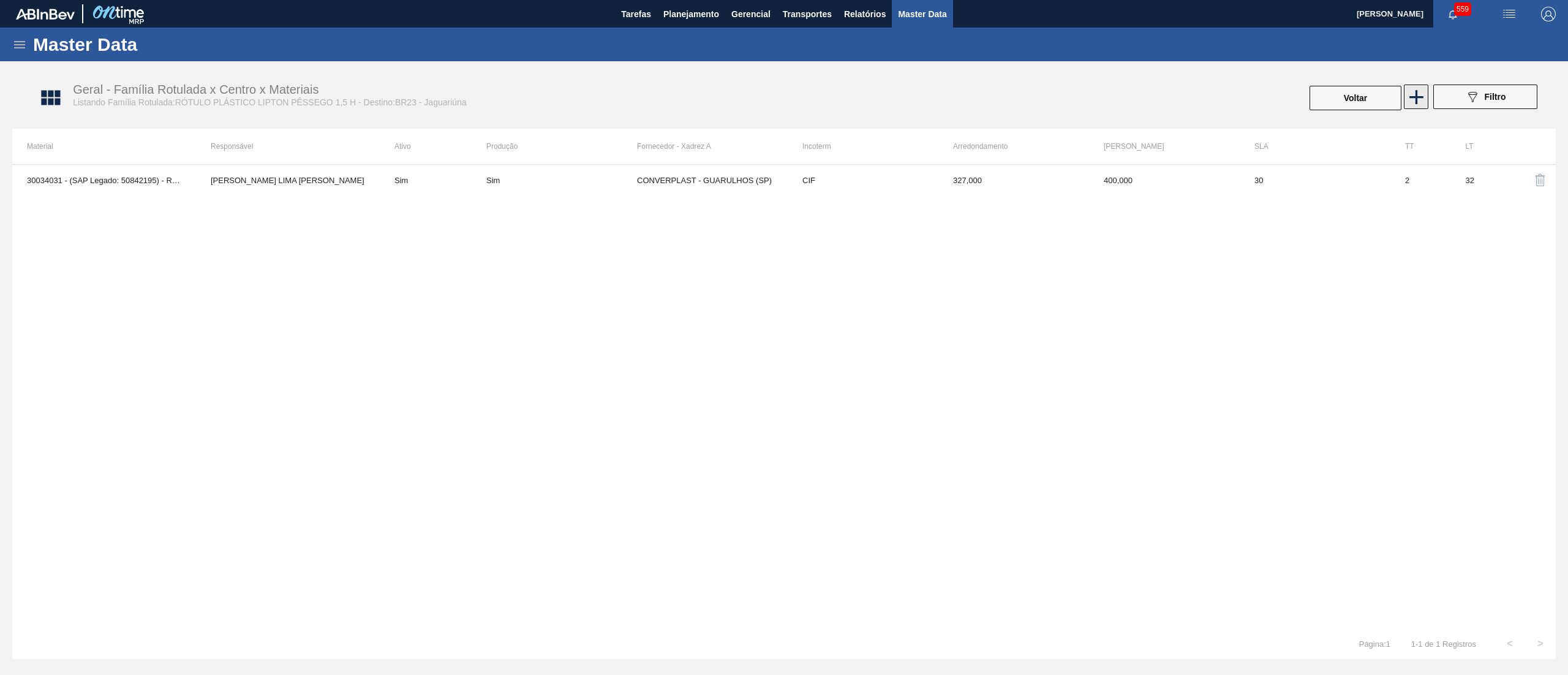
click at [1421, 94] on icon at bounding box center [1416, 96] width 24 height 24
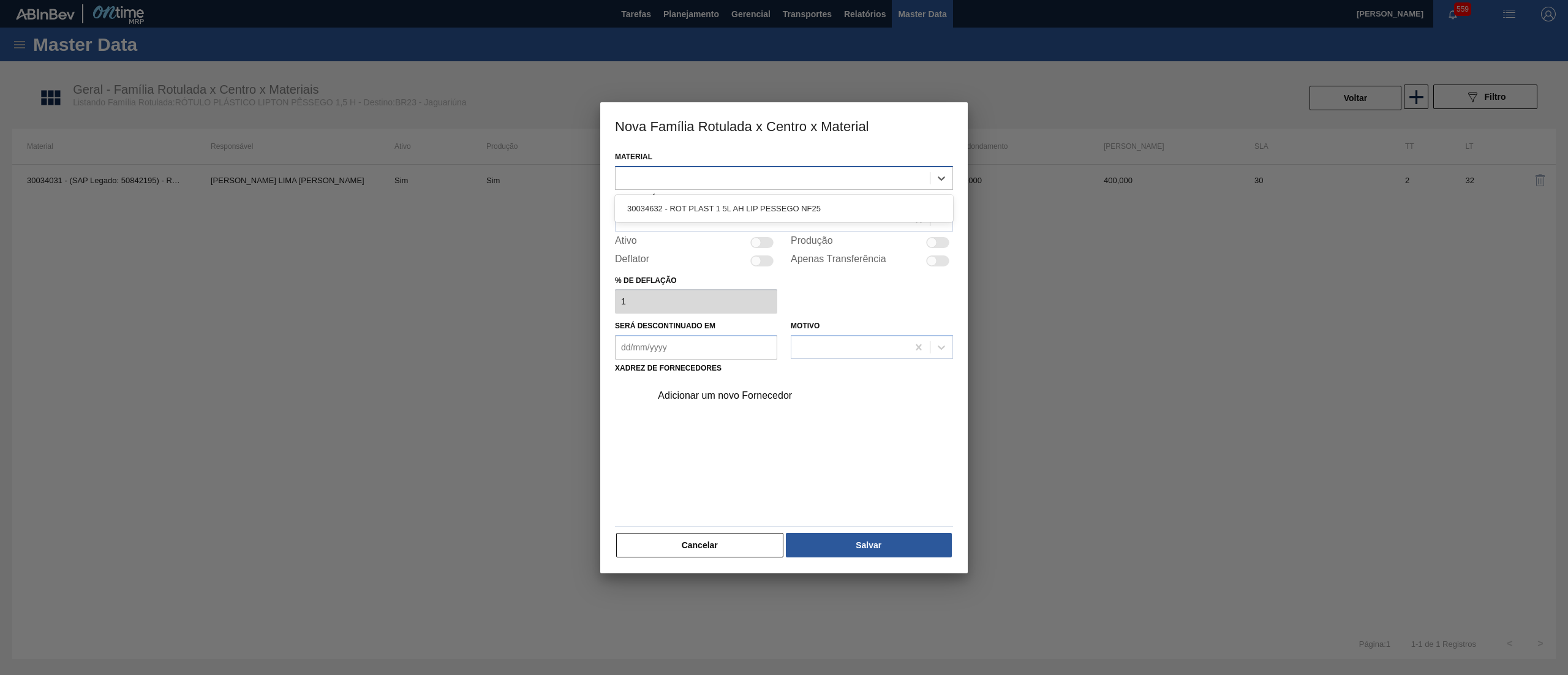
click at [797, 178] on div at bounding box center [773, 178] width 314 height 18
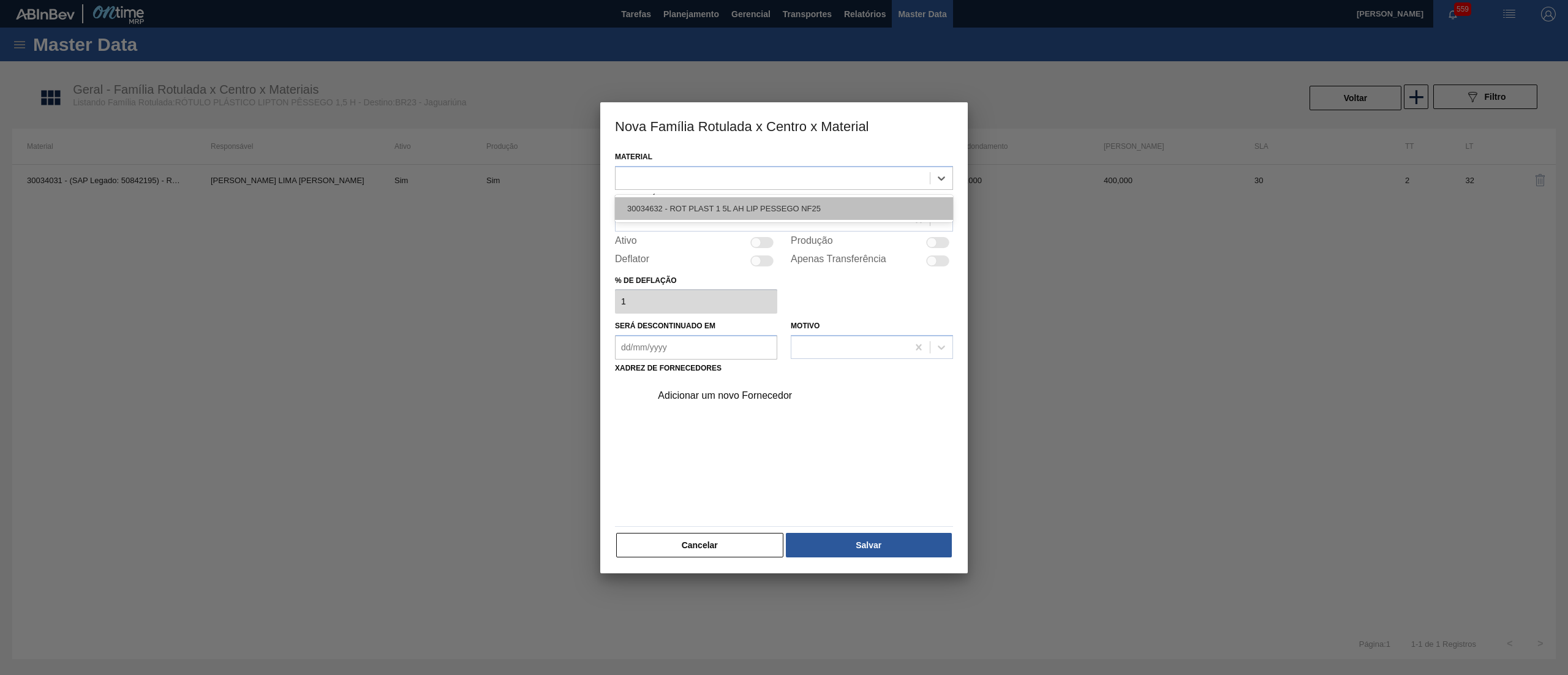
click at [877, 212] on div "30034632 - ROT PLAST 1 5L AH LIP PESSEGO NF25" at bounding box center [783, 208] width 338 height 23
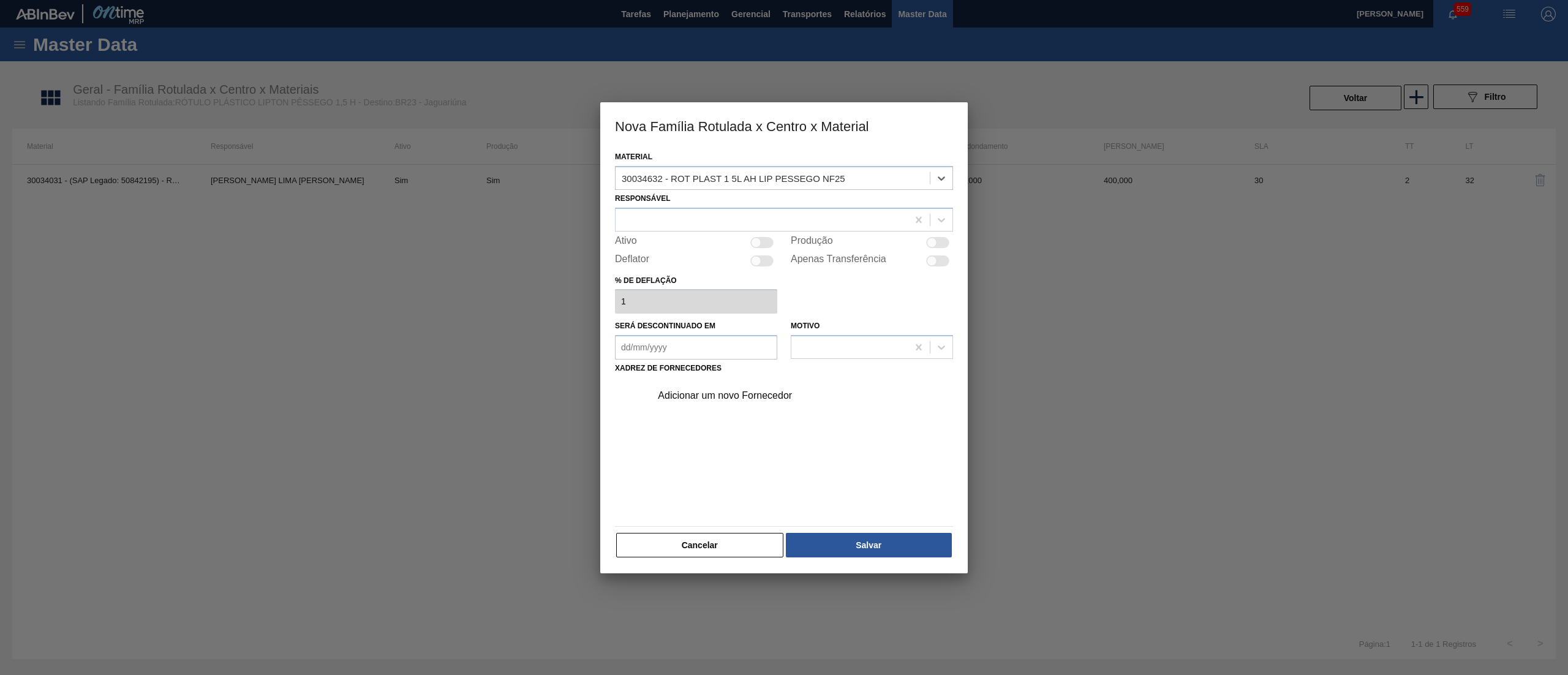
click at [703, 390] on div "Adicionar um novo Fornecedor" at bounding box center [777, 396] width 240 height 11
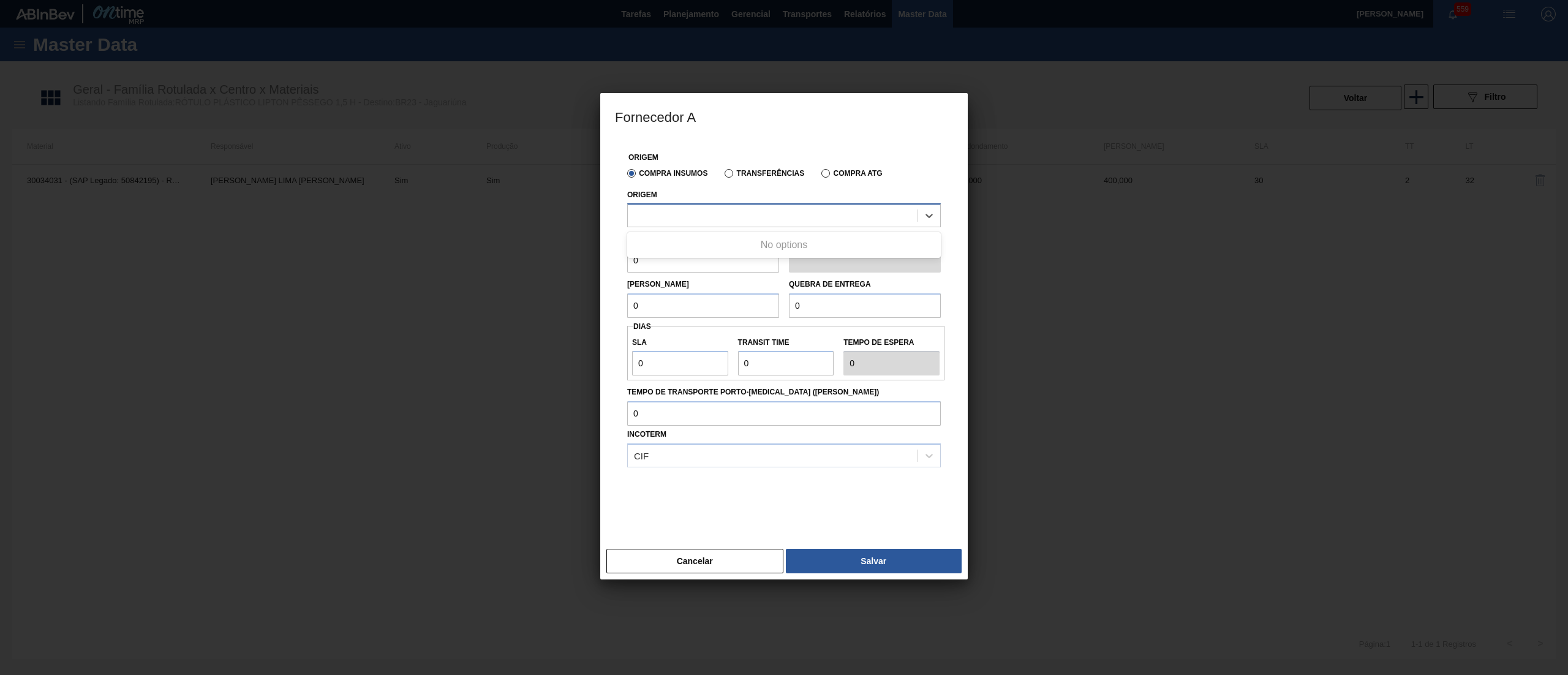
click at [694, 219] on div at bounding box center [773, 216] width 290 height 18
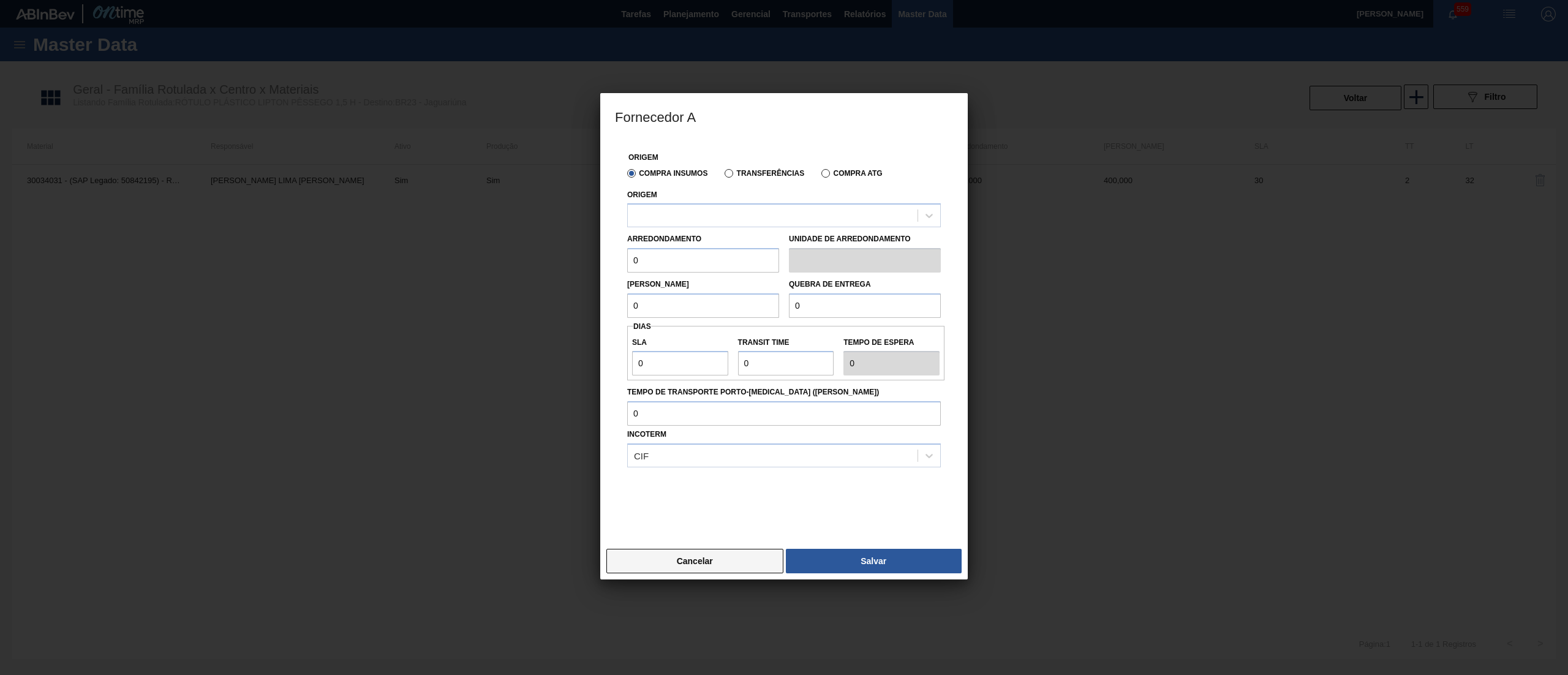
click at [697, 563] on button "Cancelar" at bounding box center [695, 562] width 177 height 25
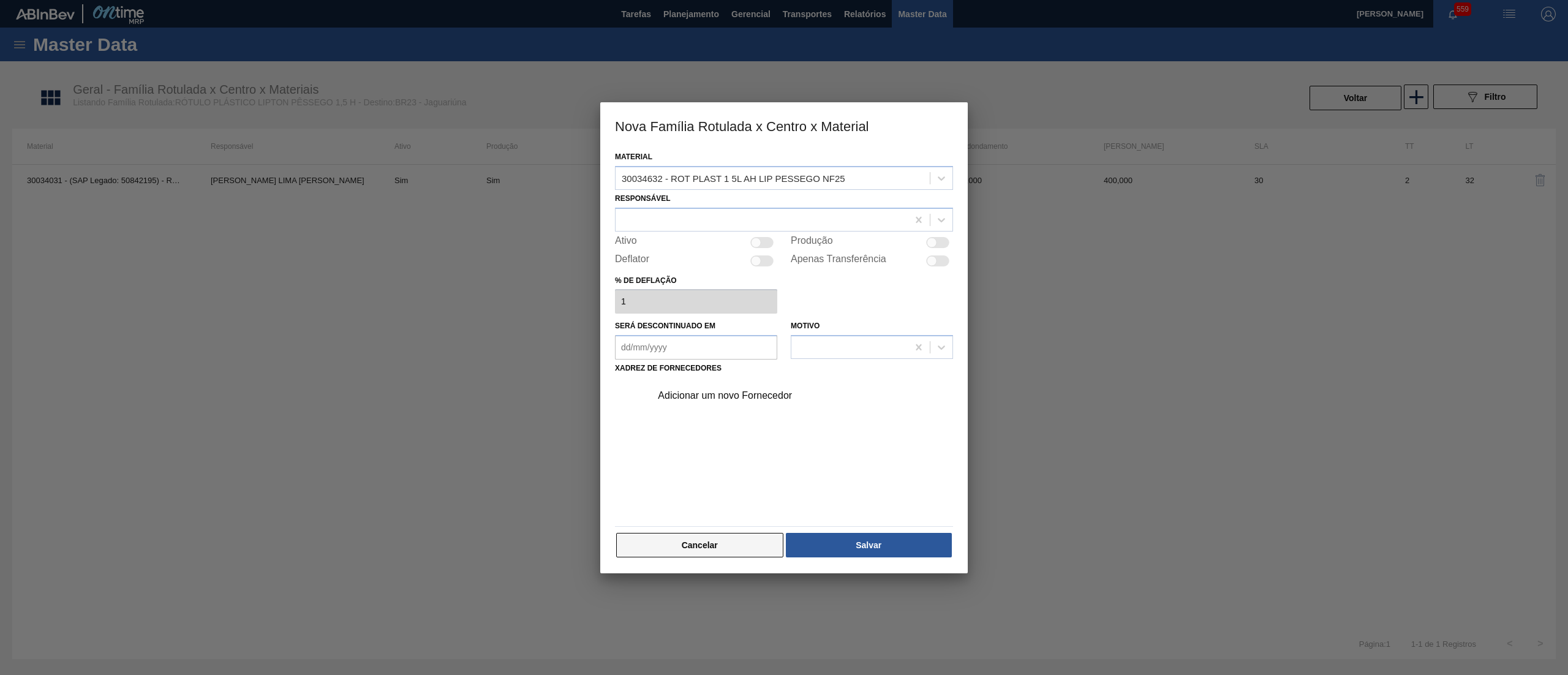
click at [723, 544] on button "Cancelar" at bounding box center [700, 546] width 167 height 25
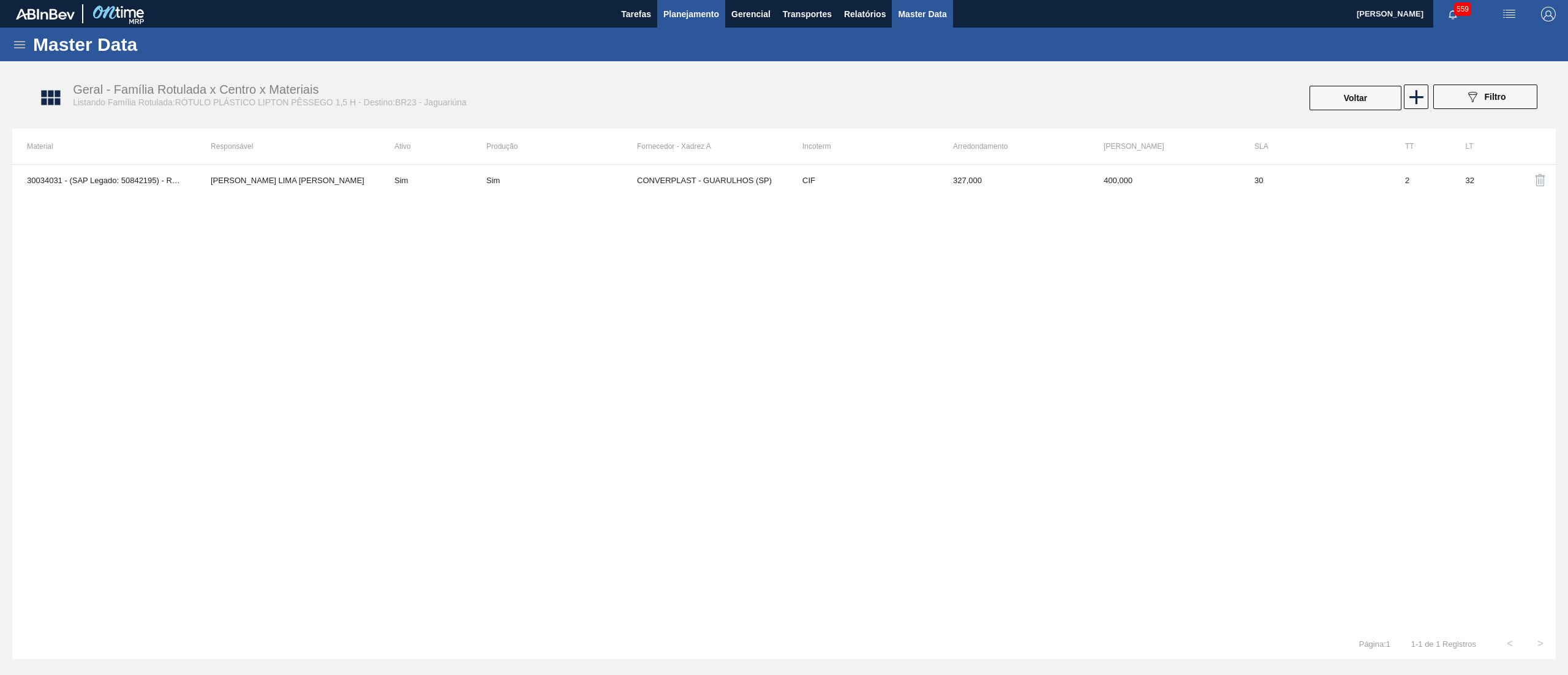
click at [680, 23] on button "Planejamento" at bounding box center [691, 13] width 68 height 28
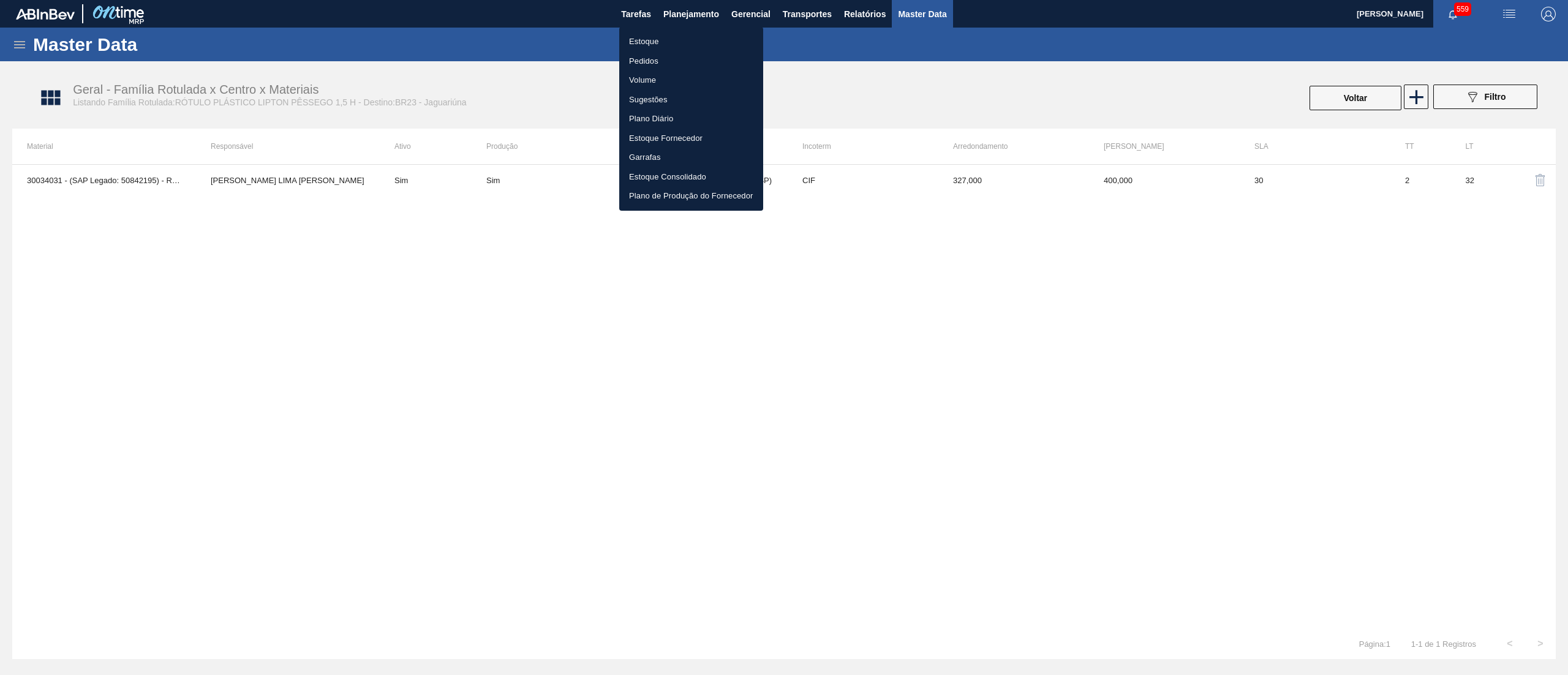
click at [677, 35] on li "Estoque" at bounding box center [691, 41] width 144 height 20
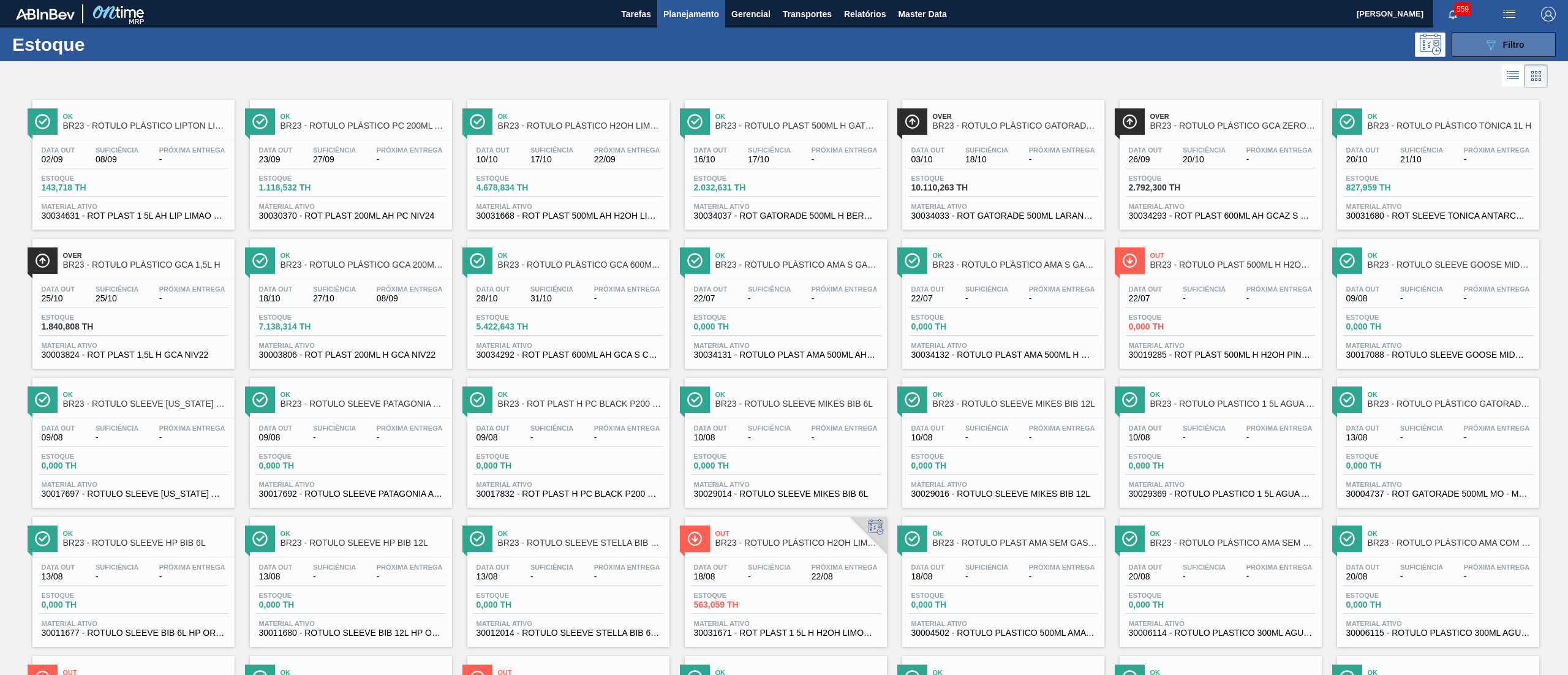
click at [1490, 44] on icon "089F7B8B-B2A5-4AFE-B5C0-19BA573D28AC" at bounding box center [1490, 44] width 14 height 14
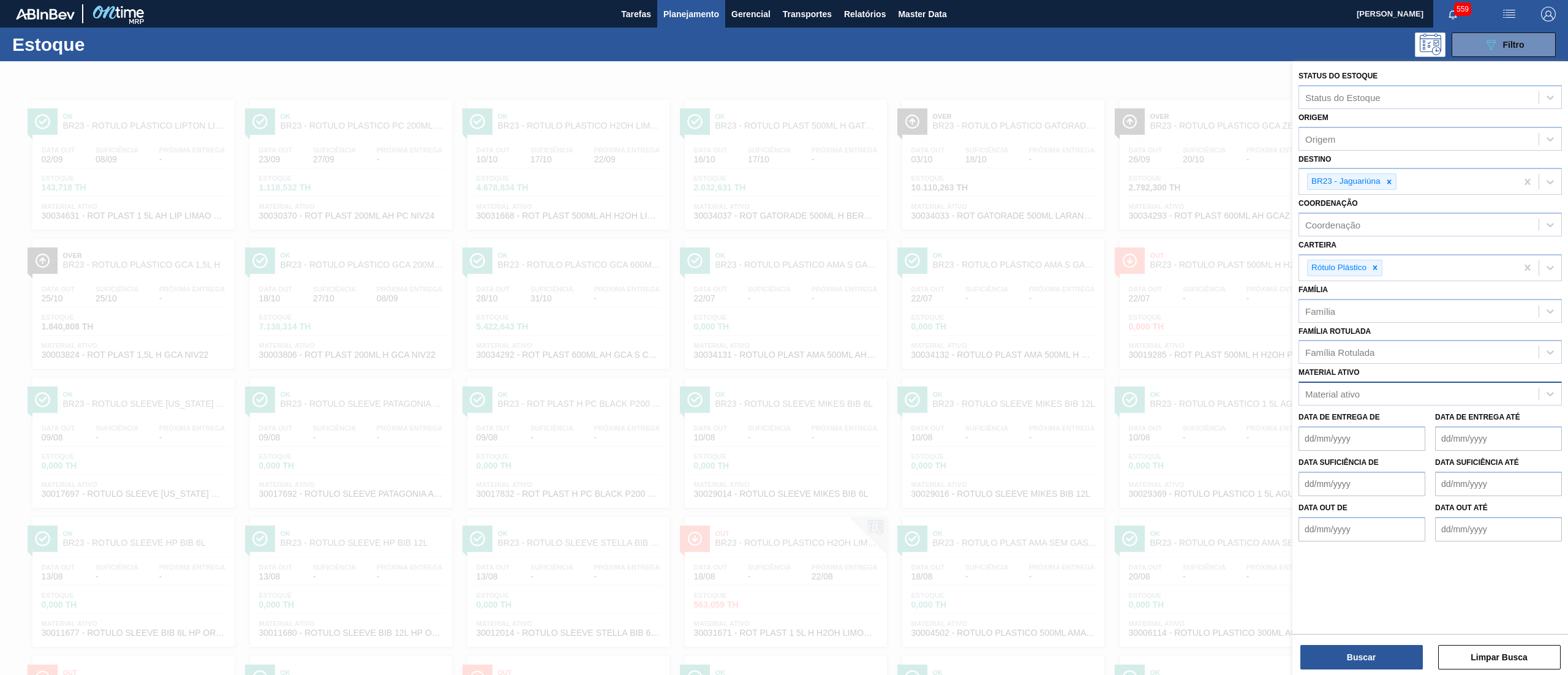
click at [1402, 387] on div "Material ativo" at bounding box center [1419, 394] width 240 height 18
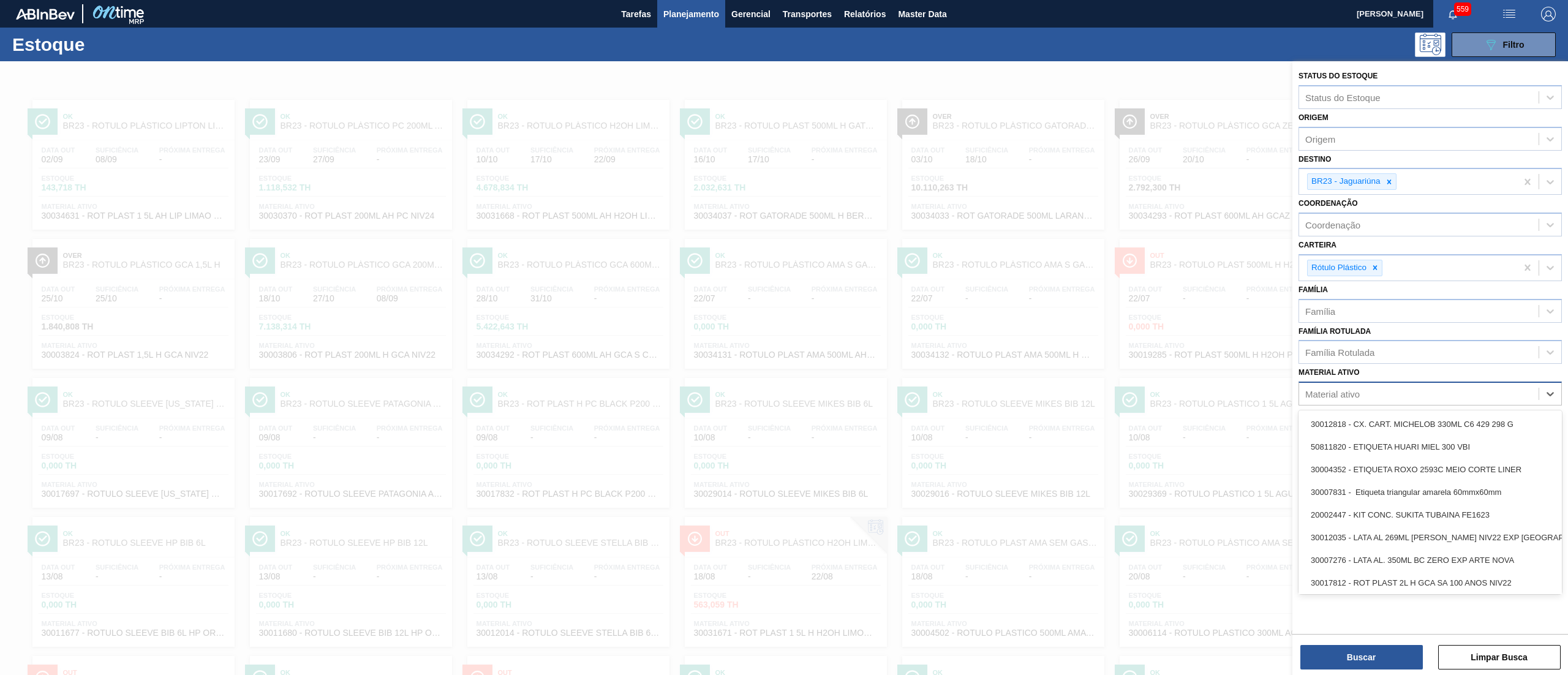
paste ativo "ROT PLAST 2L H SUKITA TUBAINA NIV25"
type ativo "ROT PLAST 2L H SUKITA TUBAINA NIV25"
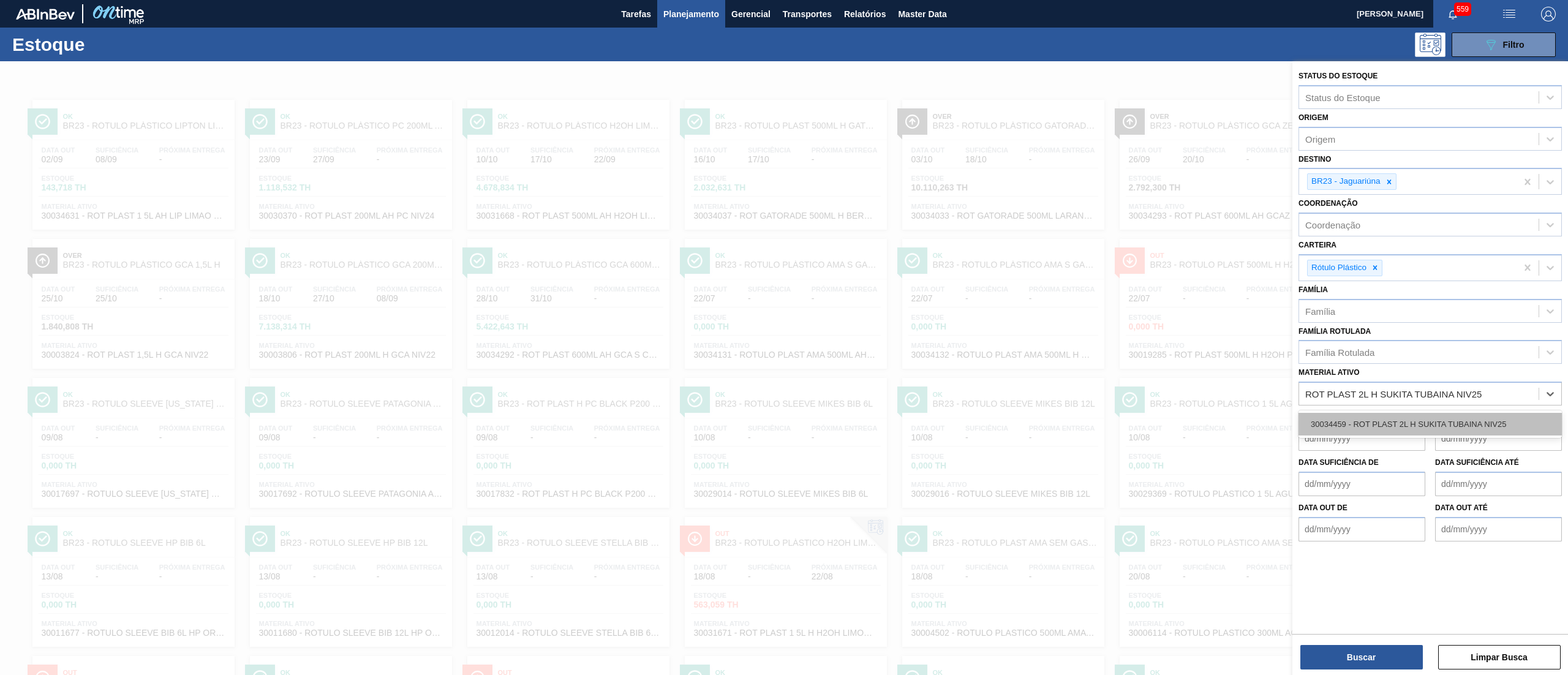
click at [1402, 426] on div "30034459 - ROT PLAST 2L H SUKITA TUBAINA NIV25" at bounding box center [1430, 425] width 264 height 23
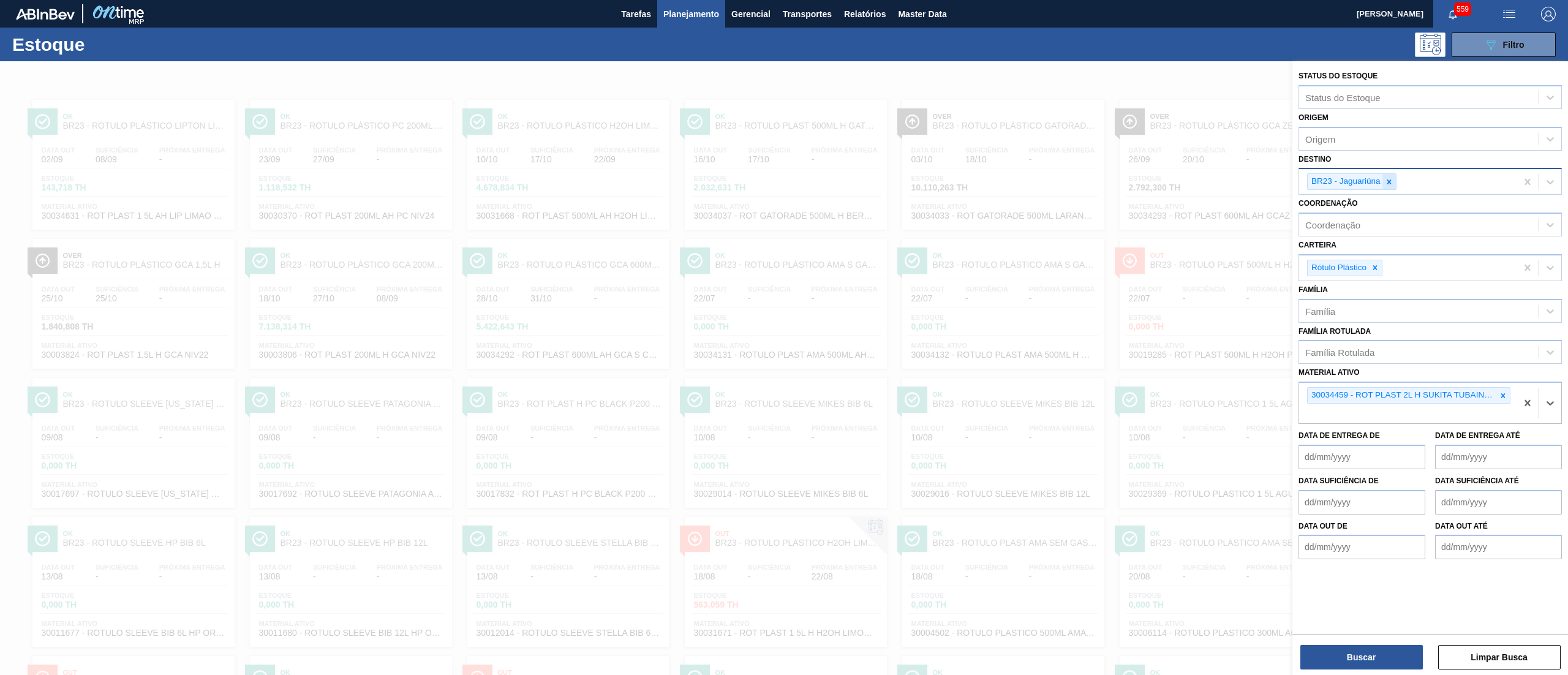
click at [1389, 185] on icon at bounding box center [1389, 182] width 9 height 9
click at [1371, 653] on button "Buscar" at bounding box center [1362, 658] width 123 height 25
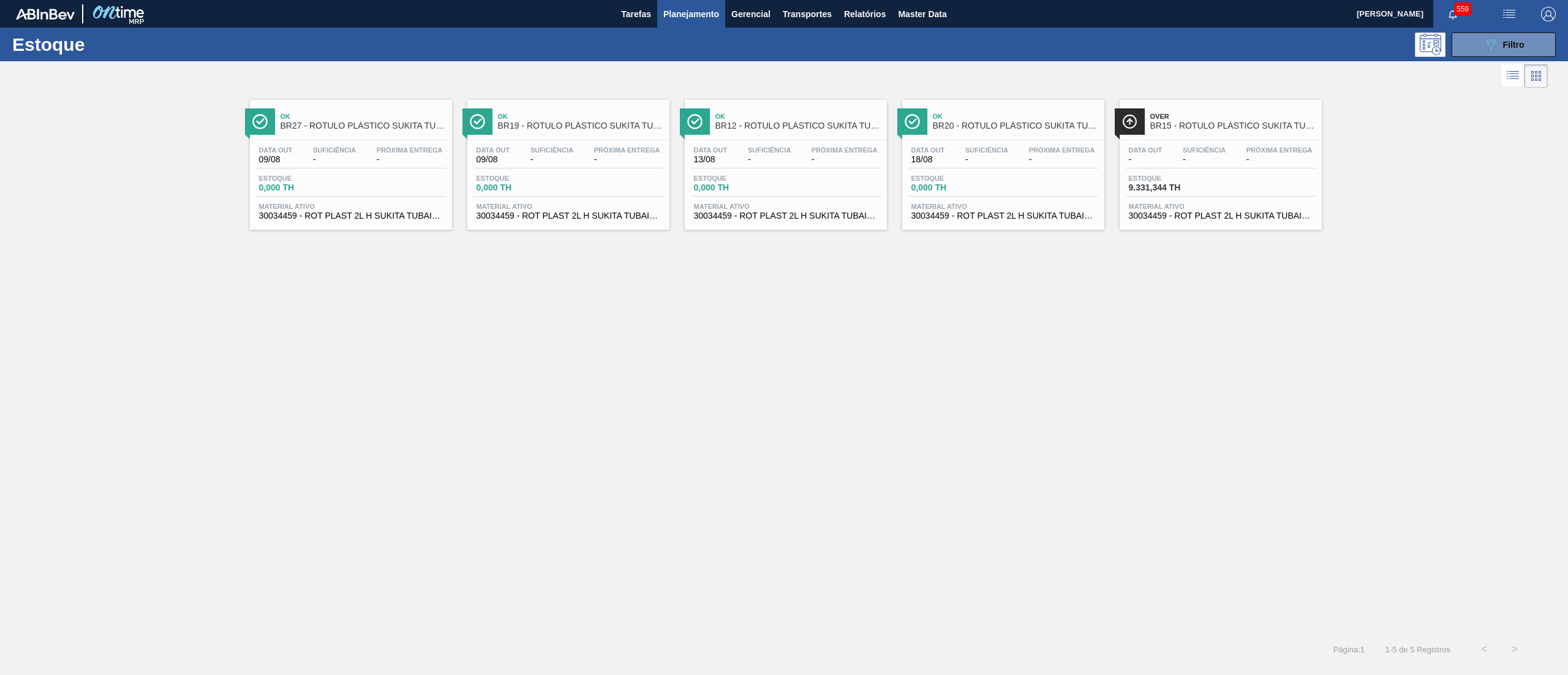
click at [737, 218] on span "30034459 - ROT PLAST 2L H SUKITA TUBAINA NIV25" at bounding box center [785, 216] width 184 height 10
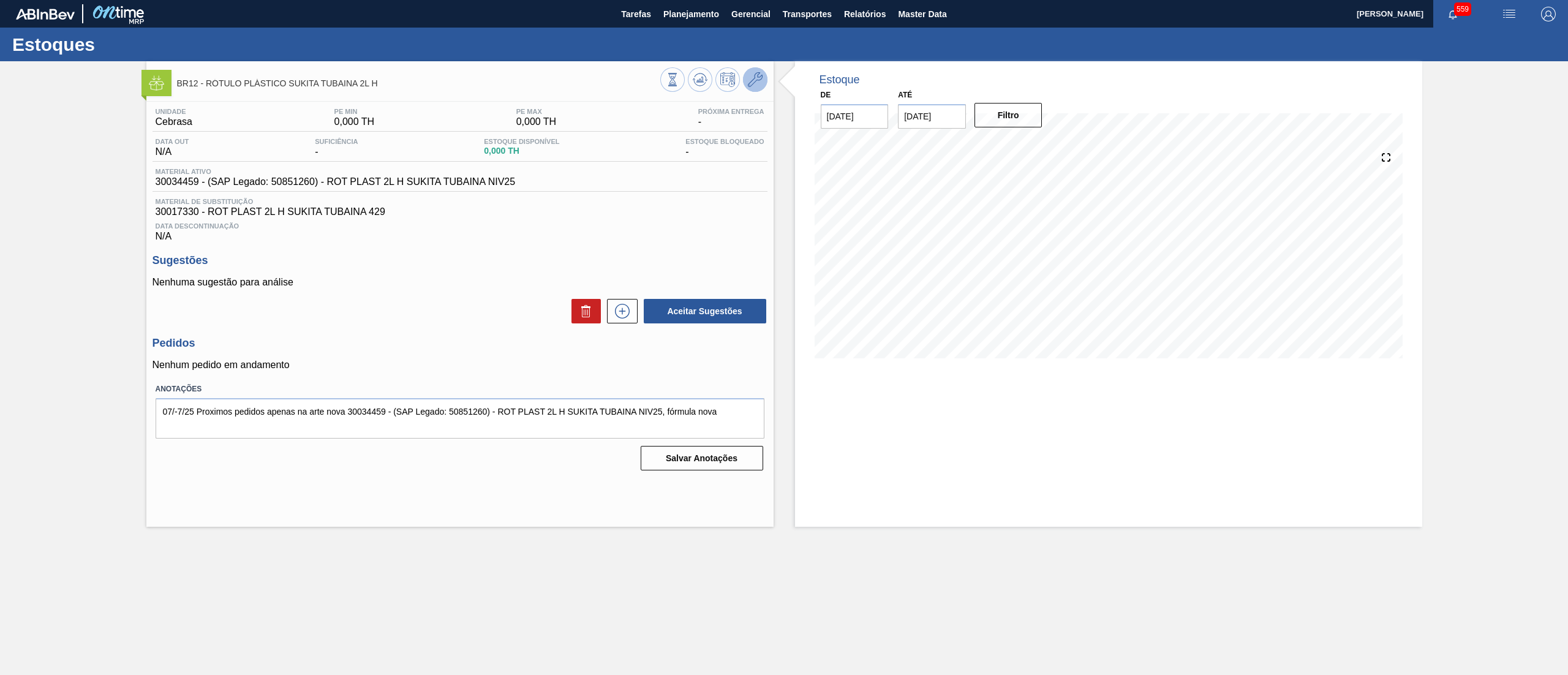
click at [759, 89] on button at bounding box center [755, 80] width 25 height 25
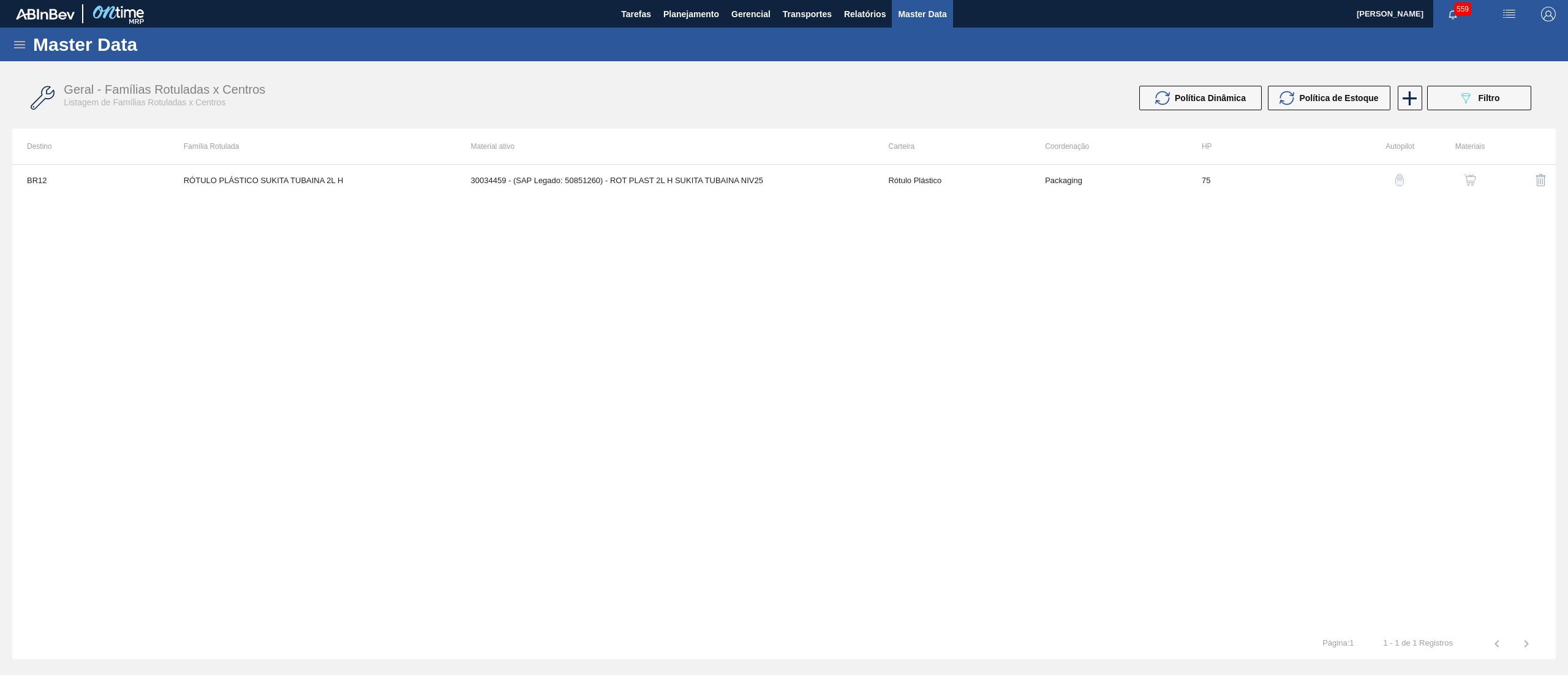
click at [1468, 183] on img "button" at bounding box center [1470, 180] width 12 height 12
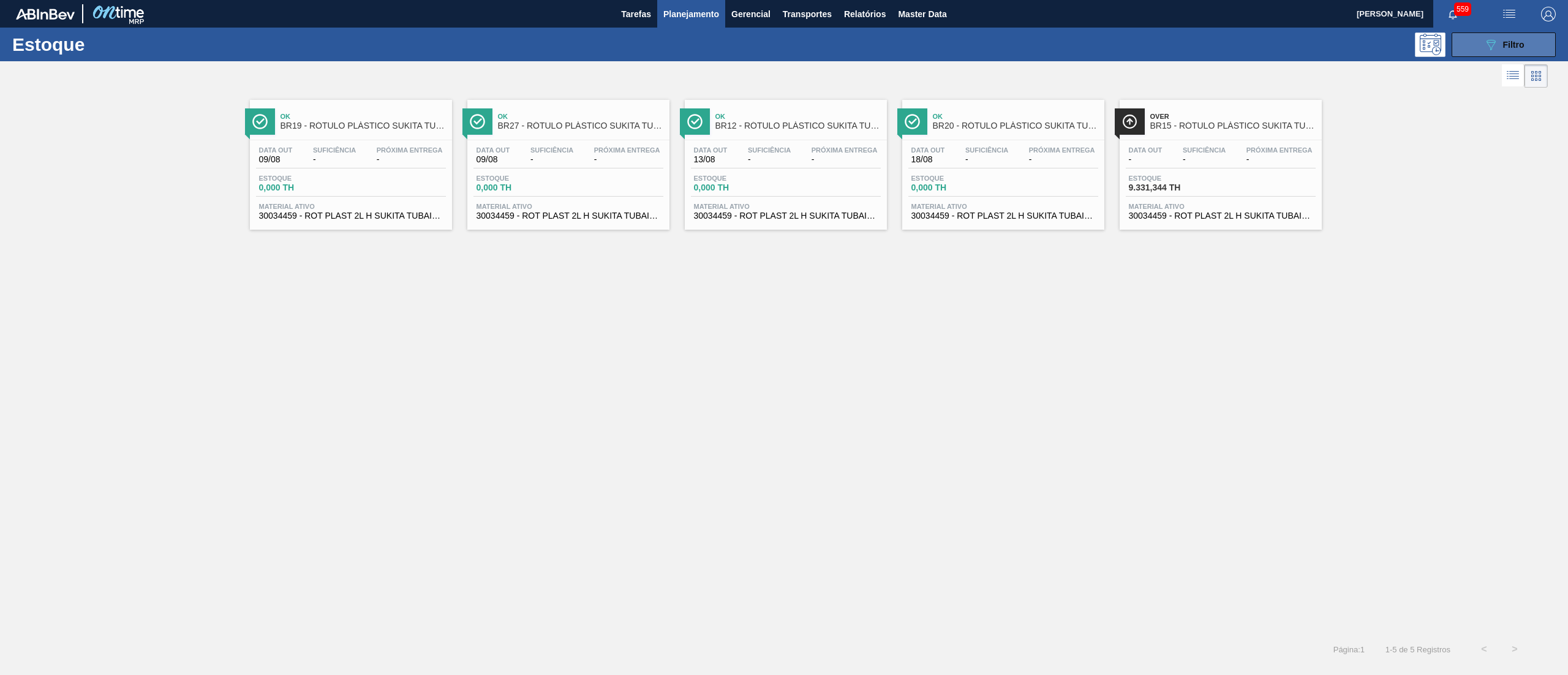
click at [1526, 38] on button "089F7B8B-B2A5-4AFE-B5C0-19BA573D28AC Filtro" at bounding box center [1503, 45] width 104 height 25
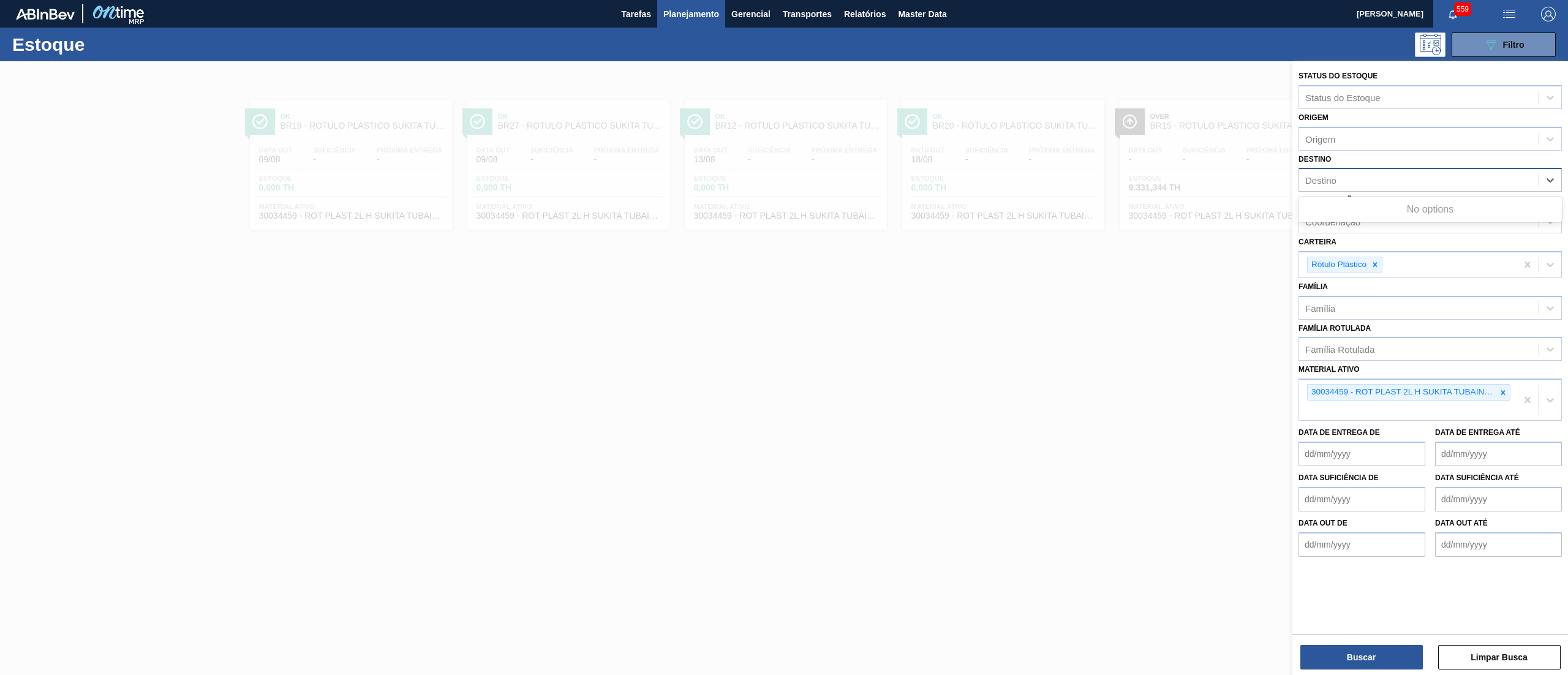
click at [1350, 186] on div "Destino" at bounding box center [1419, 180] width 240 height 18
type input "23"
click at [1350, 209] on div "BR23 - Jaguariúna" at bounding box center [1430, 210] width 264 height 23
click at [1507, 391] on div at bounding box center [1503, 396] width 13 height 15
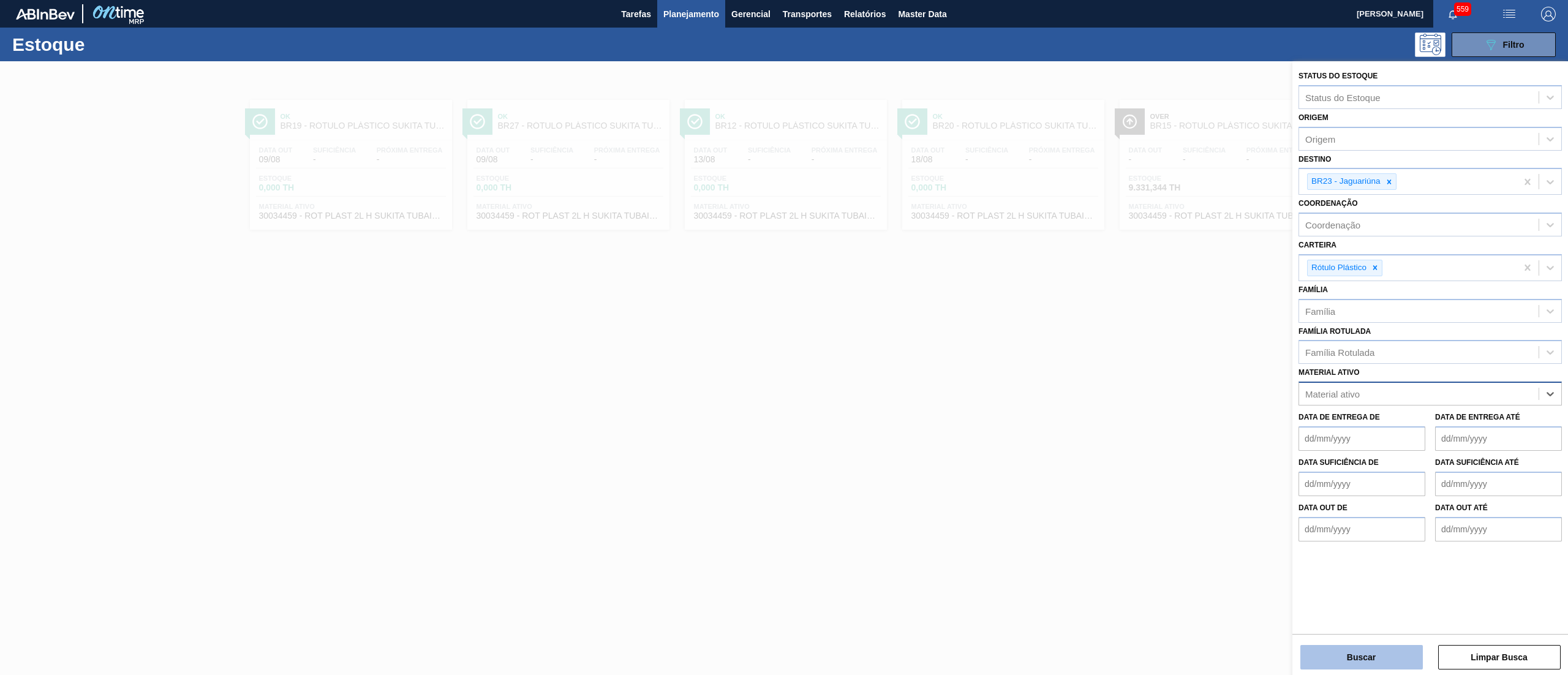
click at [1355, 656] on button "Buscar" at bounding box center [1362, 658] width 123 height 25
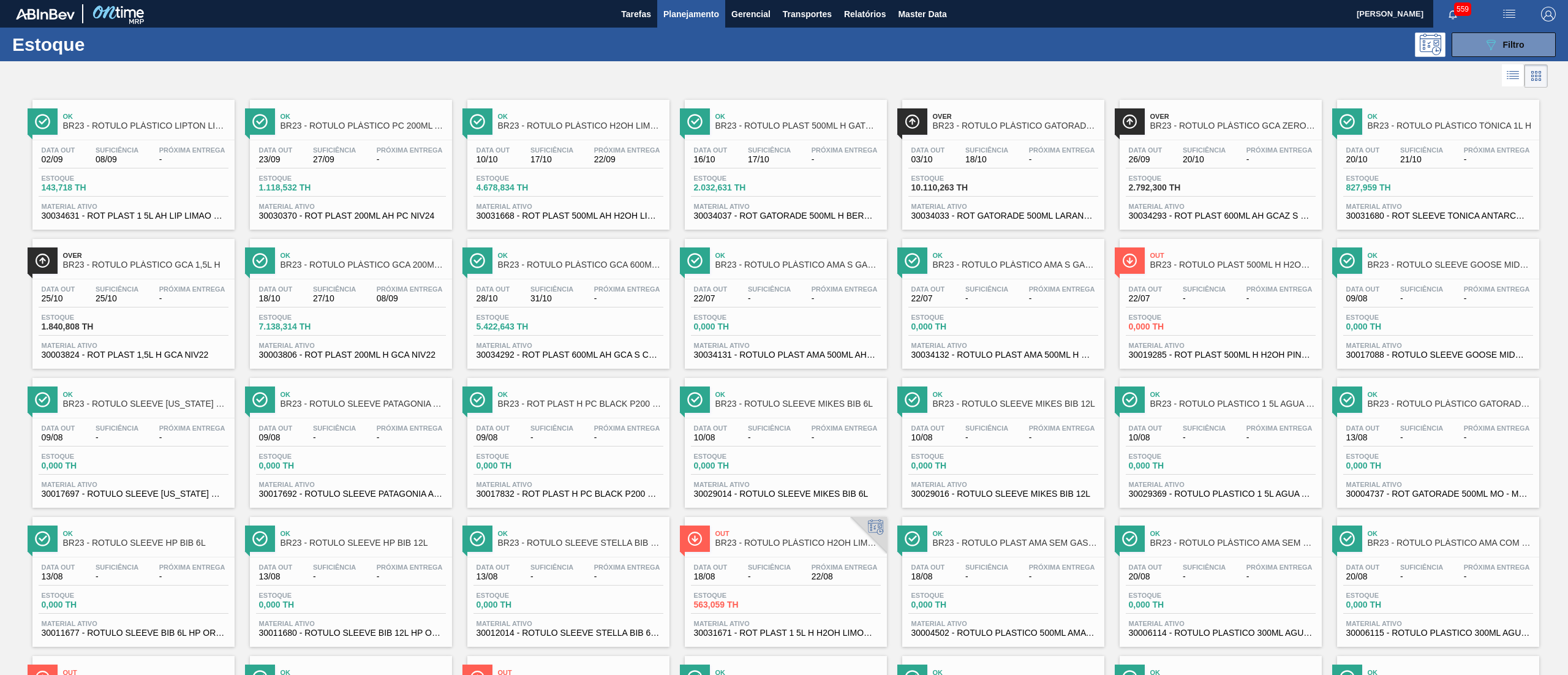
scroll to position [562, 0]
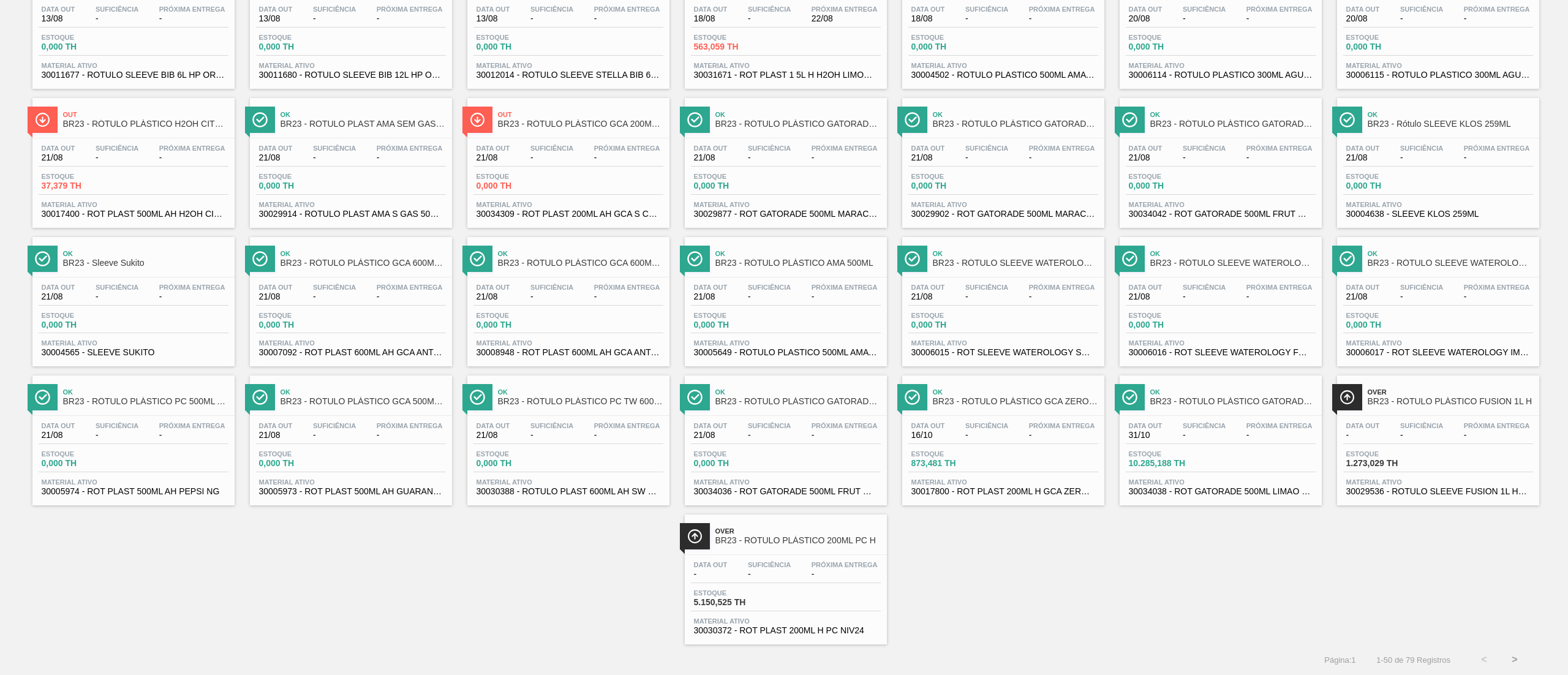
click at [1514, 656] on button ">" at bounding box center [1515, 660] width 30 height 30
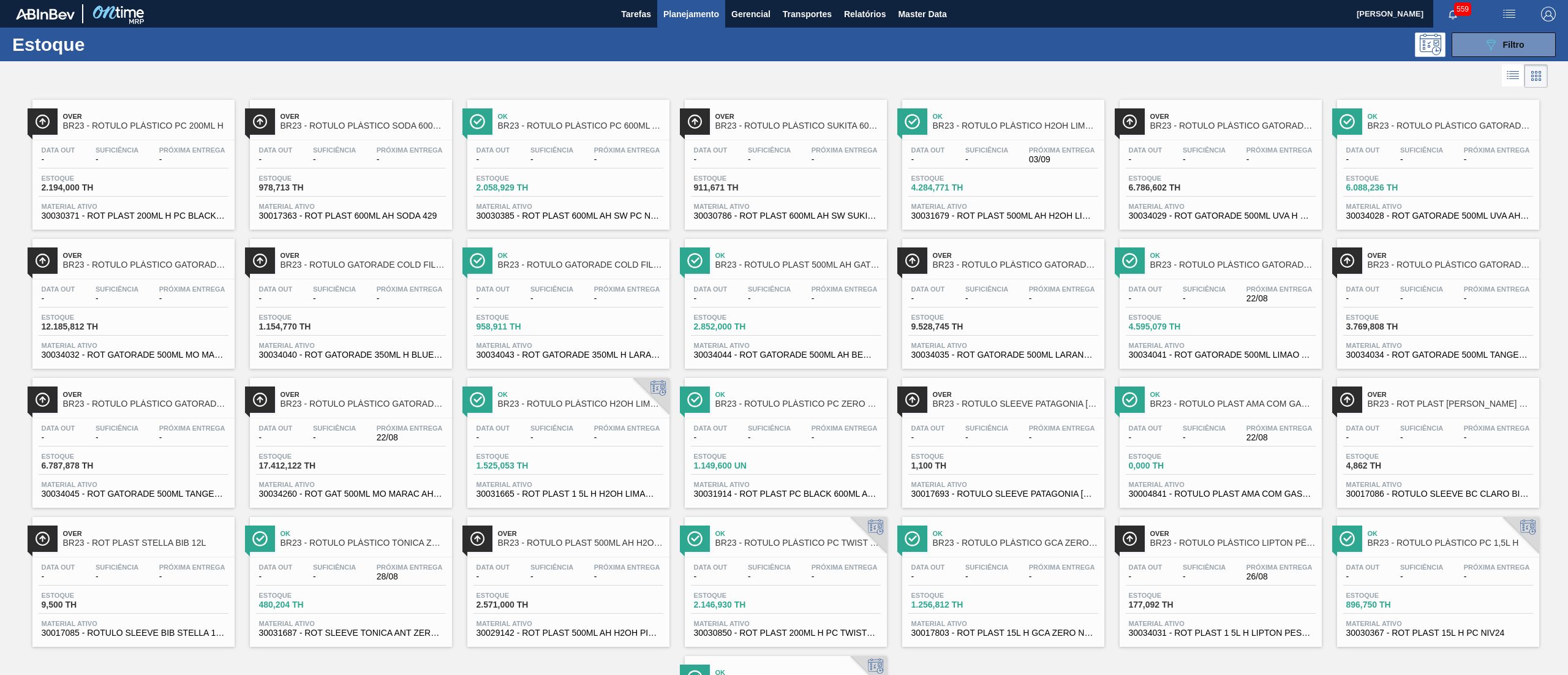
scroll to position [144, 0]
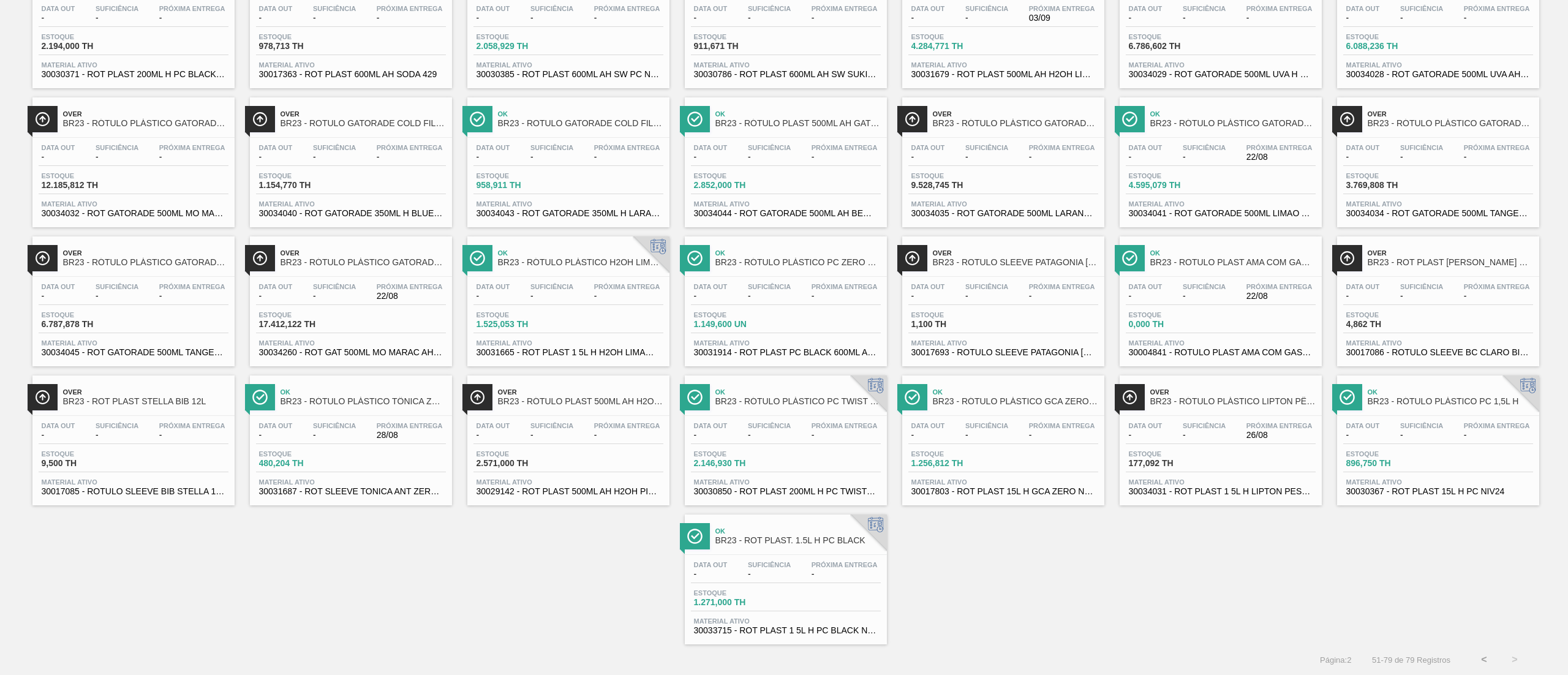
click at [1308, 413] on div "Over BR23 - RÓTULO PLÁSTICO LIPTON PÊSSEGO 1,5 H Data out - Suficiência - Próxi…" at bounding box center [1221, 441] width 202 height 129
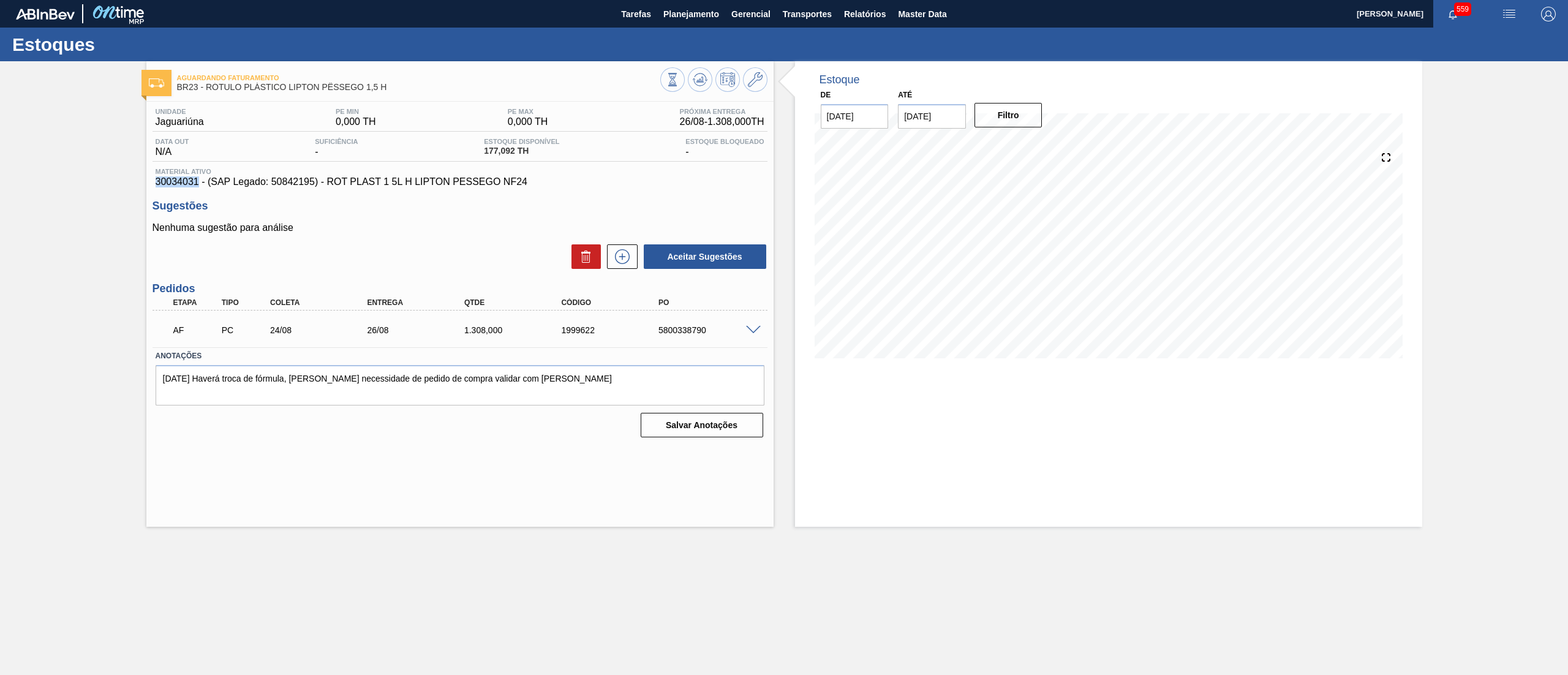
drag, startPoint x: 150, startPoint y: 186, endPoint x: 200, endPoint y: 186, distance: 50.0
click at [200, 186] on div "Unidade Jaguariúna PE MIN 0,000 TH PE MAX 0,000 TH Próxima Entrega 26/08 - 1.30…" at bounding box center [460, 271] width 627 height 340
click at [696, 14] on span "Planejamento" at bounding box center [691, 13] width 56 height 14
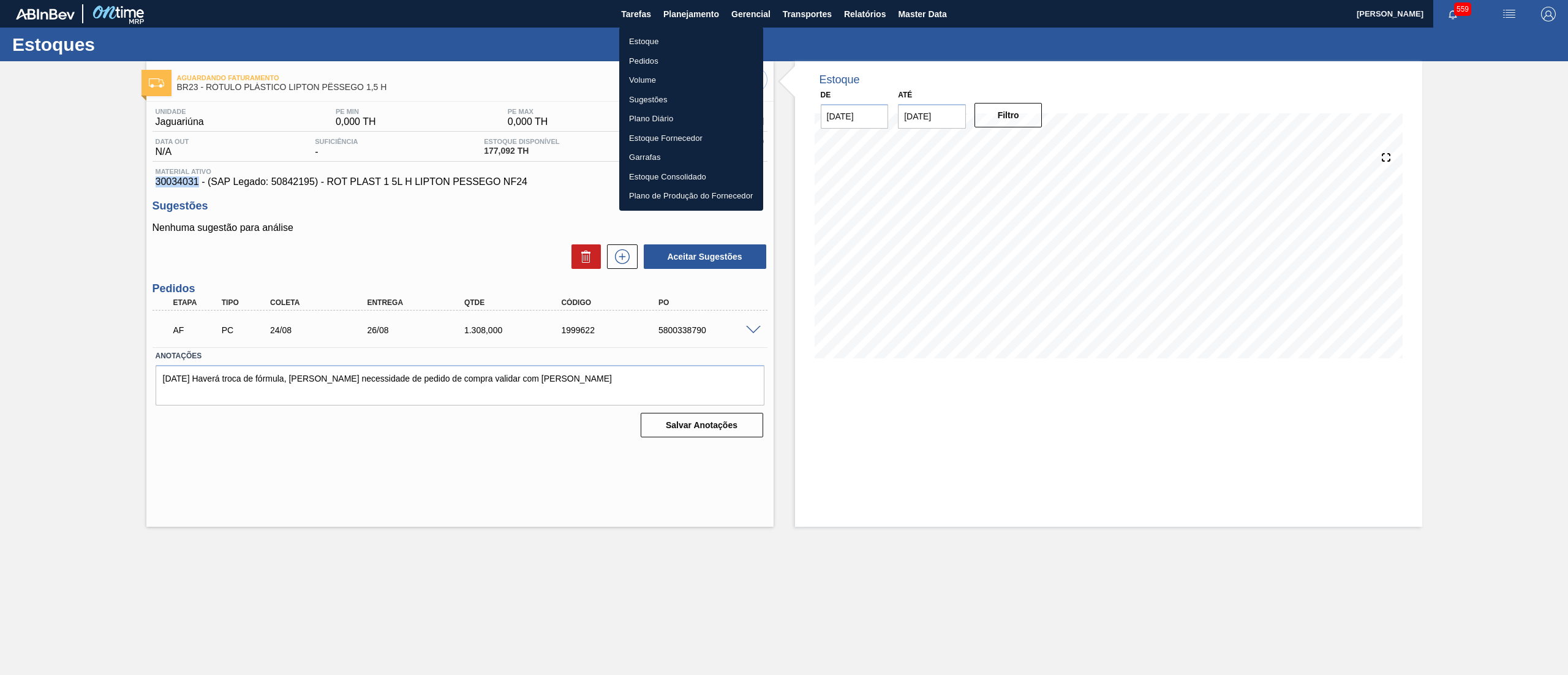
click at [679, 36] on li "Estoque" at bounding box center [691, 41] width 144 height 20
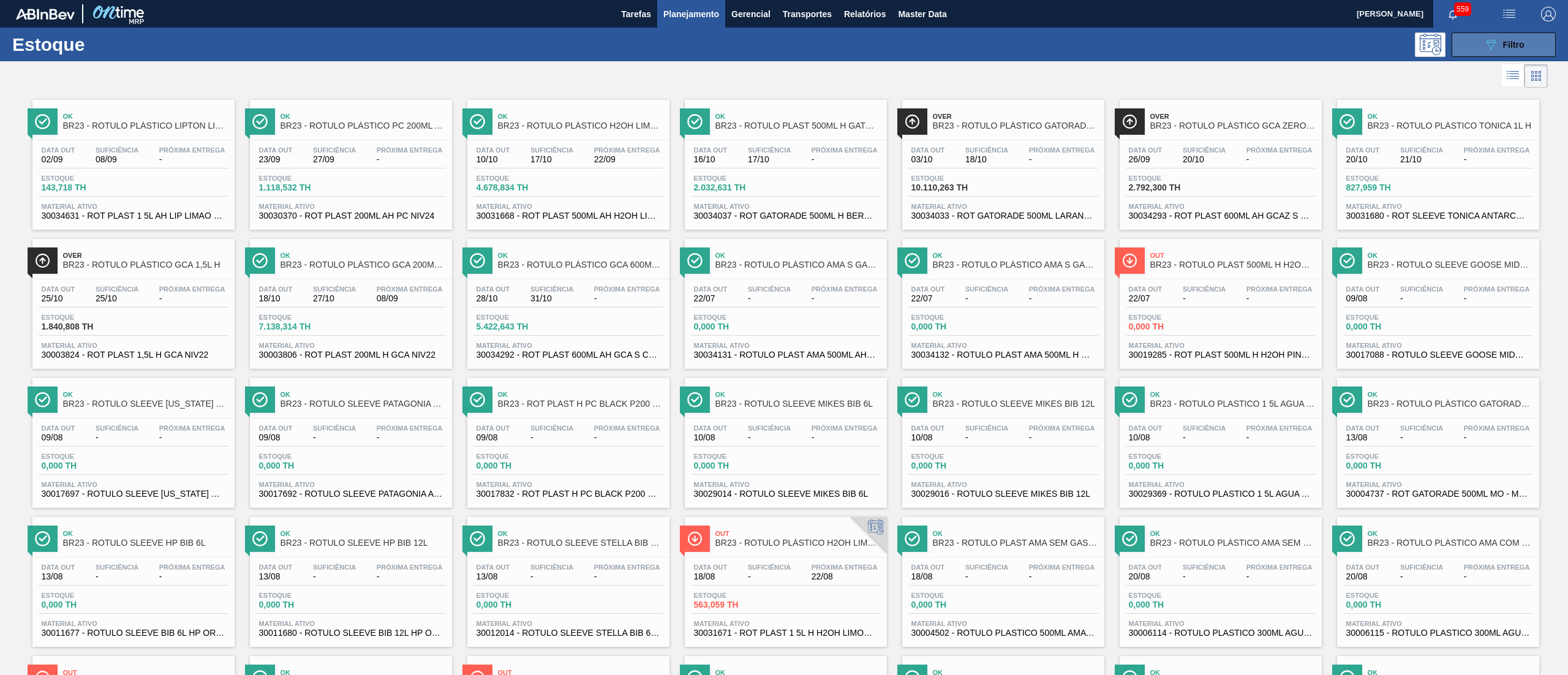
click at [1468, 48] on button "089F7B8B-B2A5-4AFE-B5C0-19BA573D28AC Filtro" at bounding box center [1503, 45] width 104 height 25
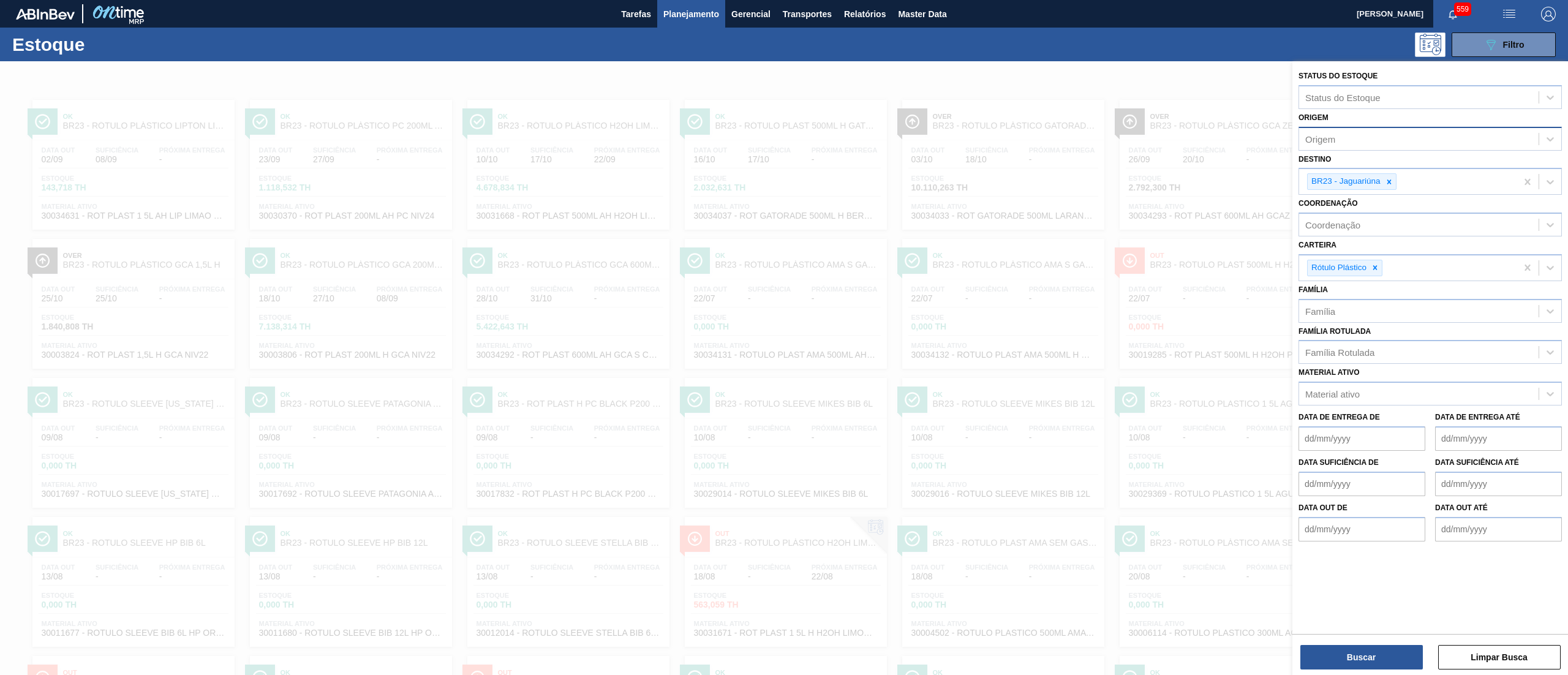
click at [1354, 141] on div "Origem" at bounding box center [1419, 138] width 240 height 18
paste input "238841"
type input "238841"
click at [1363, 174] on div "238841 (SAP Legado: 308104) - VALFILM MG INDUSTRIA EMBALAGENS" at bounding box center [1430, 169] width 264 height 23
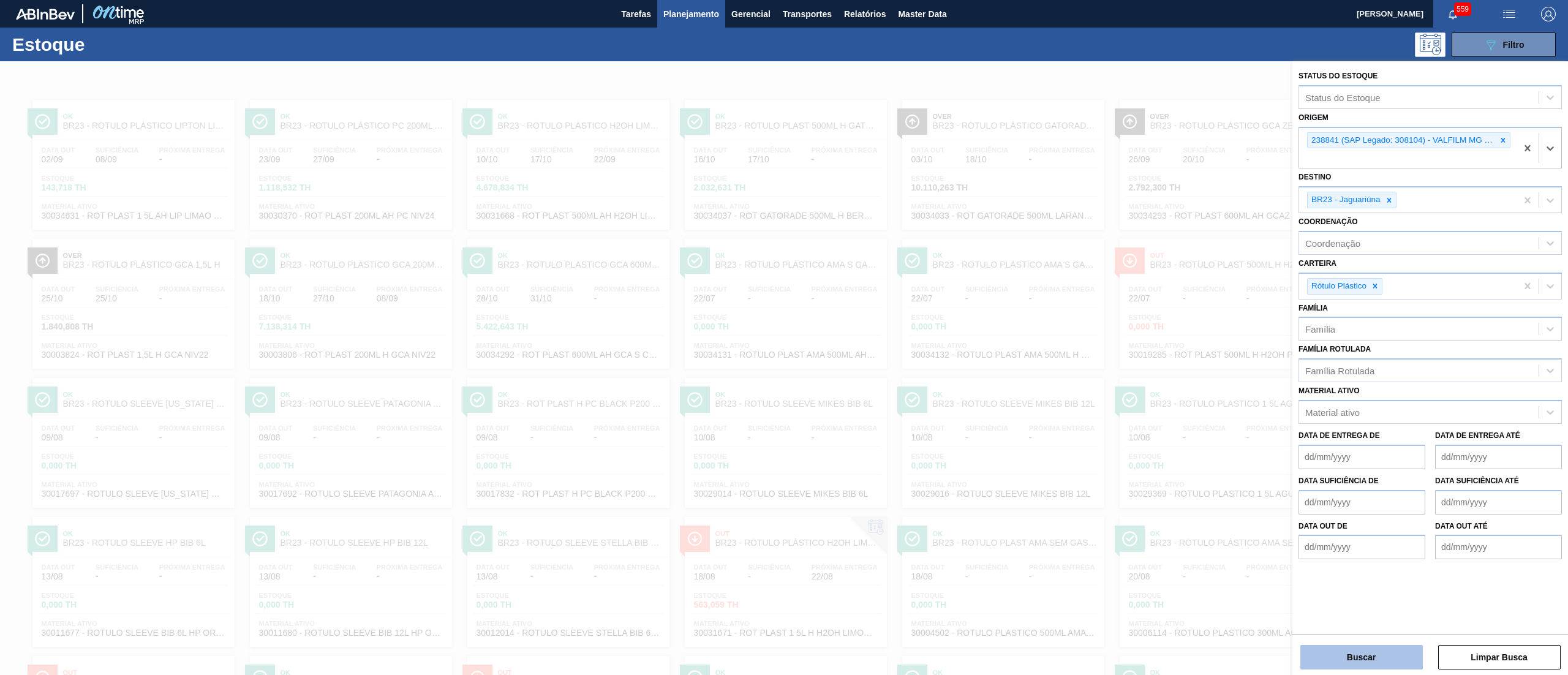
click at [1392, 656] on button "Buscar" at bounding box center [1362, 658] width 123 height 25
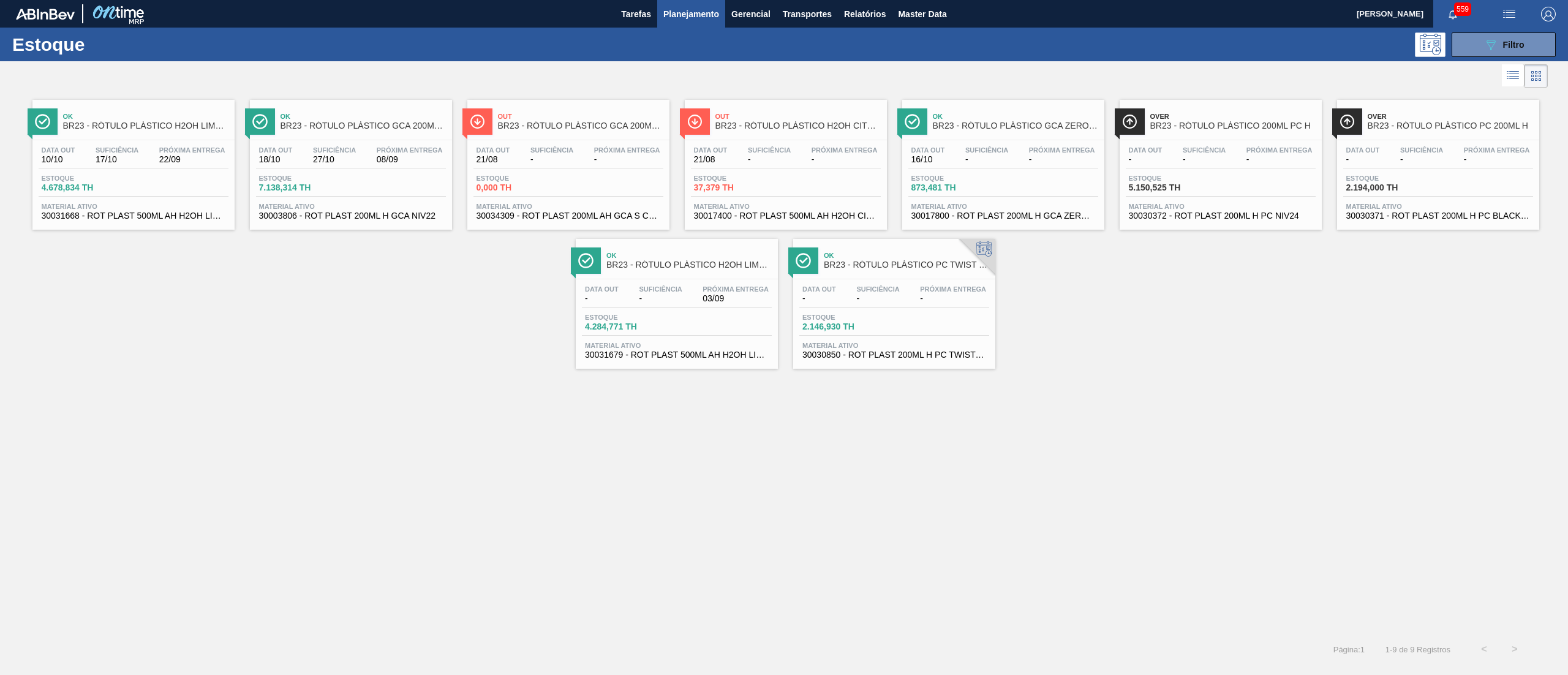
click at [167, 218] on span "30031668 - ROT PLAST 500ML AH H2OH LIMAO IN211" at bounding box center [133, 216] width 184 height 10
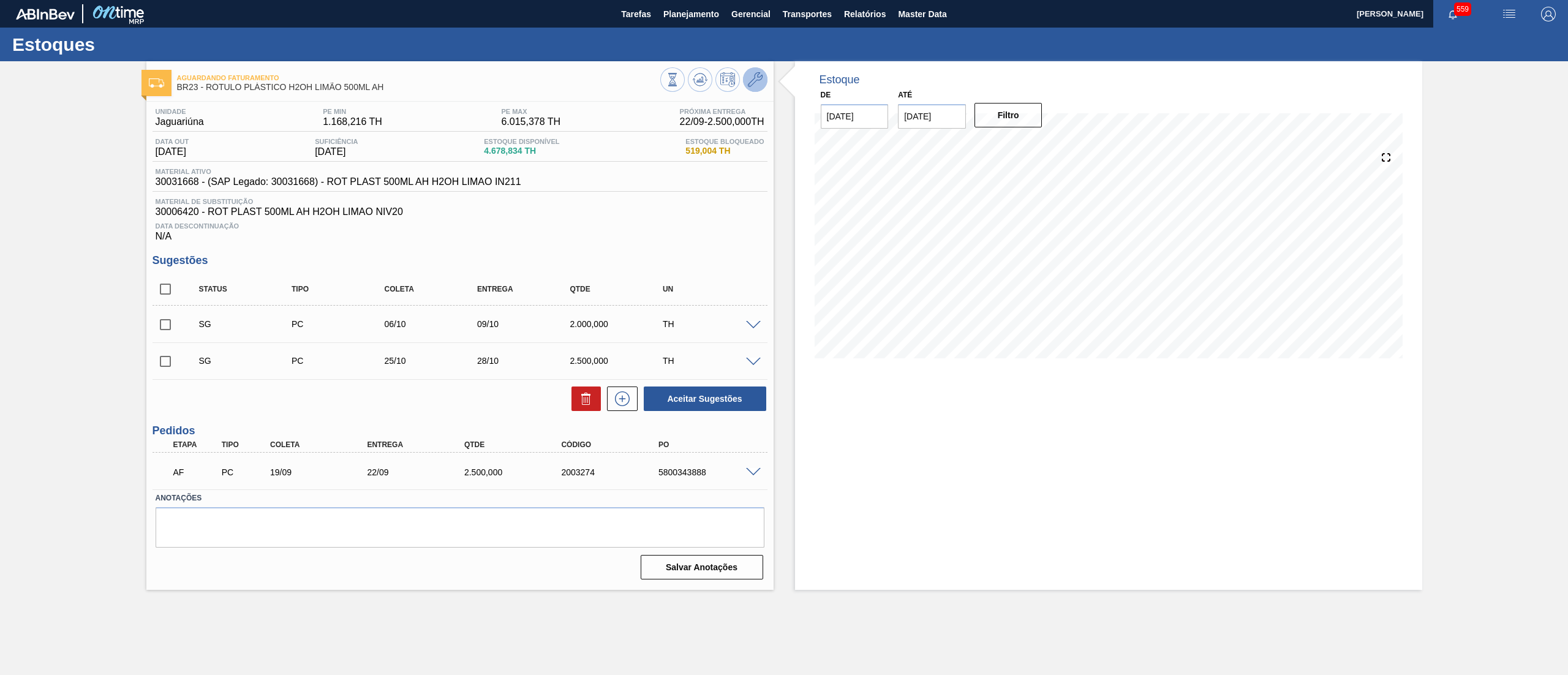
click at [753, 87] on span at bounding box center [755, 79] width 14 height 14
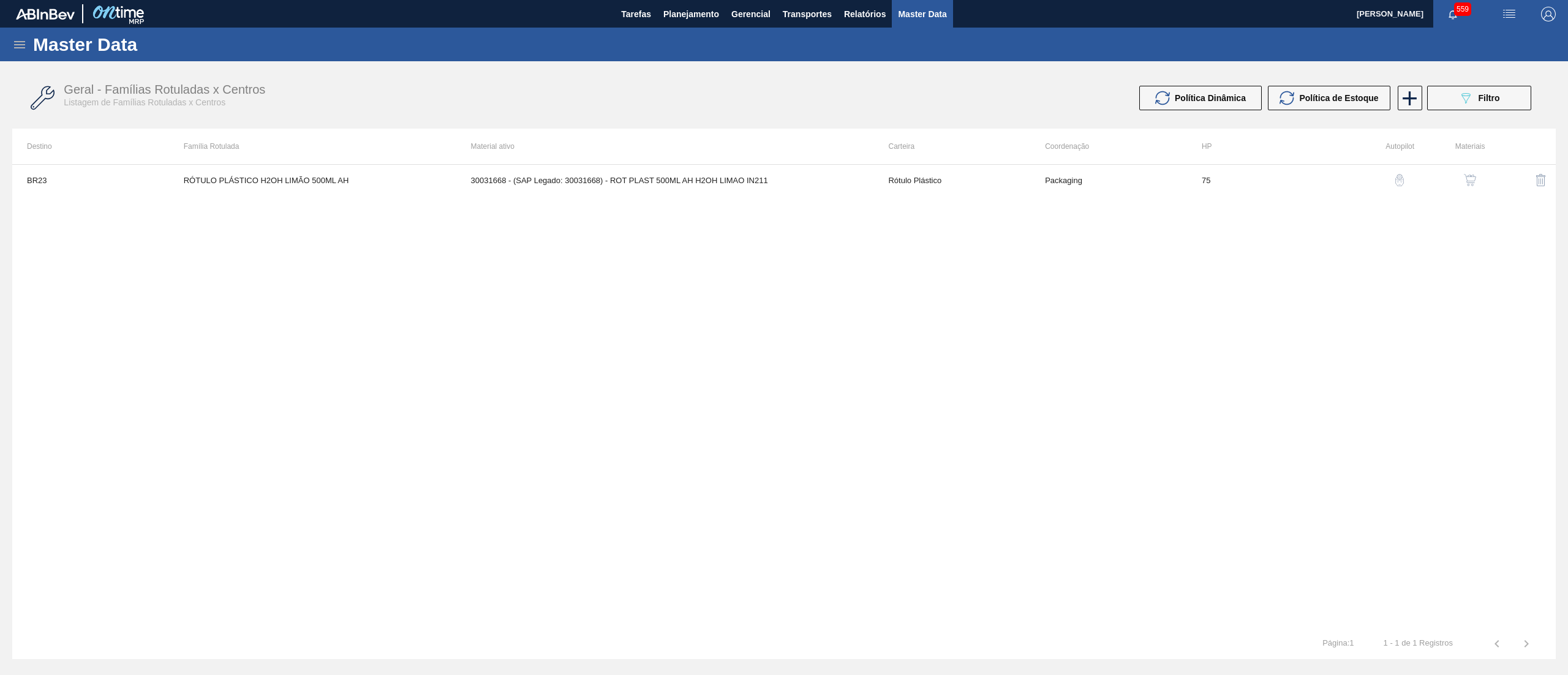
click at [1470, 183] on img "button" at bounding box center [1470, 180] width 12 height 12
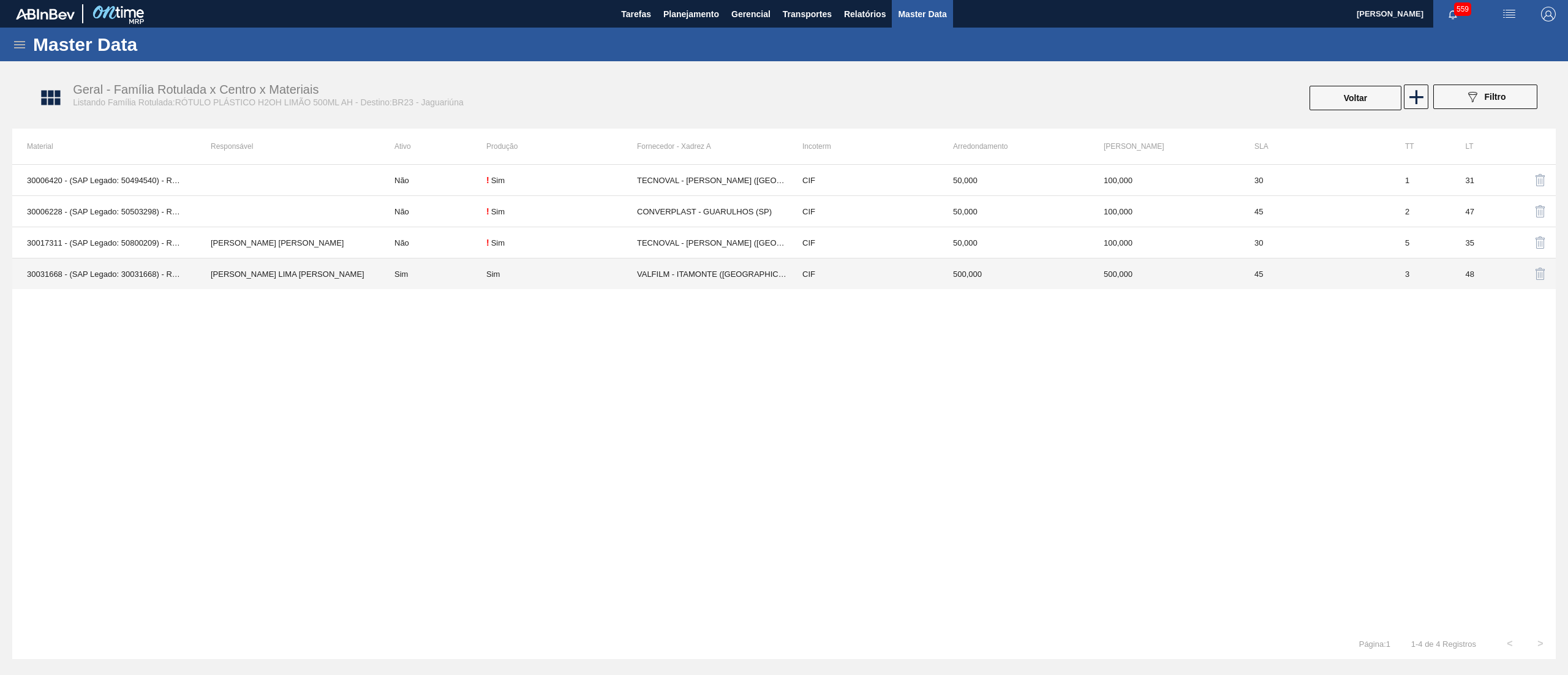
click at [706, 281] on td "VALFILM - ITAMONTE ([GEOGRAPHIC_DATA])" at bounding box center [713, 274] width 150 height 31
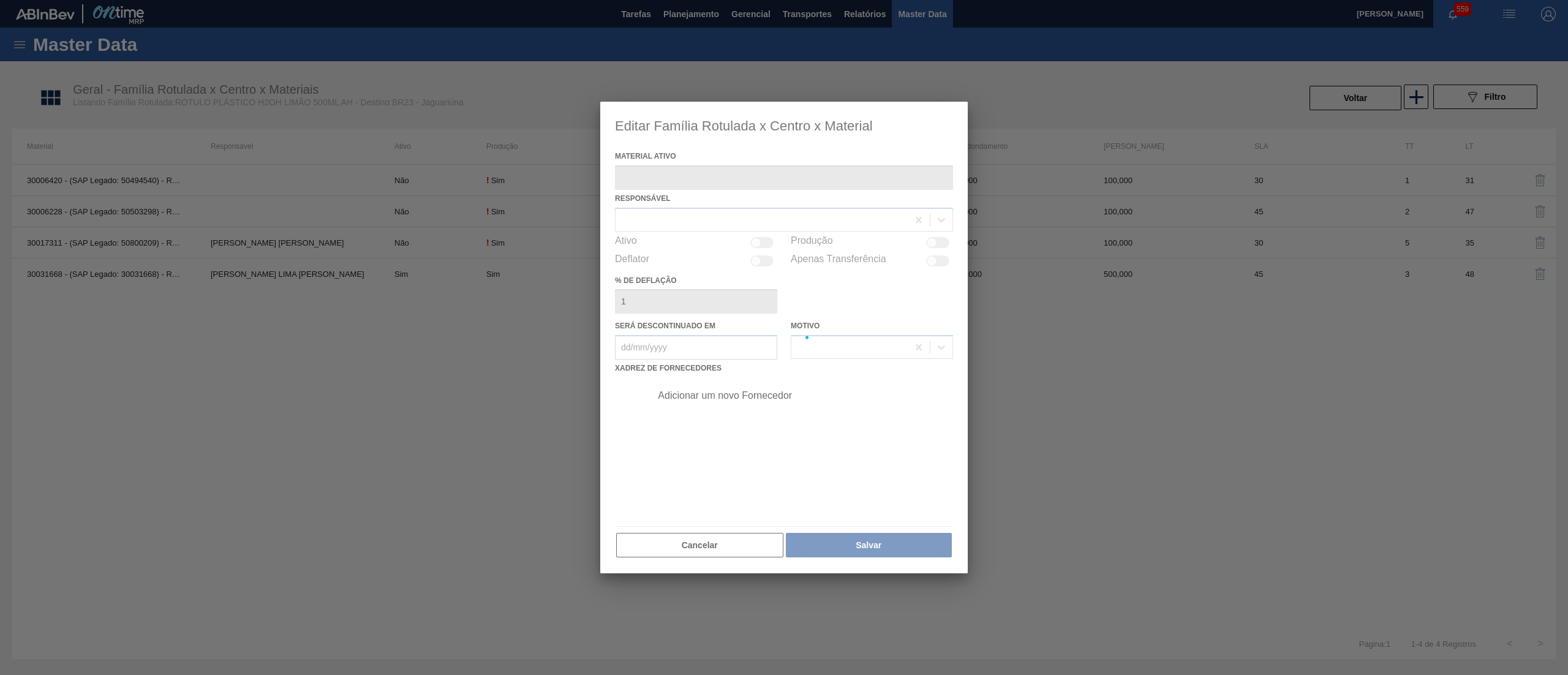
type ativo "30031668 - (SAP Legado: 30031668) - ROT PLAST 500ML AH H2OH LIMAO IN211"
checkbox input "true"
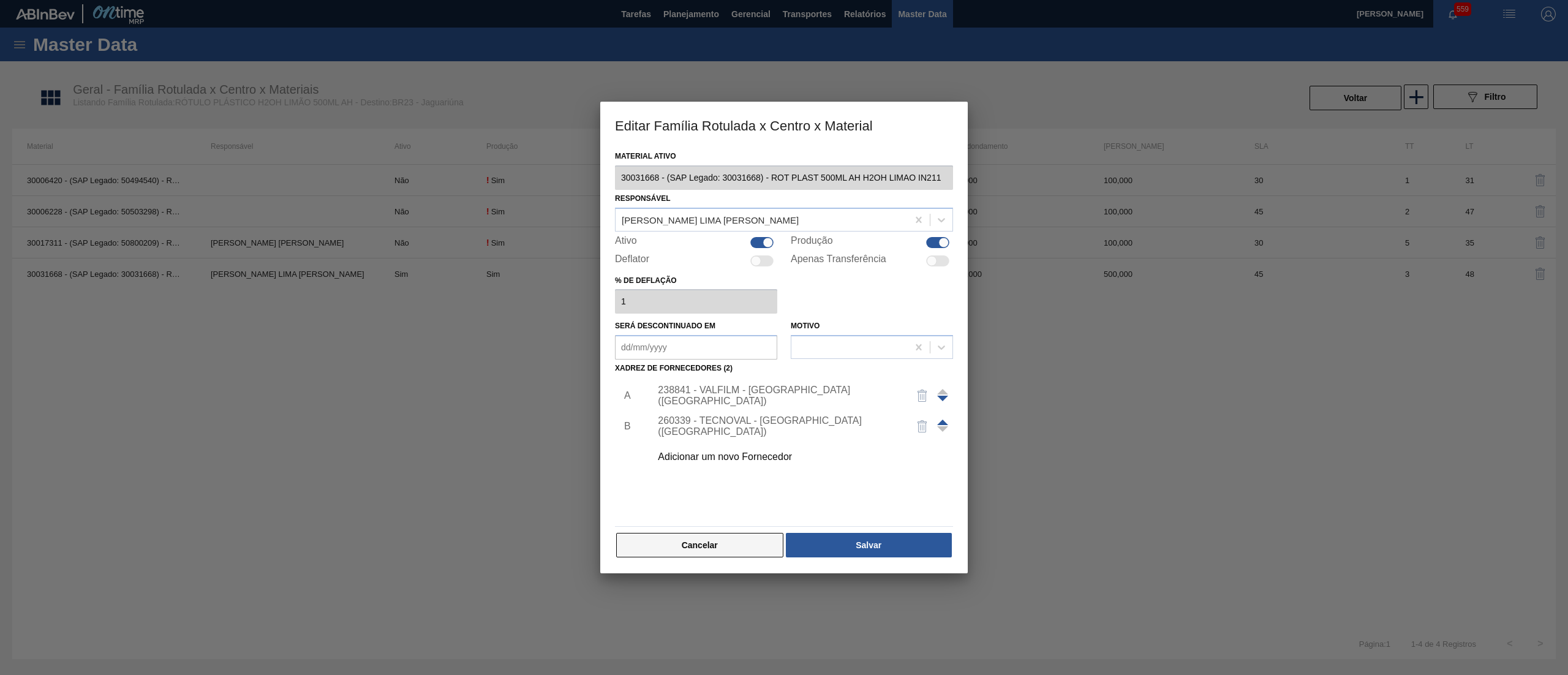
click at [685, 541] on button "Cancelar" at bounding box center [700, 546] width 167 height 25
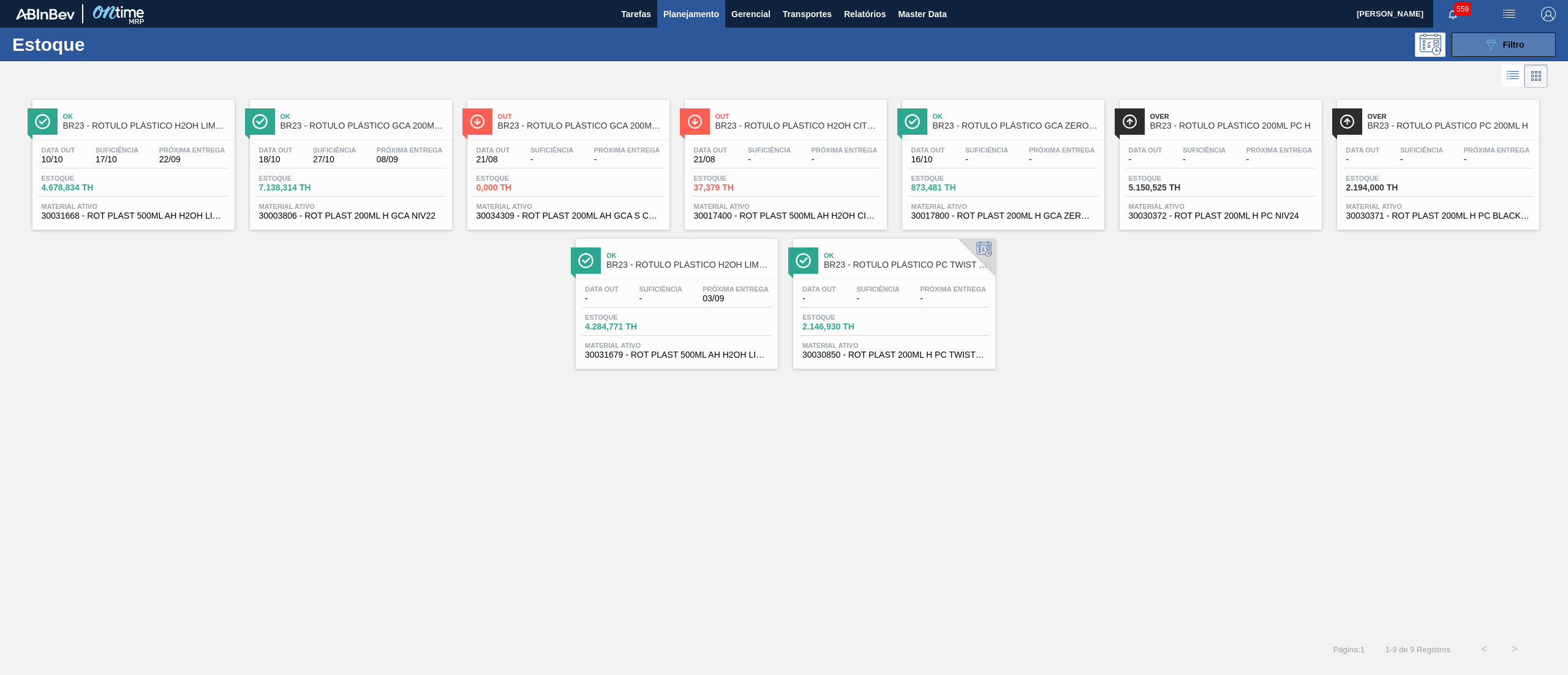
click at [1471, 47] on button "089F7B8B-B2A5-4AFE-B5C0-19BA573D28AC Filtro" at bounding box center [1503, 45] width 104 height 25
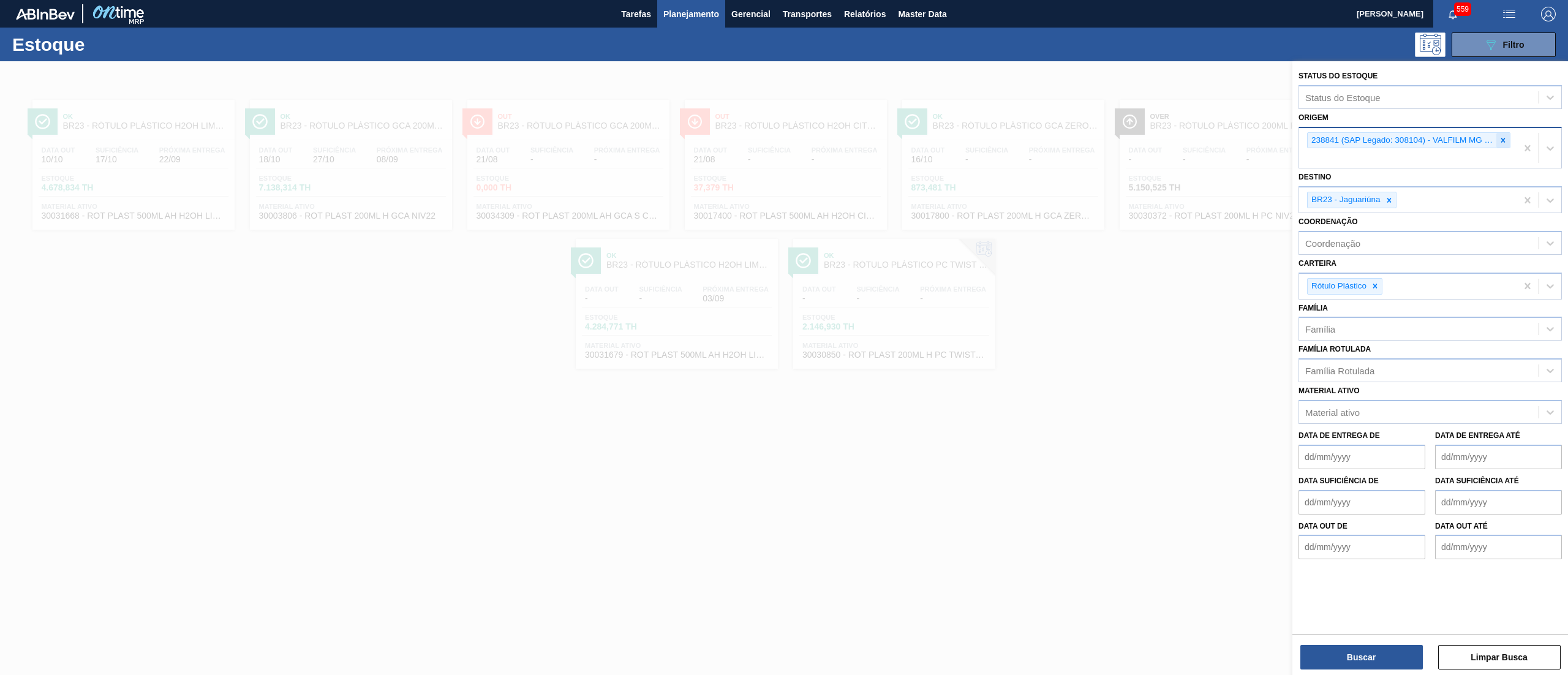
click at [1502, 140] on icon at bounding box center [1503, 140] width 5 height 5
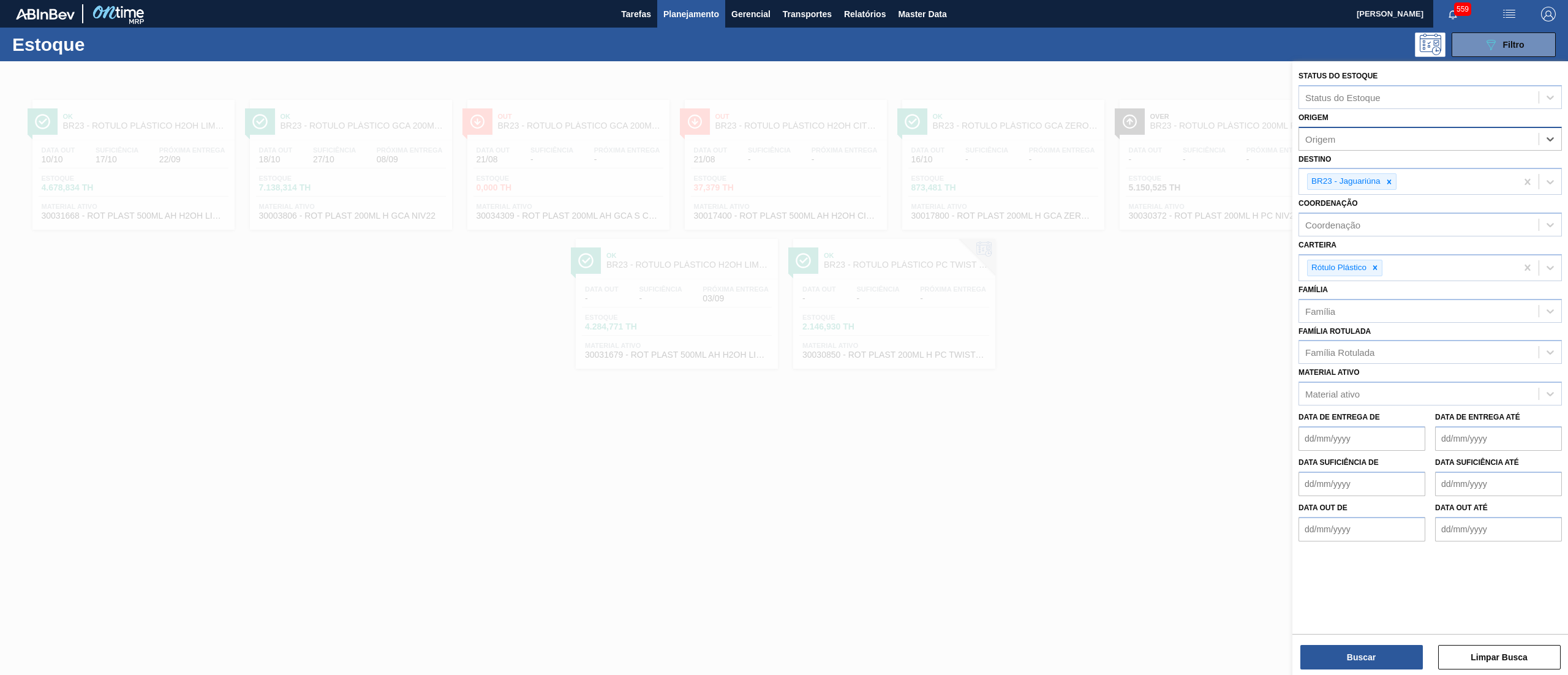
paste input "260339"
type input "260339"
click at [1490, 165] on div "260339 (SAP Legado: 419912) - TECNOVAL LAMINADOS PLASTICOS LTDA" at bounding box center [1430, 169] width 264 height 23
